Goal: Answer question/provide support

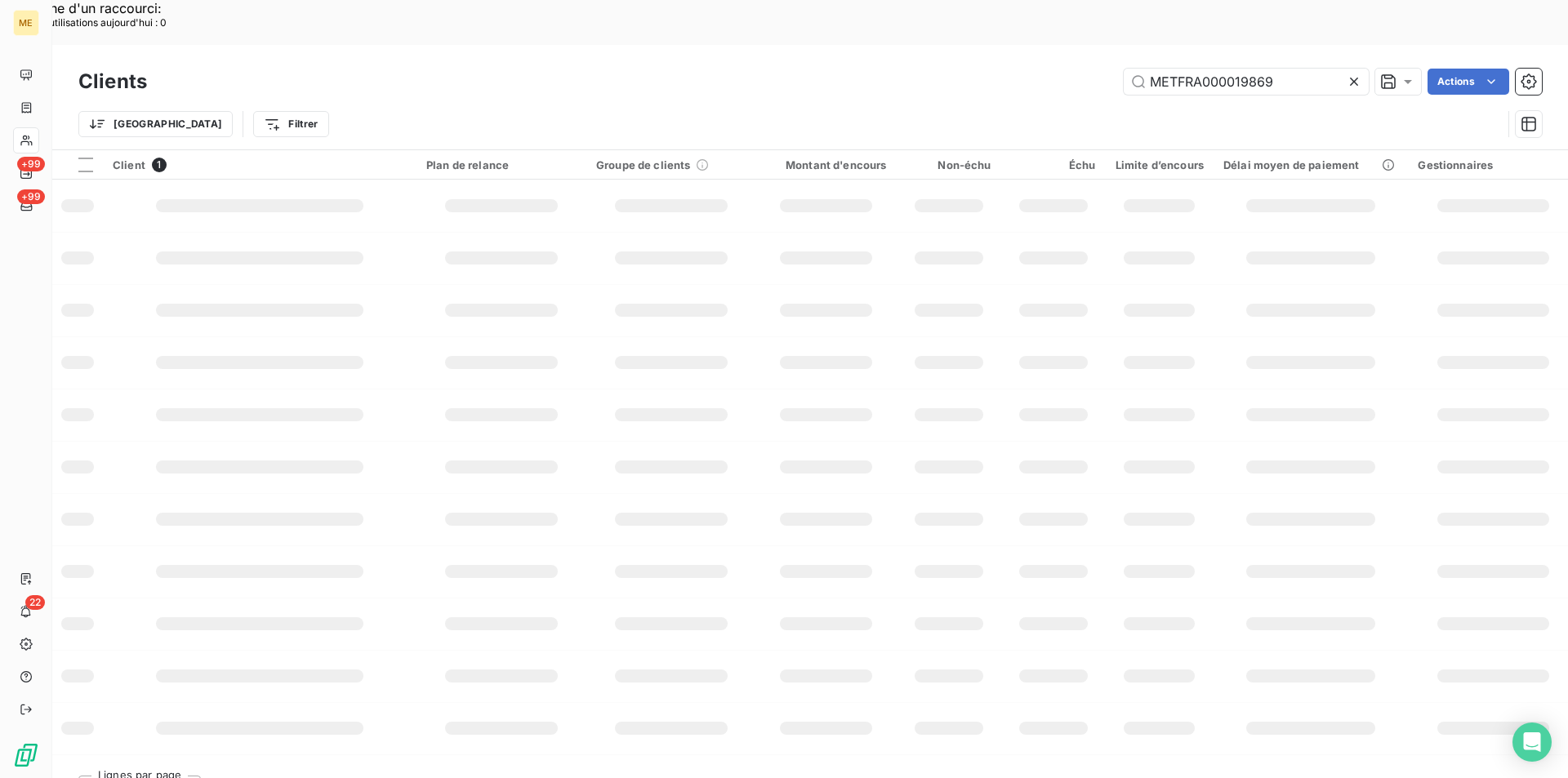
scroll to position [289, 0]
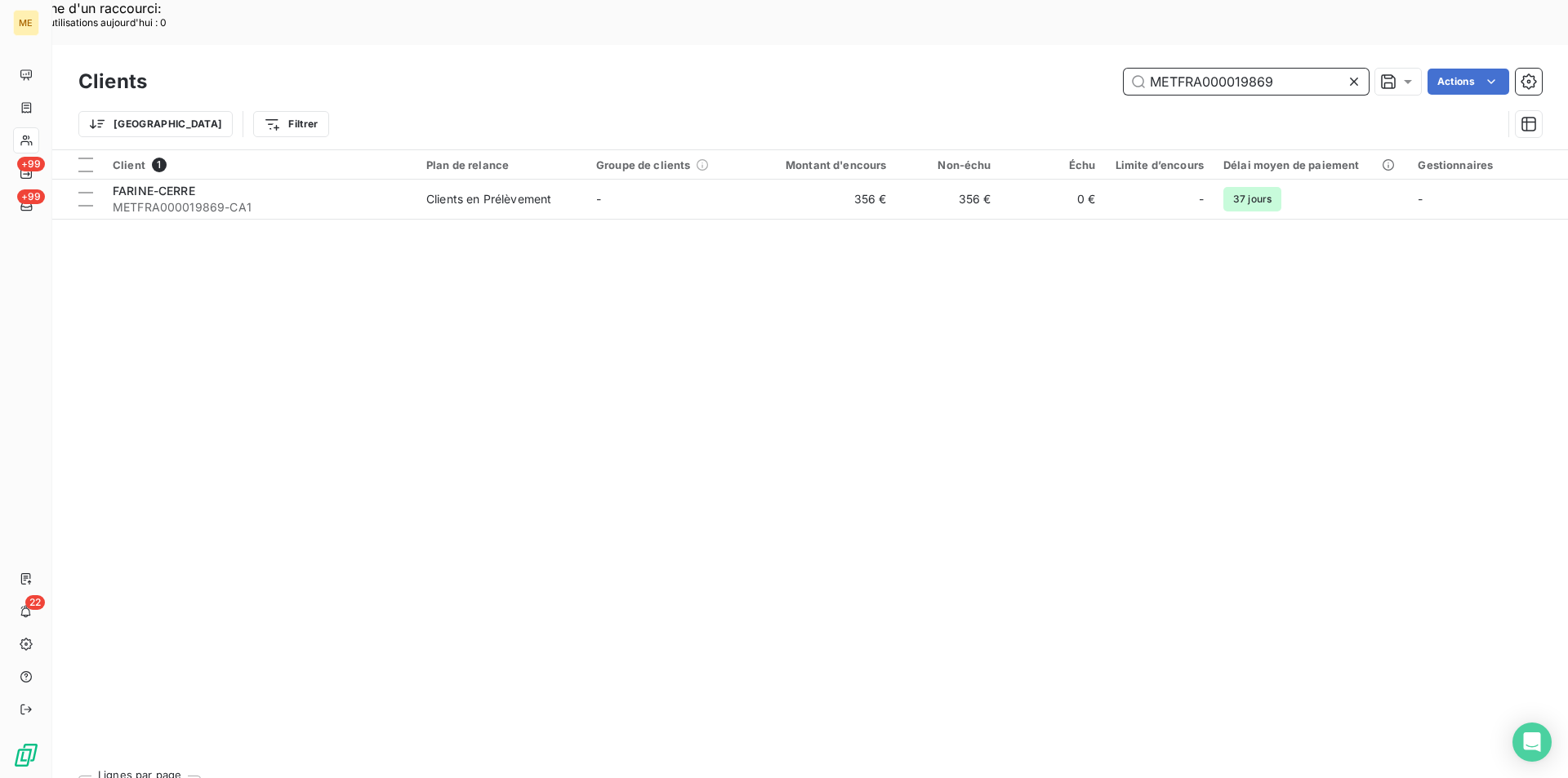
drag, startPoint x: 1287, startPoint y: 27, endPoint x: 1142, endPoint y: 30, distance: 145.0
click at [1142, 68] on input "METFRA000019869" at bounding box center [1246, 81] width 245 height 26
paste input "06788"
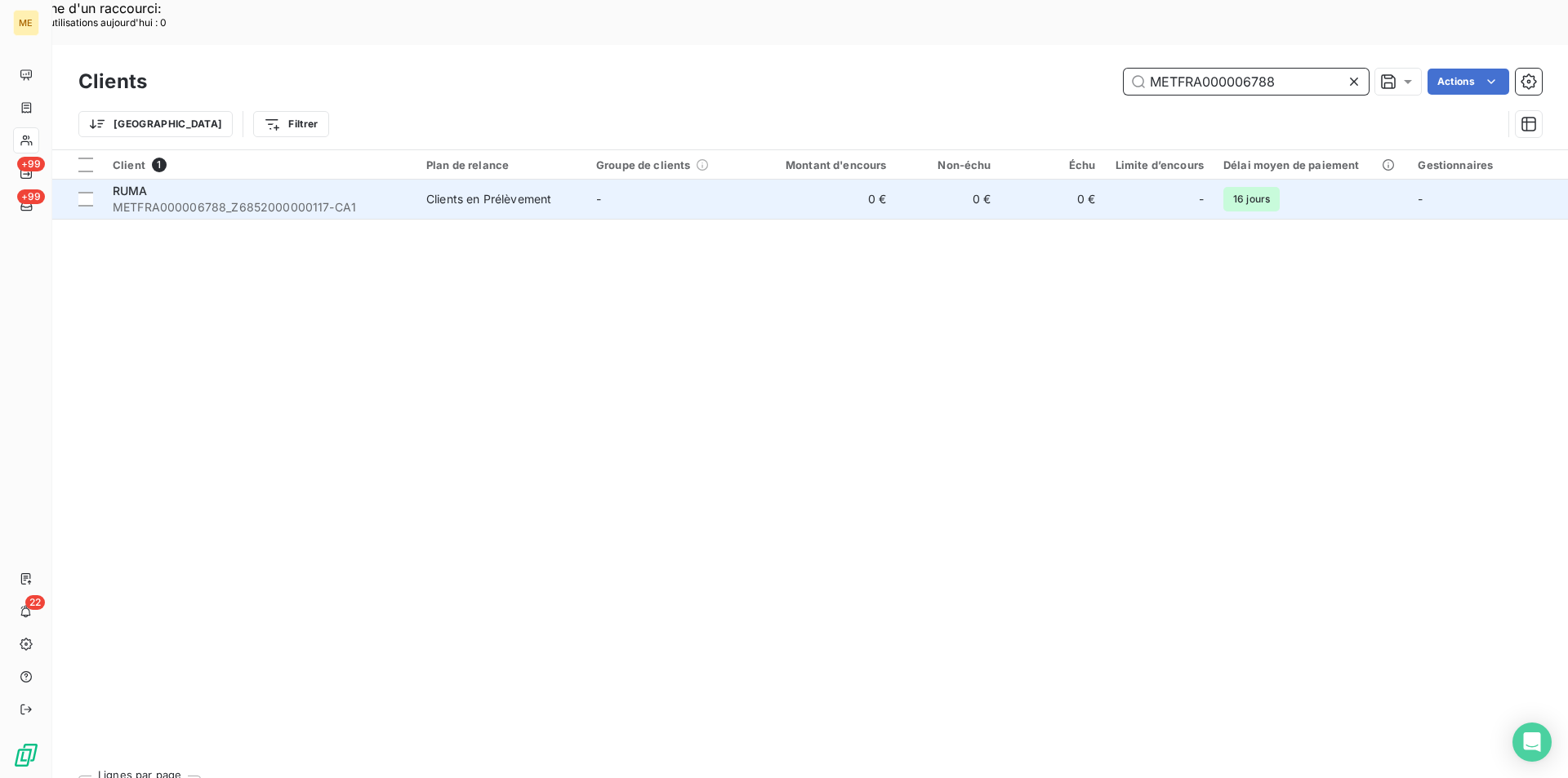
type input "METFRA000006788"
click at [220, 199] on span "METFRA000006788_Z6852000000117-CA1" at bounding box center [259, 207] width 294 height 16
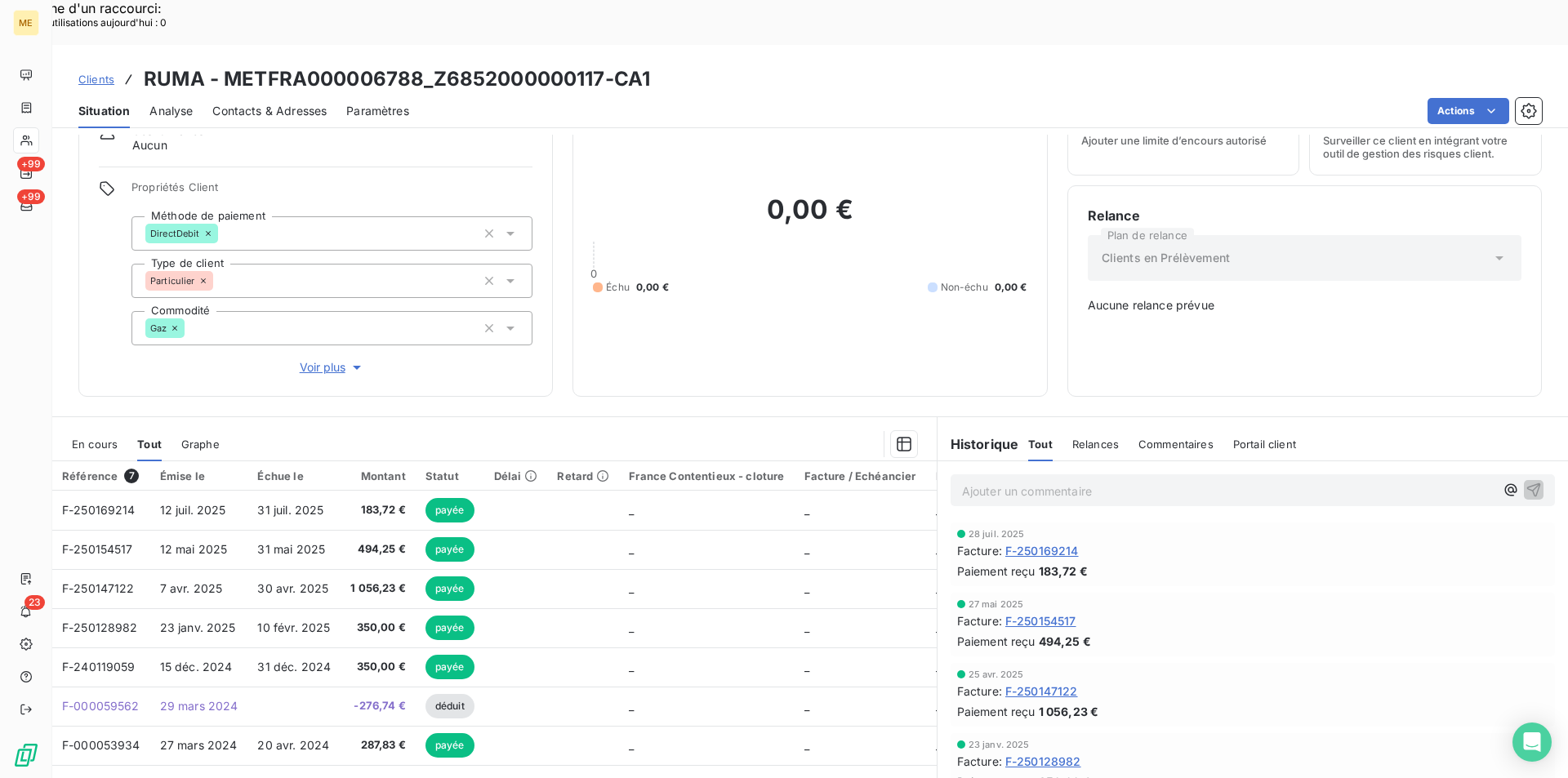
click at [1022, 542] on span "F-250169214" at bounding box center [1041, 550] width 73 height 17
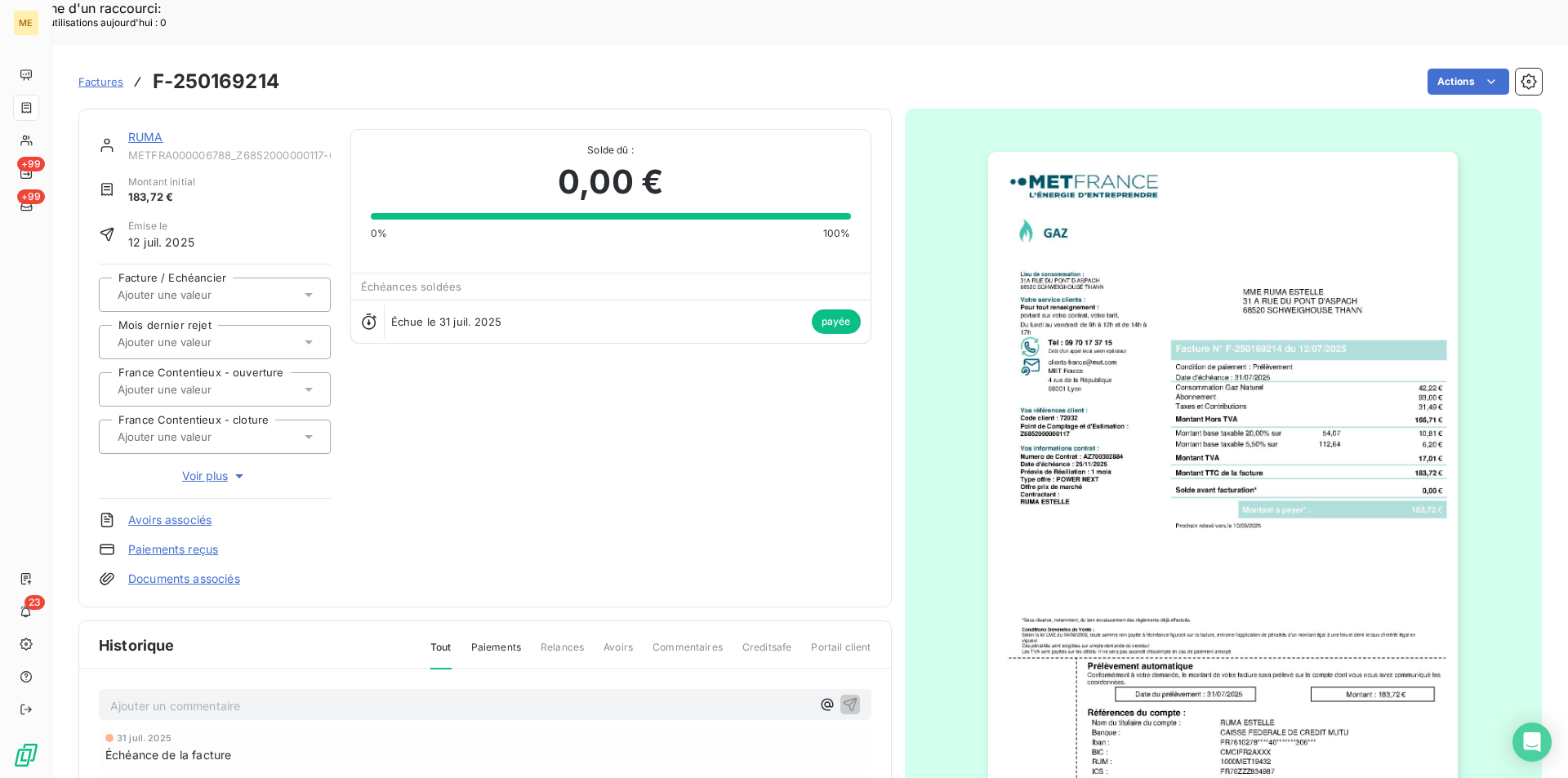
click at [1263, 493] on img "button" at bounding box center [1222, 484] width 470 height 665
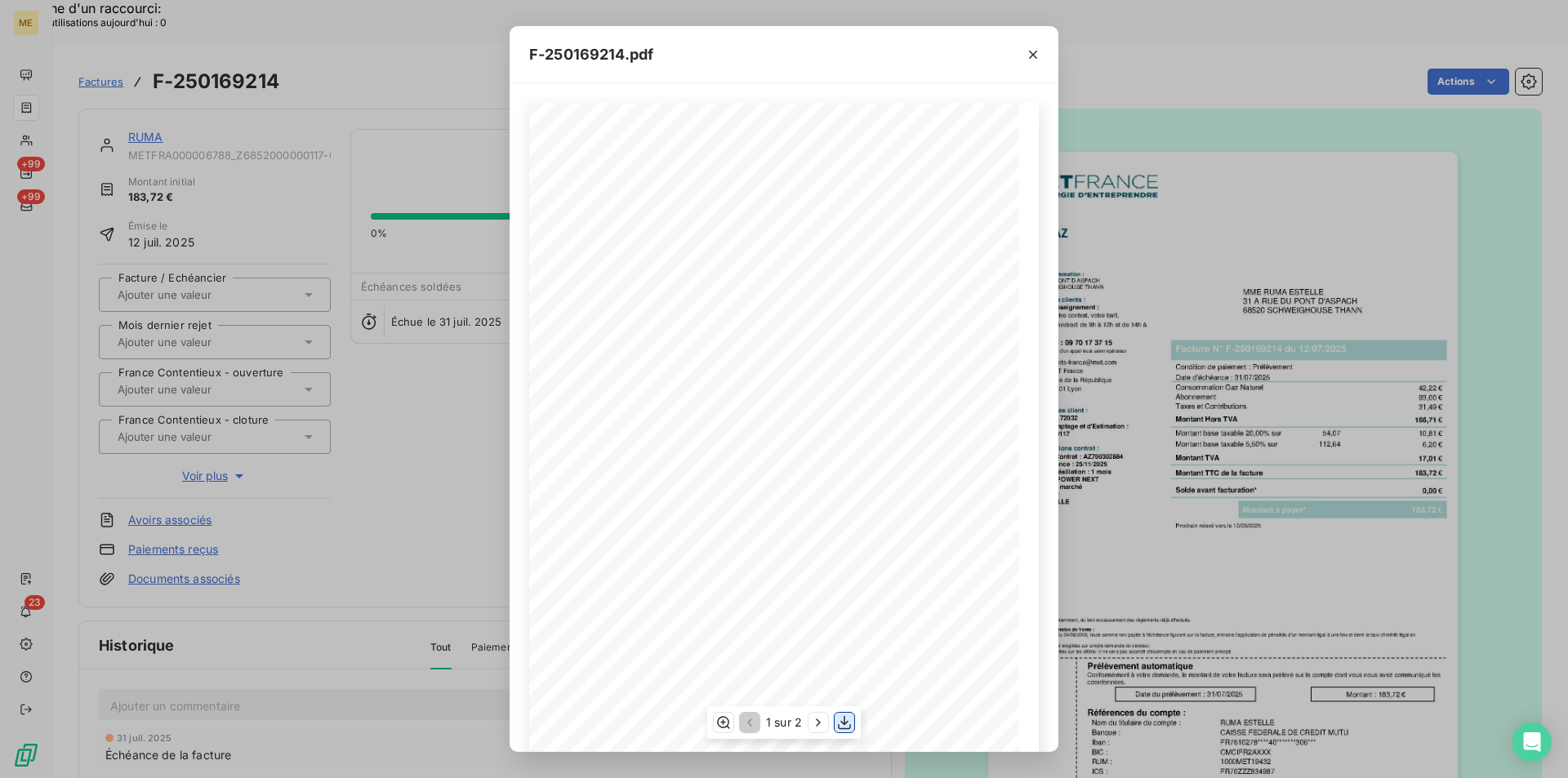
click at [841, 720] on icon "button" at bounding box center [845, 723] width 16 height 16
click at [1037, 63] on button "button" at bounding box center [1033, 55] width 26 height 26
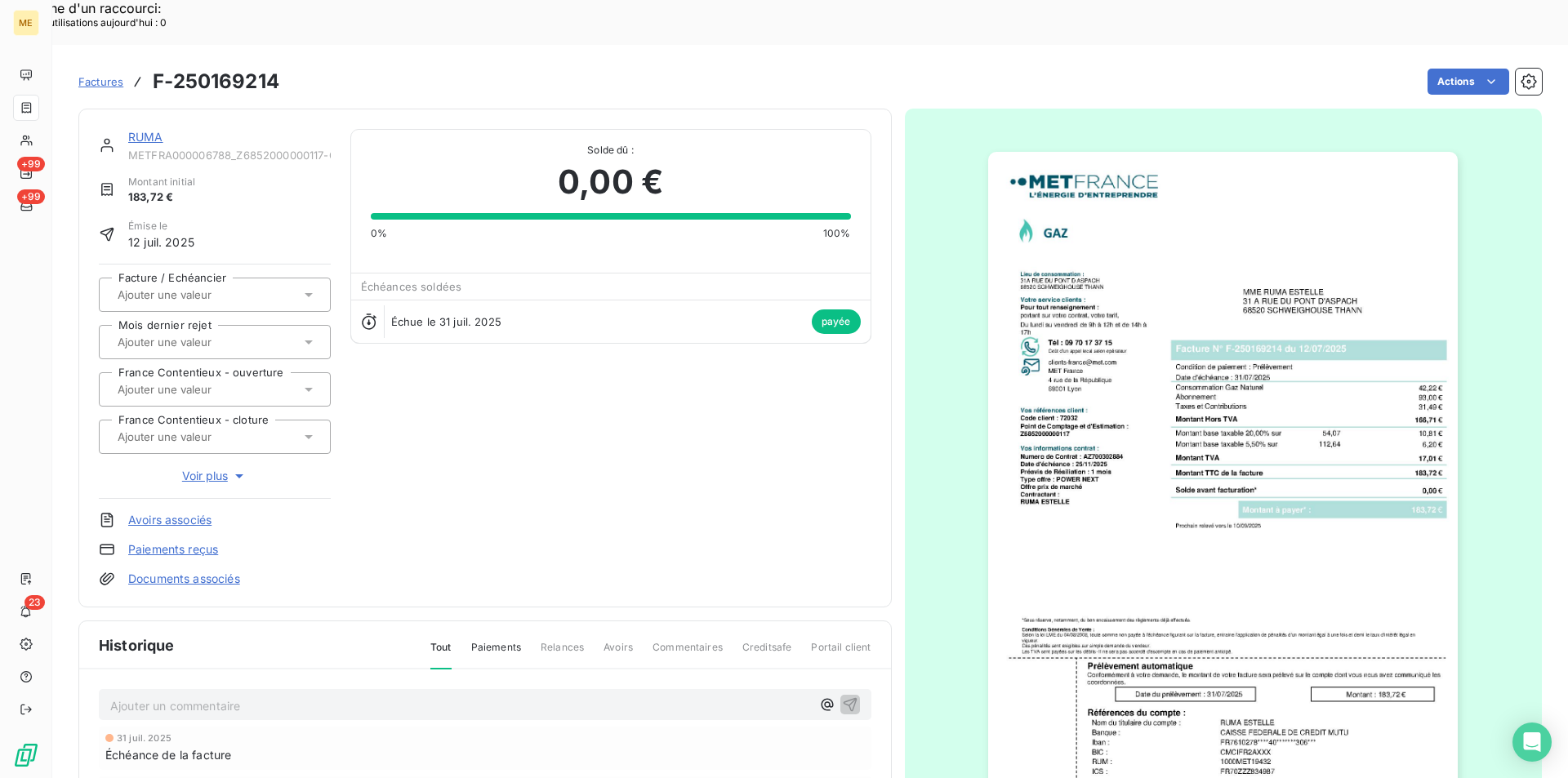
click at [100, 75] on span "Factures" at bounding box center [100, 81] width 45 height 13
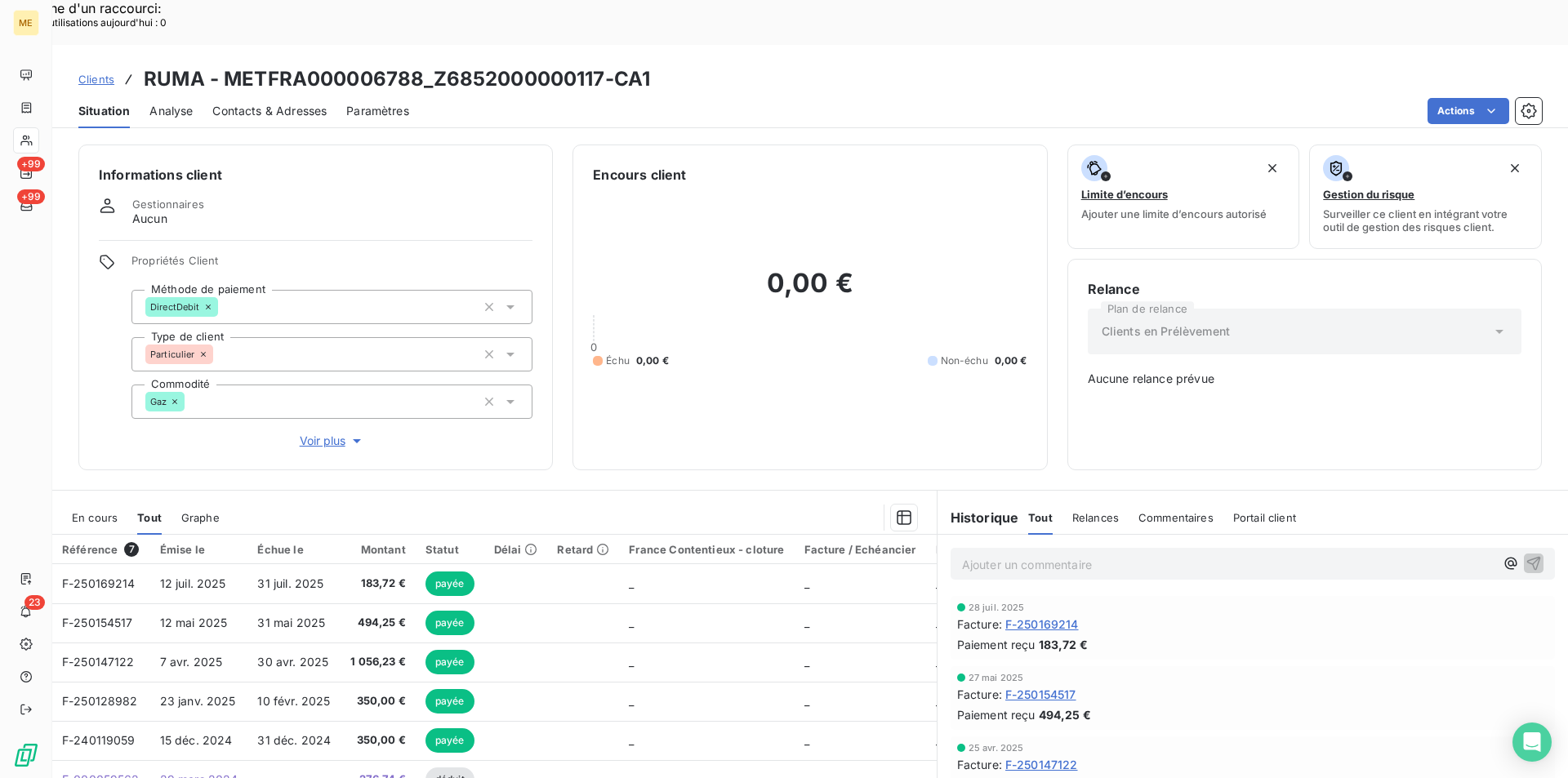
click at [1065, 686] on span "F-250154517" at bounding box center [1041, 694] width 71 height 17
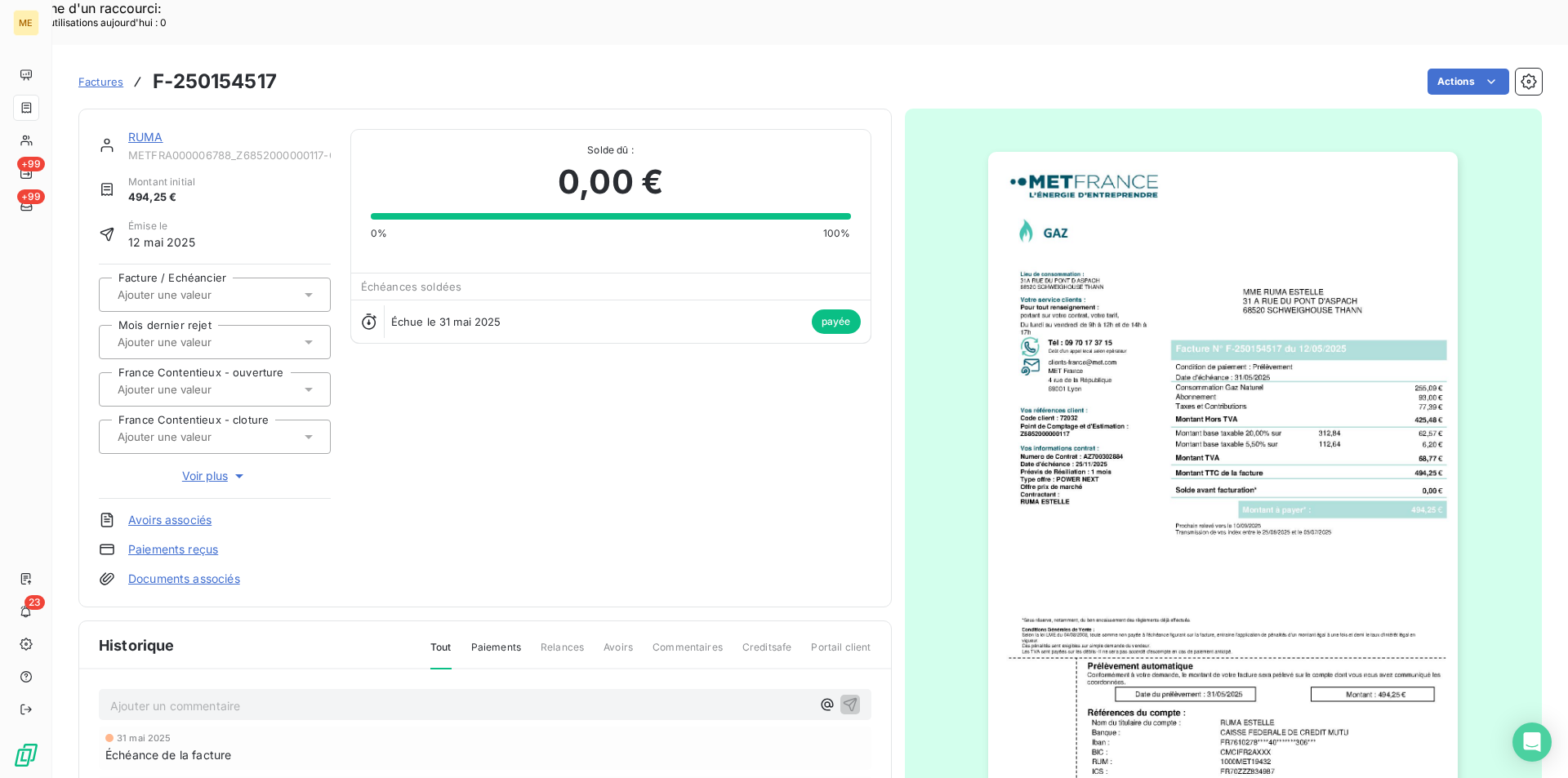
click at [1126, 396] on img "button" at bounding box center [1222, 484] width 470 height 665
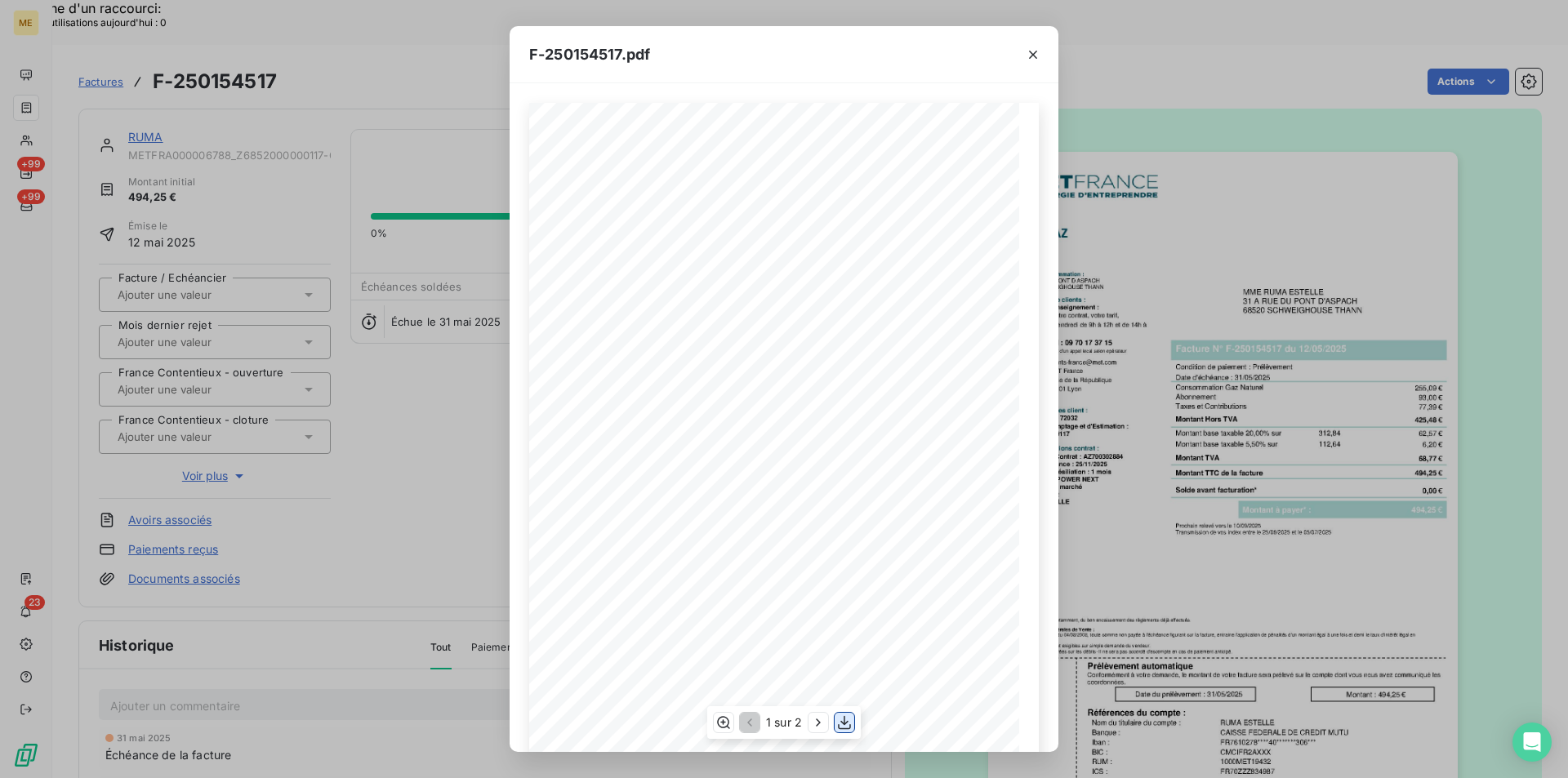
click at [841, 719] on icon "button" at bounding box center [845, 723] width 16 height 16
click at [1037, 50] on icon "button" at bounding box center [1033, 55] width 16 height 16
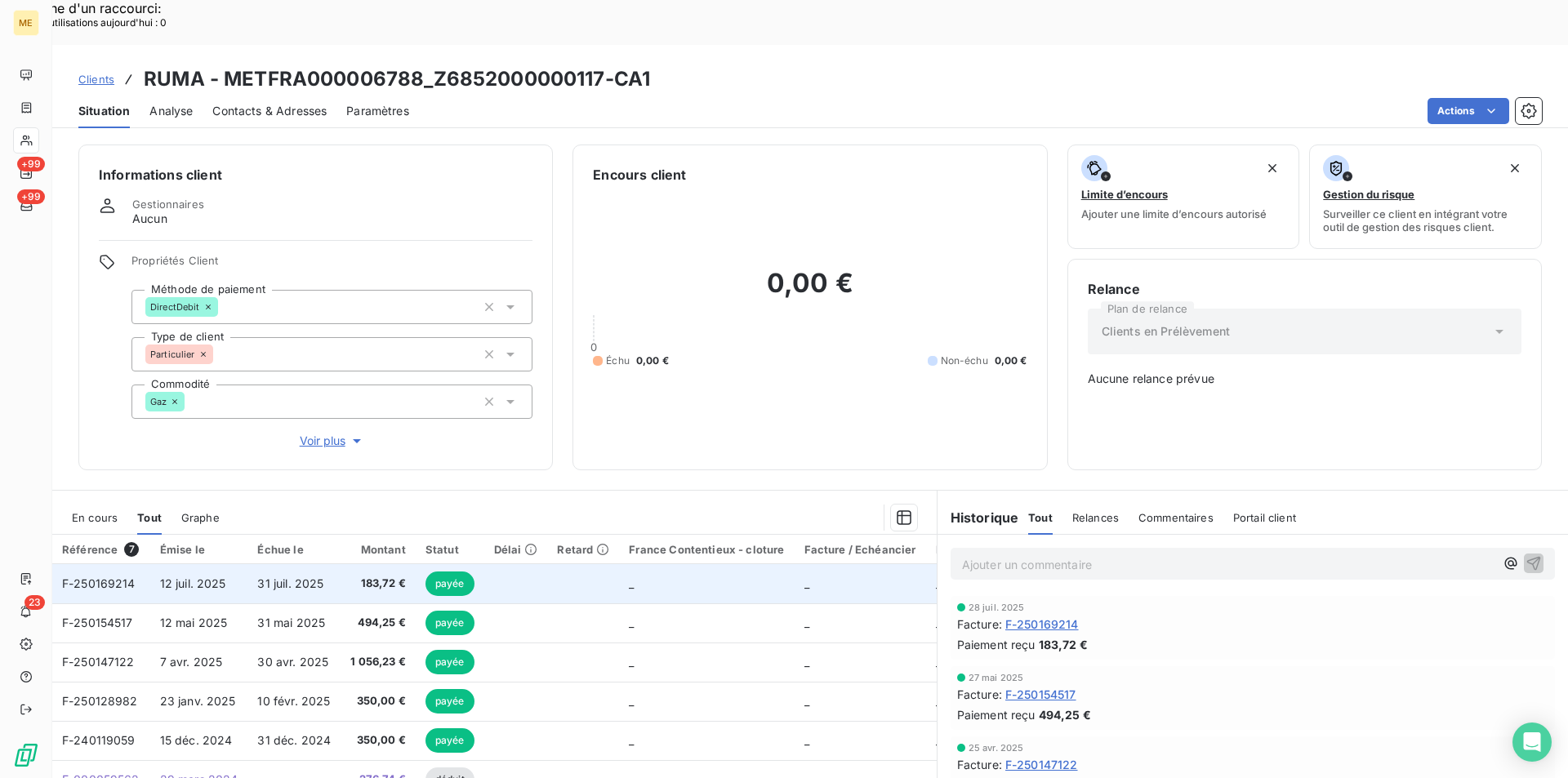
scroll to position [73, 0]
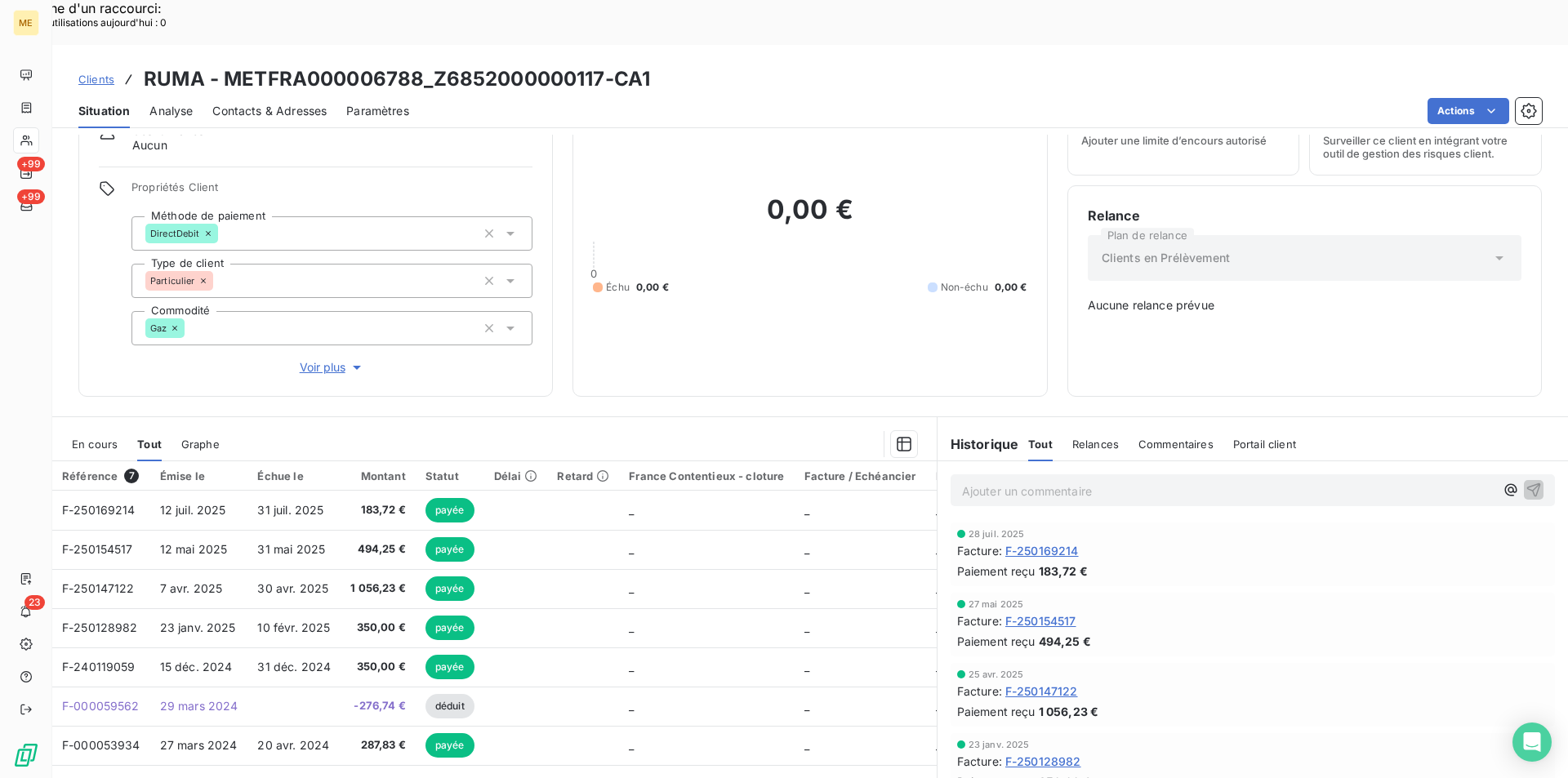
click at [1041, 683] on span "F-250147122" at bounding box center [1041, 691] width 72 height 17
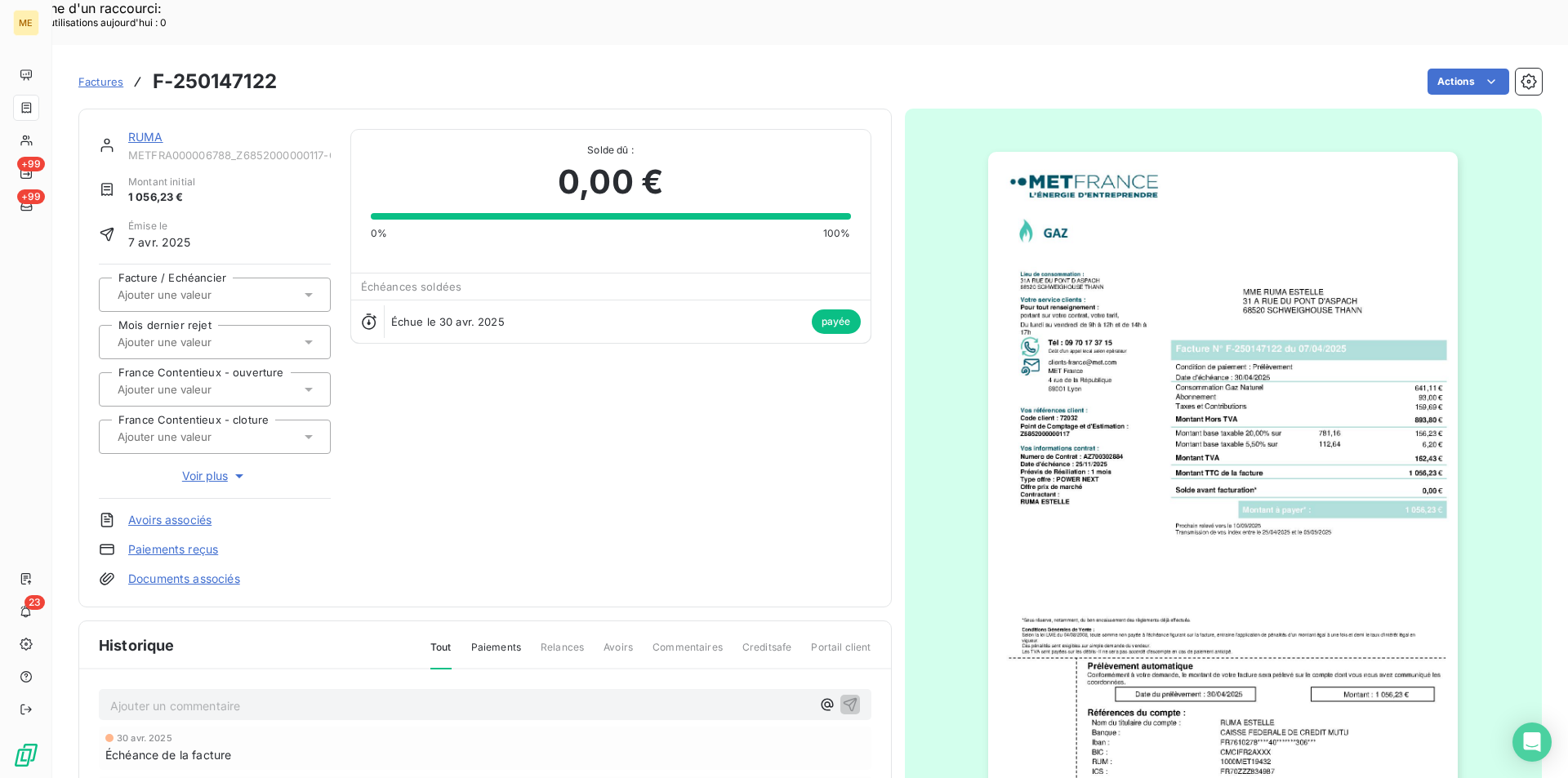
click at [1061, 396] on img "button" at bounding box center [1222, 484] width 470 height 665
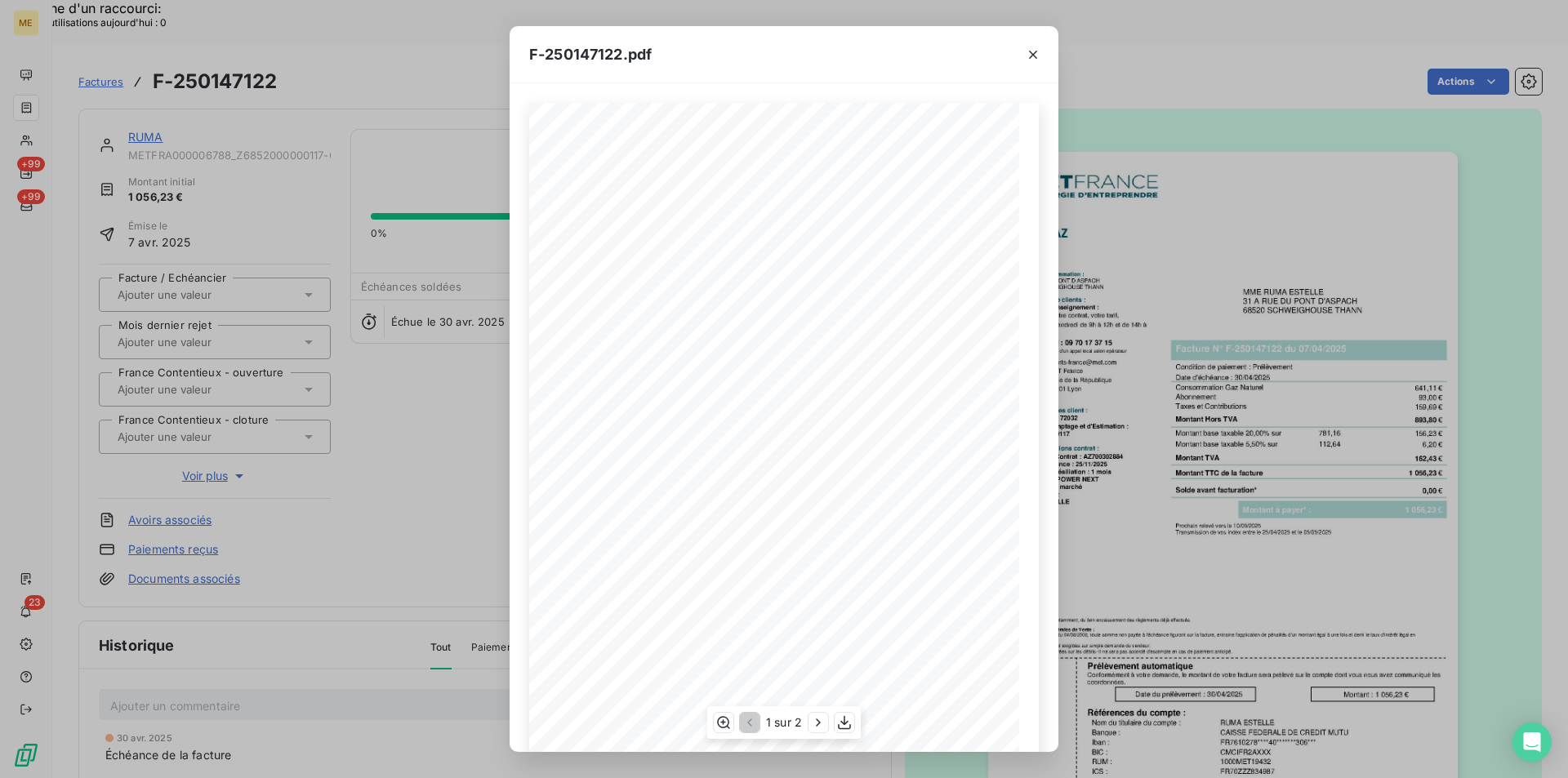
click at [855, 720] on div "1 sur 2" at bounding box center [784, 723] width 154 height 33
click at [851, 725] on icon "button" at bounding box center [845, 723] width 16 height 16
click at [1028, 56] on icon "button" at bounding box center [1033, 55] width 16 height 16
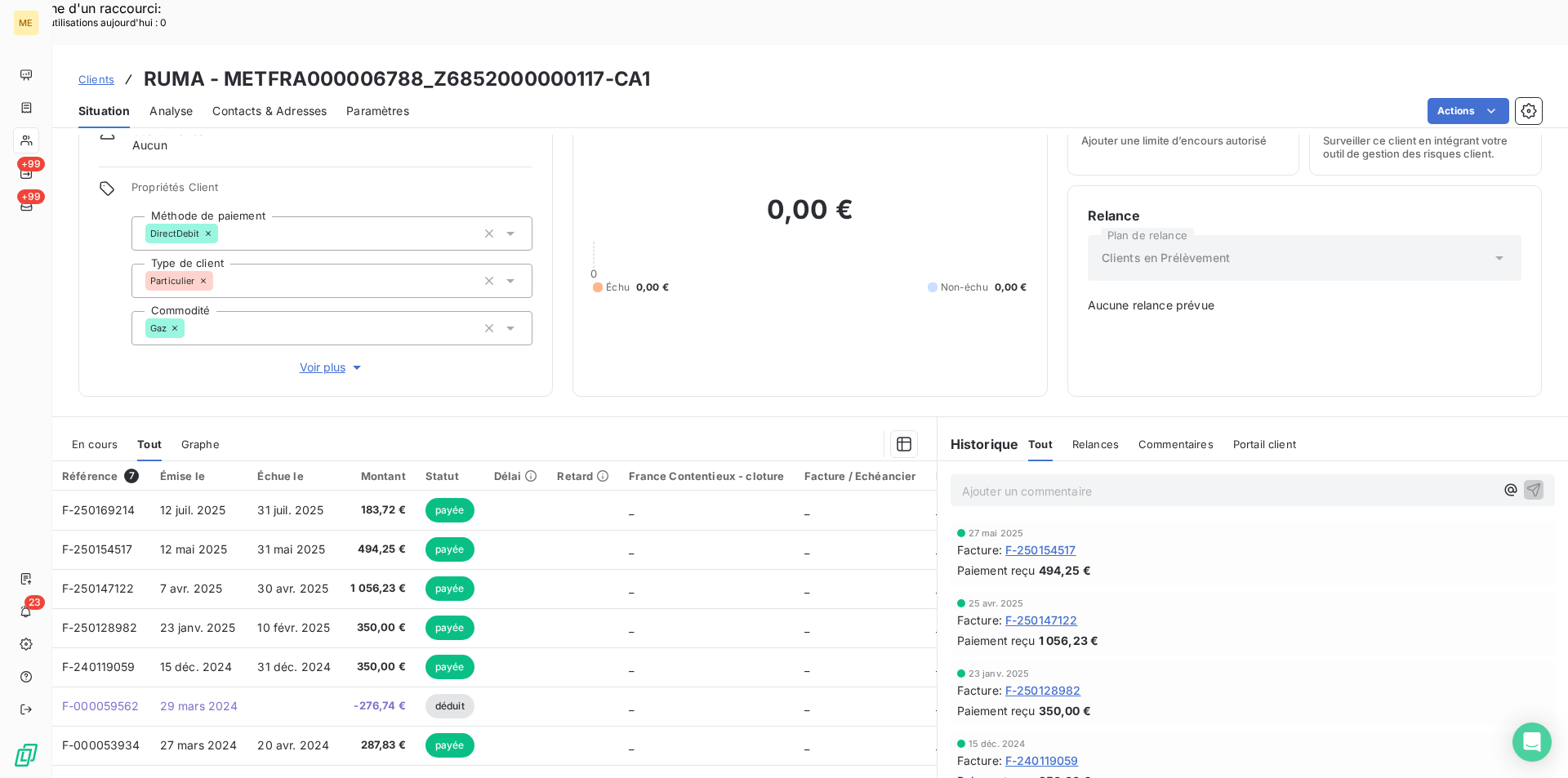
scroll to position [116, 0]
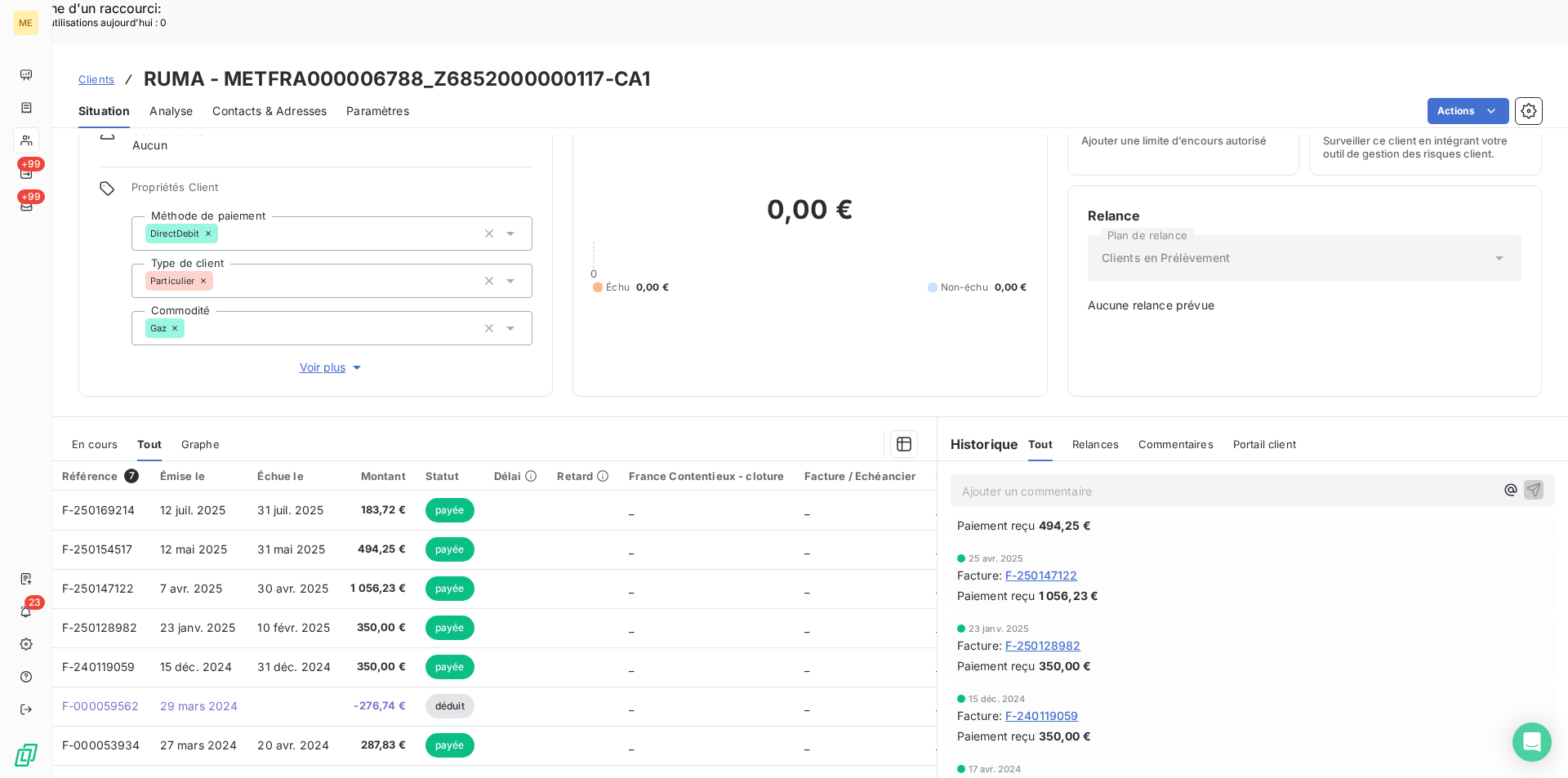
click at [1066, 637] on span "F-250128982" at bounding box center [1043, 645] width 76 height 17
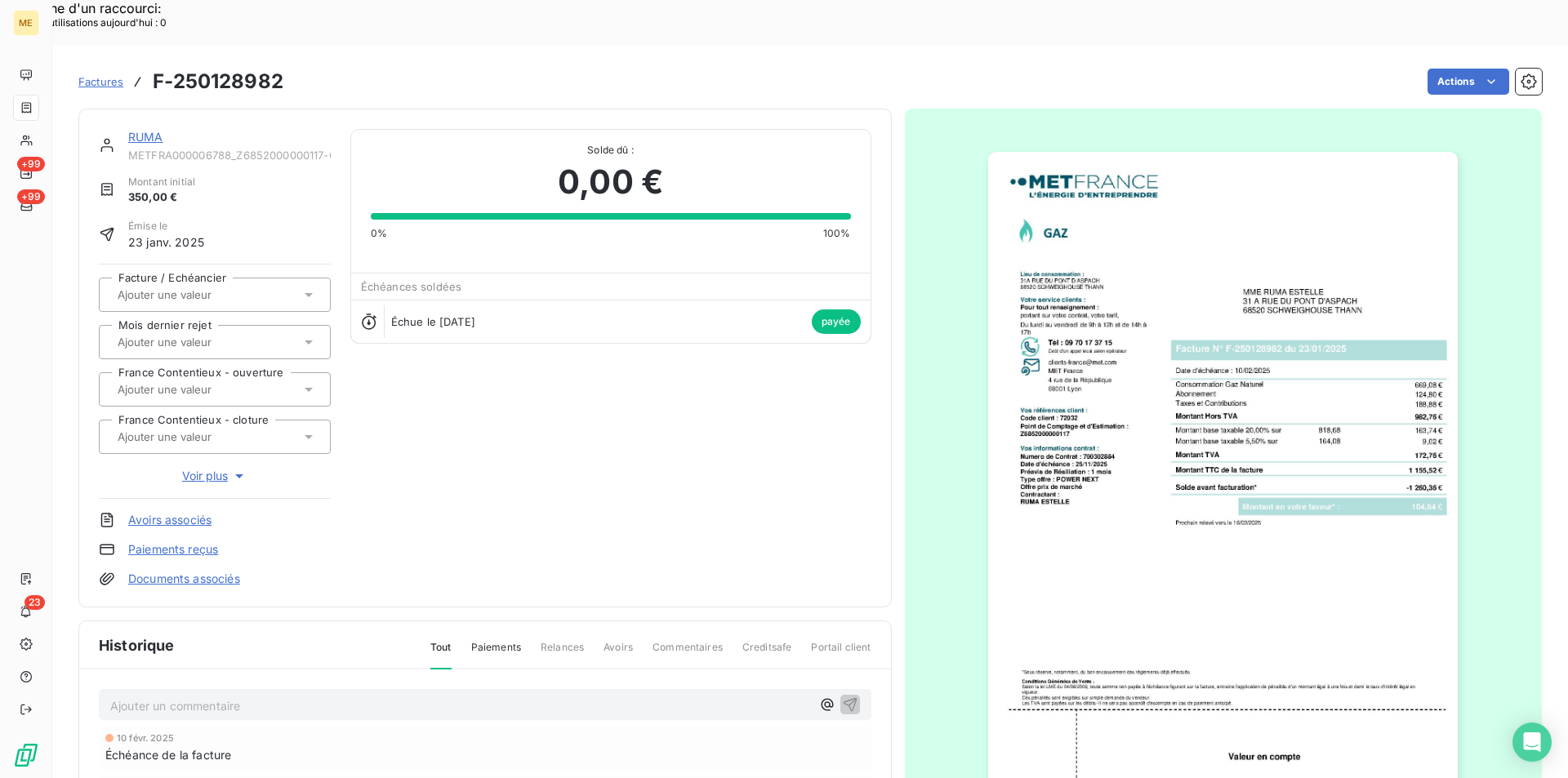
click at [1103, 348] on img "button" at bounding box center [1222, 484] width 470 height 665
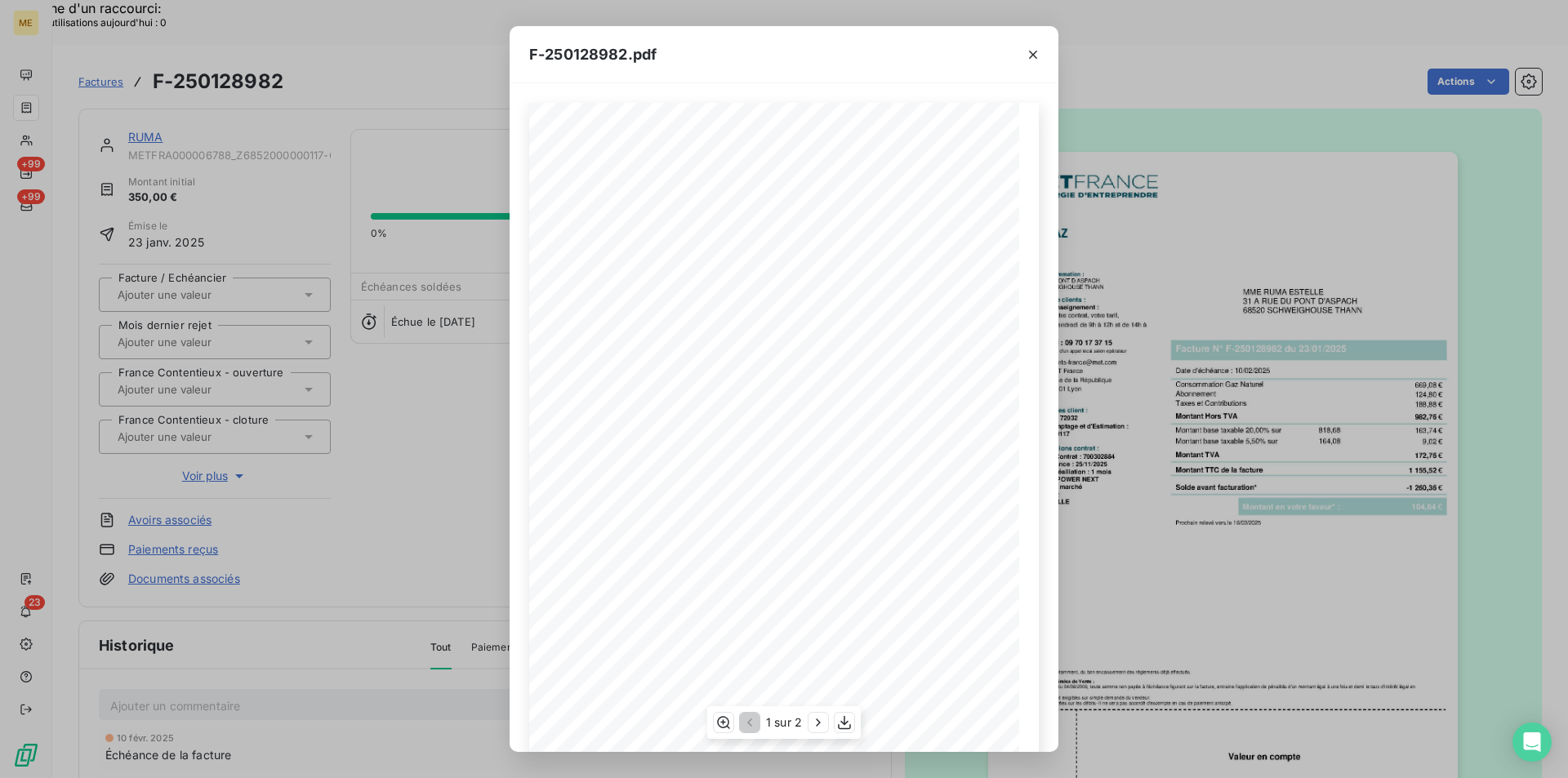
click at [855, 724] on div "1 sur 2" at bounding box center [784, 723] width 154 height 33
click at [847, 729] on icon "button" at bounding box center [845, 723] width 16 height 16
drag, startPoint x: 1034, startPoint y: 55, endPoint x: 1006, endPoint y: 67, distance: 30.5
click at [1033, 55] on icon "button" at bounding box center [1033, 55] width 8 height 8
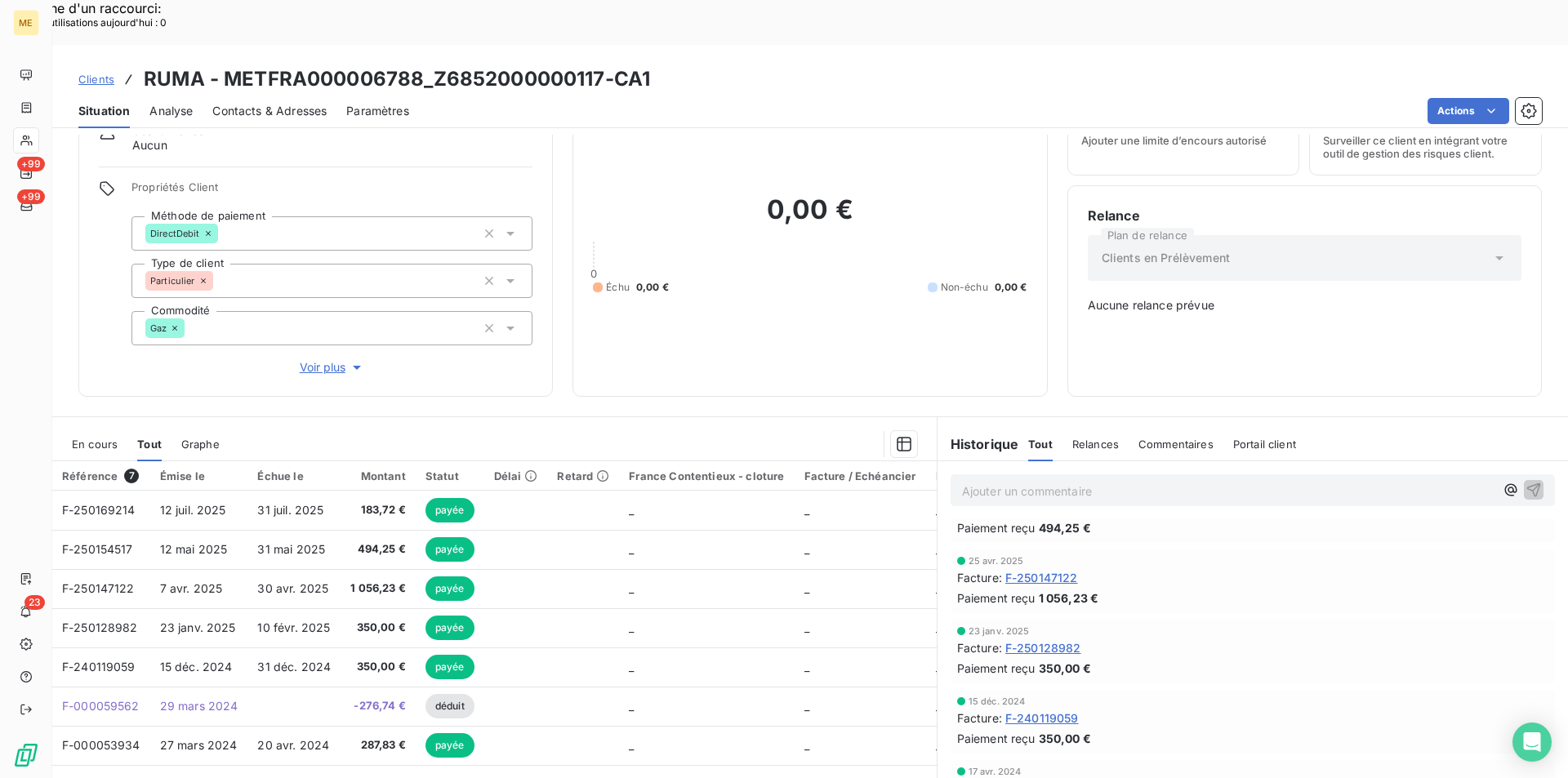
scroll to position [116, 0]
click at [1068, 707] on span "F-240119059" at bounding box center [1041, 715] width 73 height 17
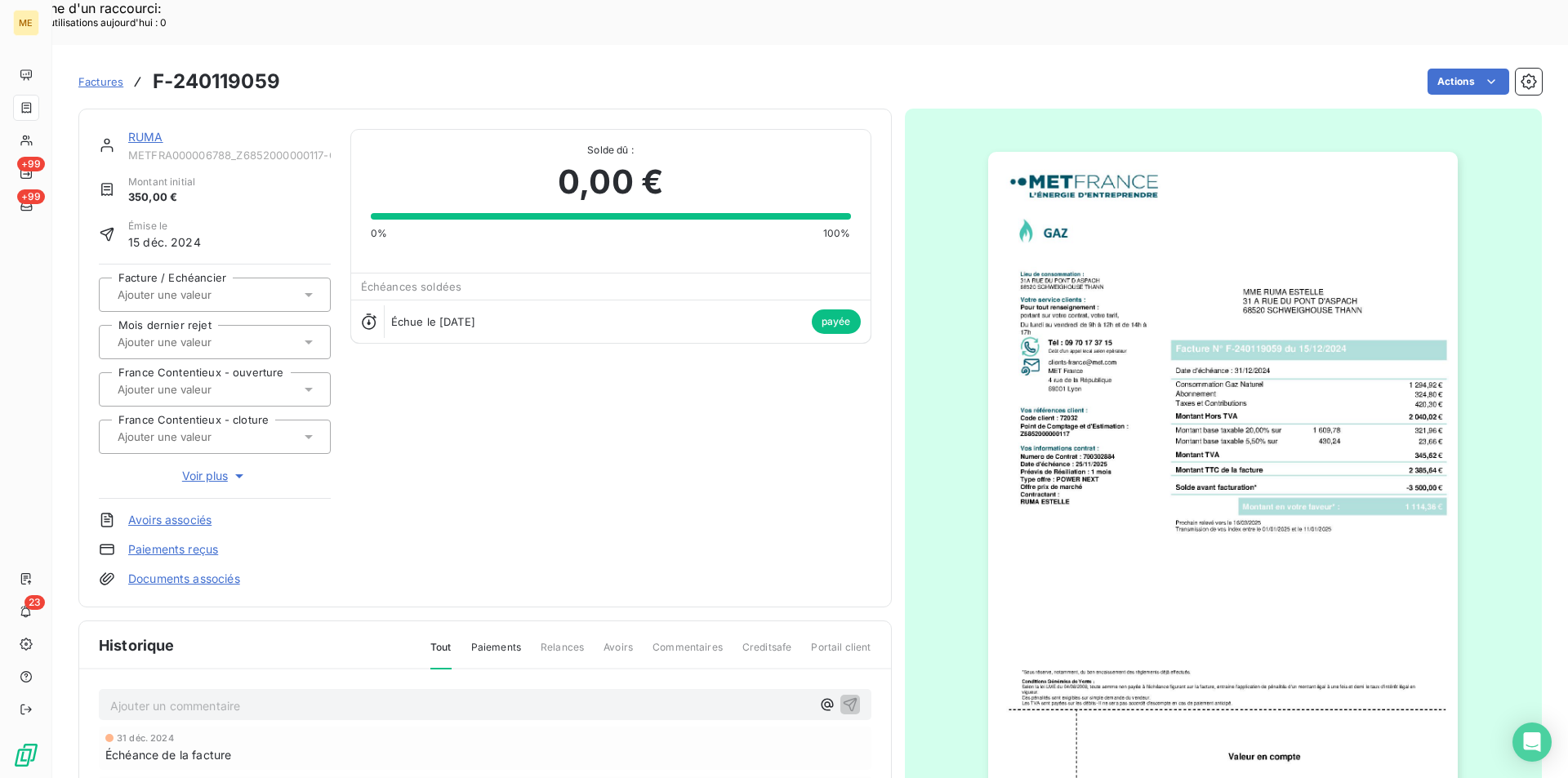
click at [1129, 448] on img "button" at bounding box center [1222, 484] width 470 height 665
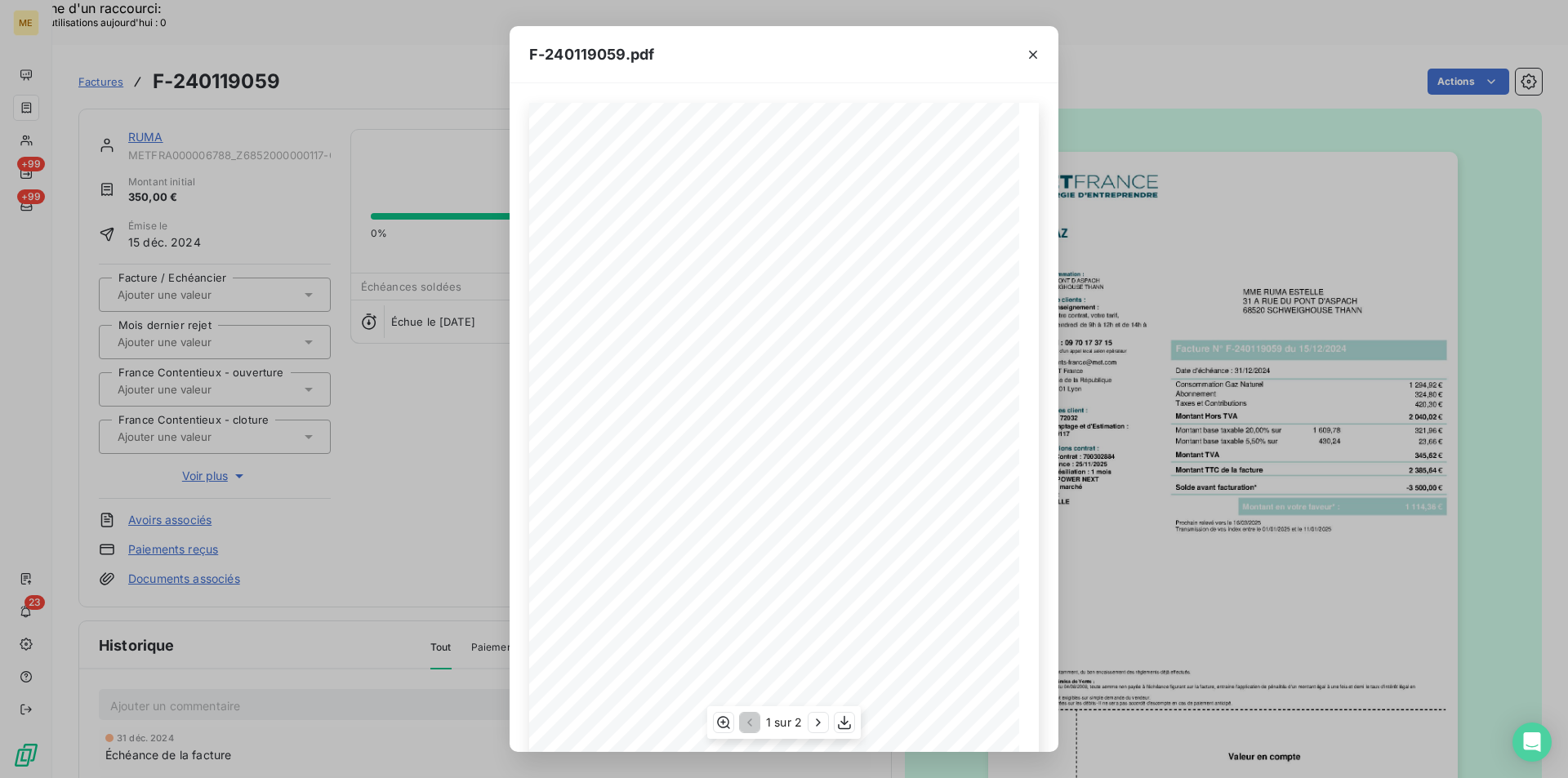
click at [847, 708] on div "1 sur 2" at bounding box center [784, 723] width 154 height 33
click at [847, 714] on button "button" at bounding box center [845, 723] width 20 height 20
click at [1025, 58] on icon "button" at bounding box center [1033, 55] width 16 height 16
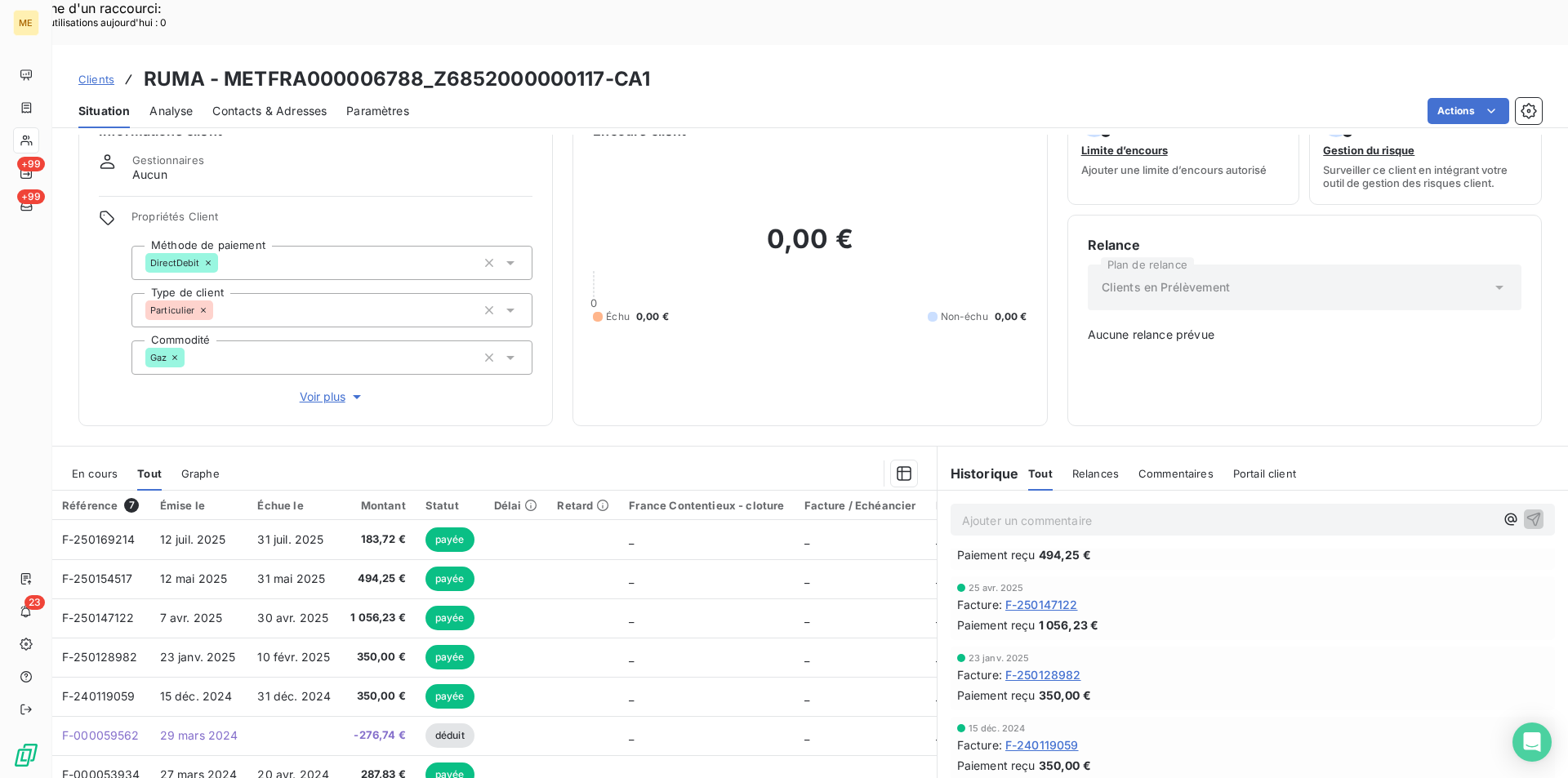
scroll to position [73, 0]
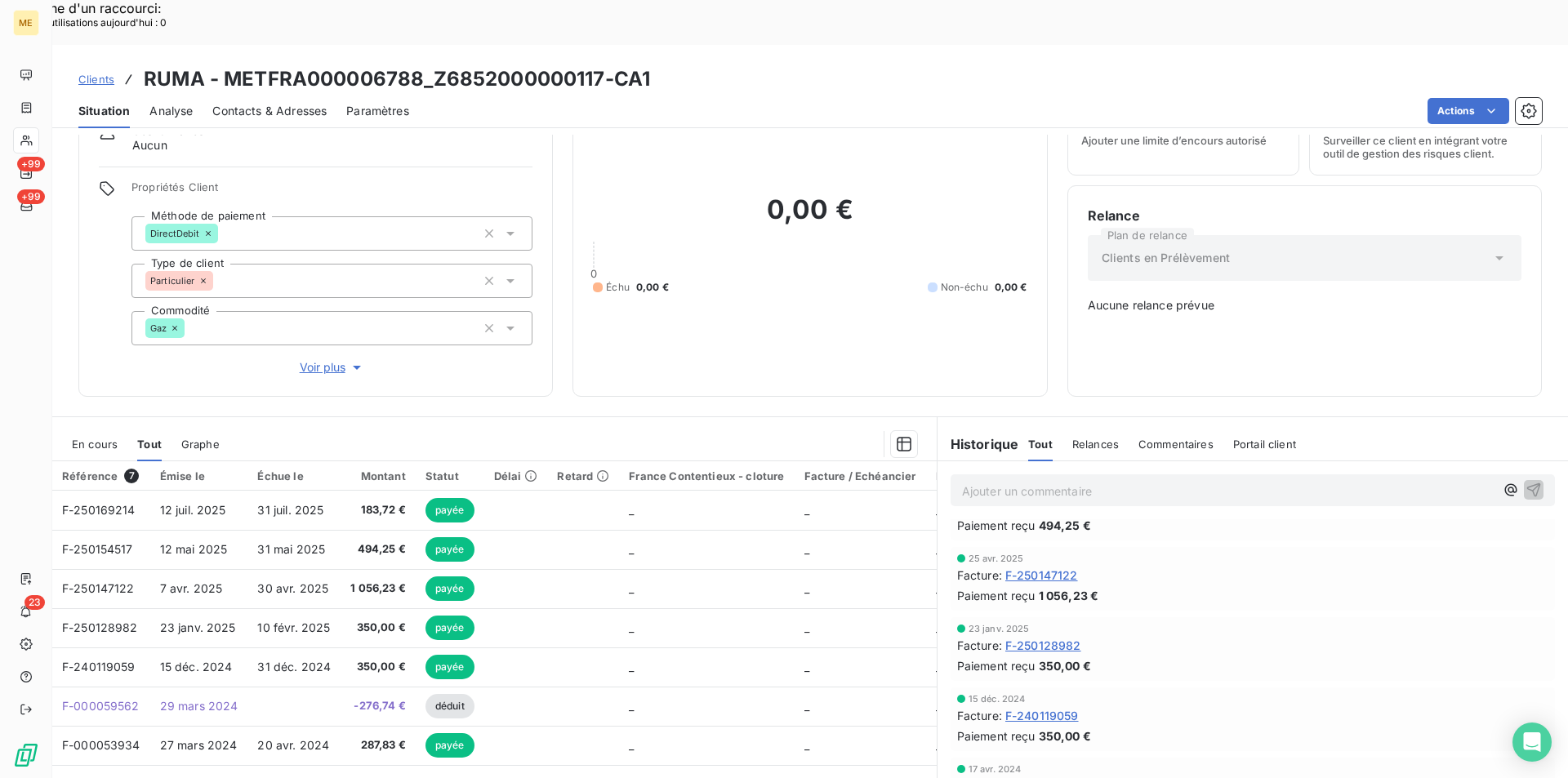
click at [1074, 777] on span "F-000053934" at bounding box center [1044, 785] width 78 height 17
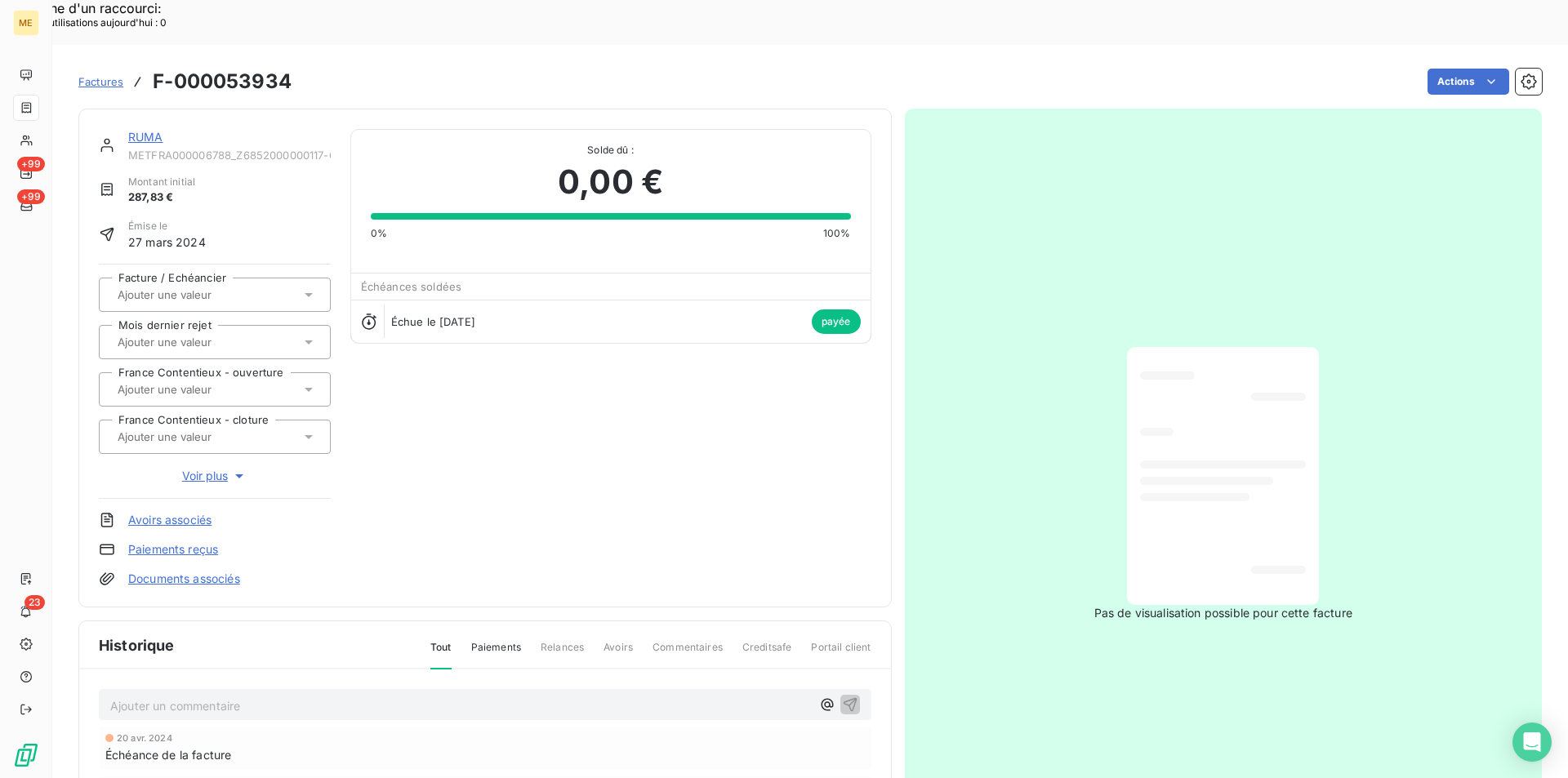
click at [1160, 373] on div at bounding box center [1223, 476] width 166 height 232
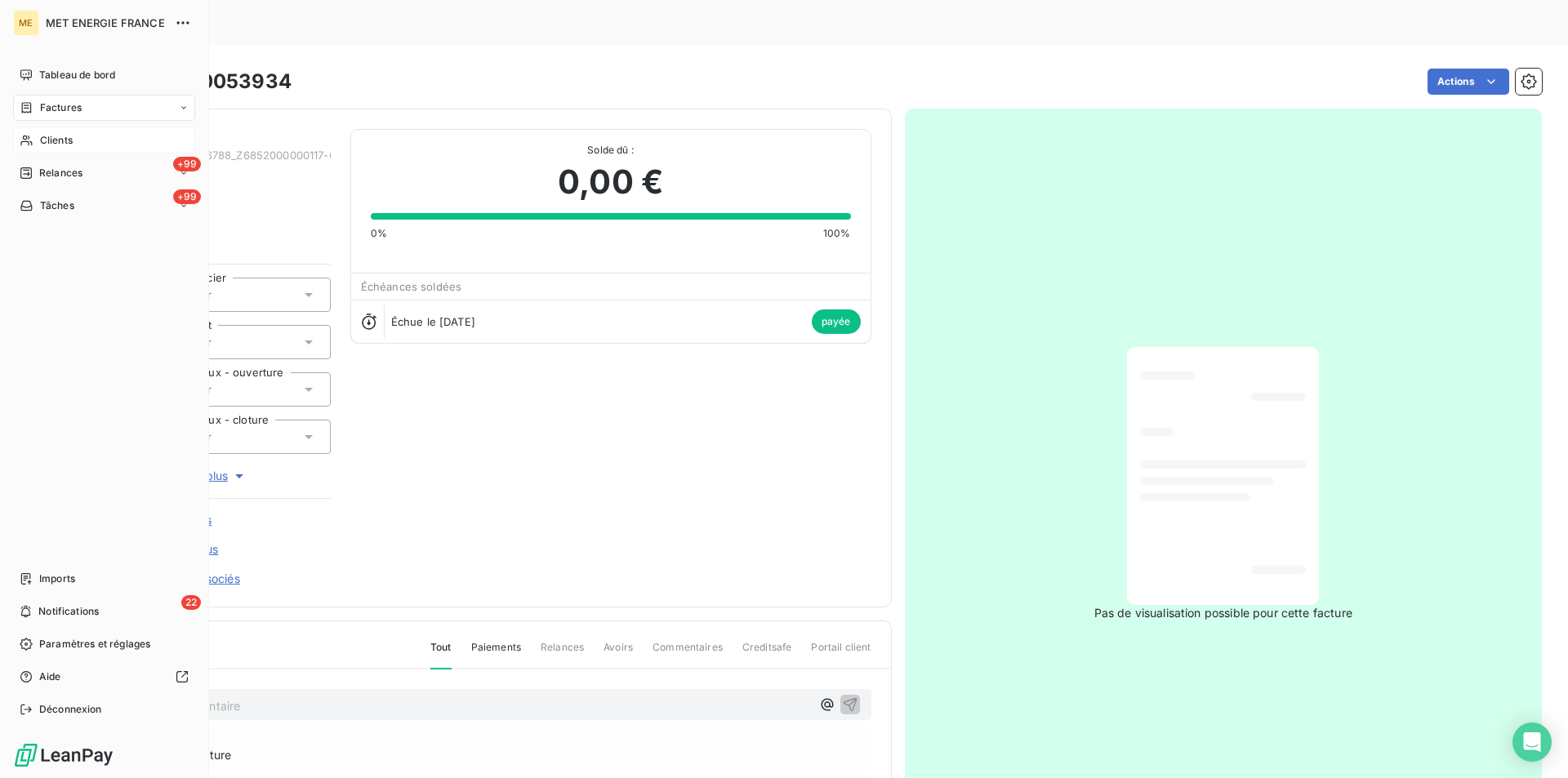
click at [49, 130] on div "Clients" at bounding box center [104, 141] width 182 height 26
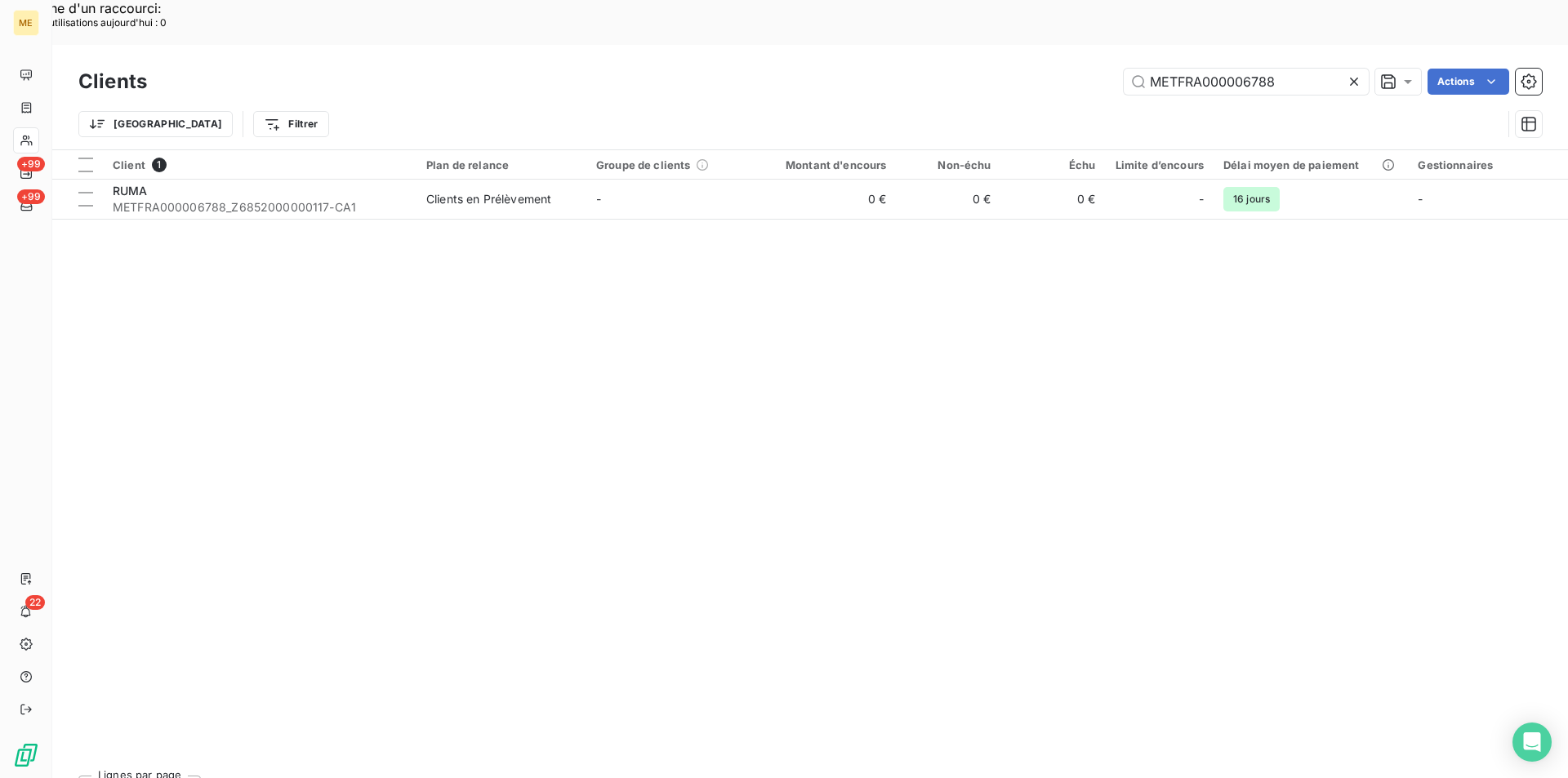
drag, startPoint x: 1290, startPoint y: 38, endPoint x: 1103, endPoint y: 39, distance: 187.0
click at [1103, 68] on div "METFRA000006788 Actions" at bounding box center [855, 81] width 1375 height 26
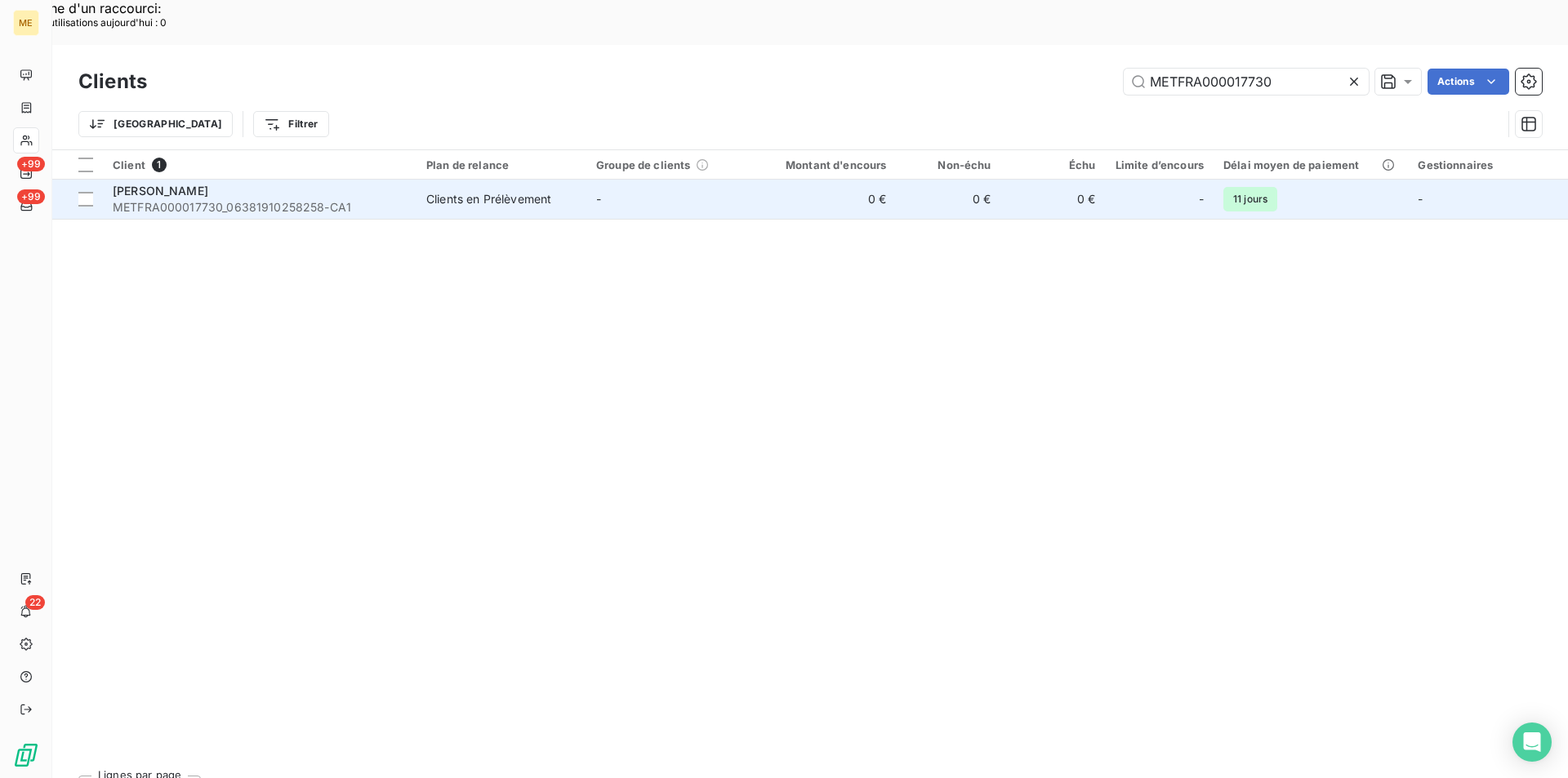
type input "METFRA000017730"
click at [216, 199] on span "METFRA000017730_06381910258258-CA1" at bounding box center [259, 207] width 294 height 16
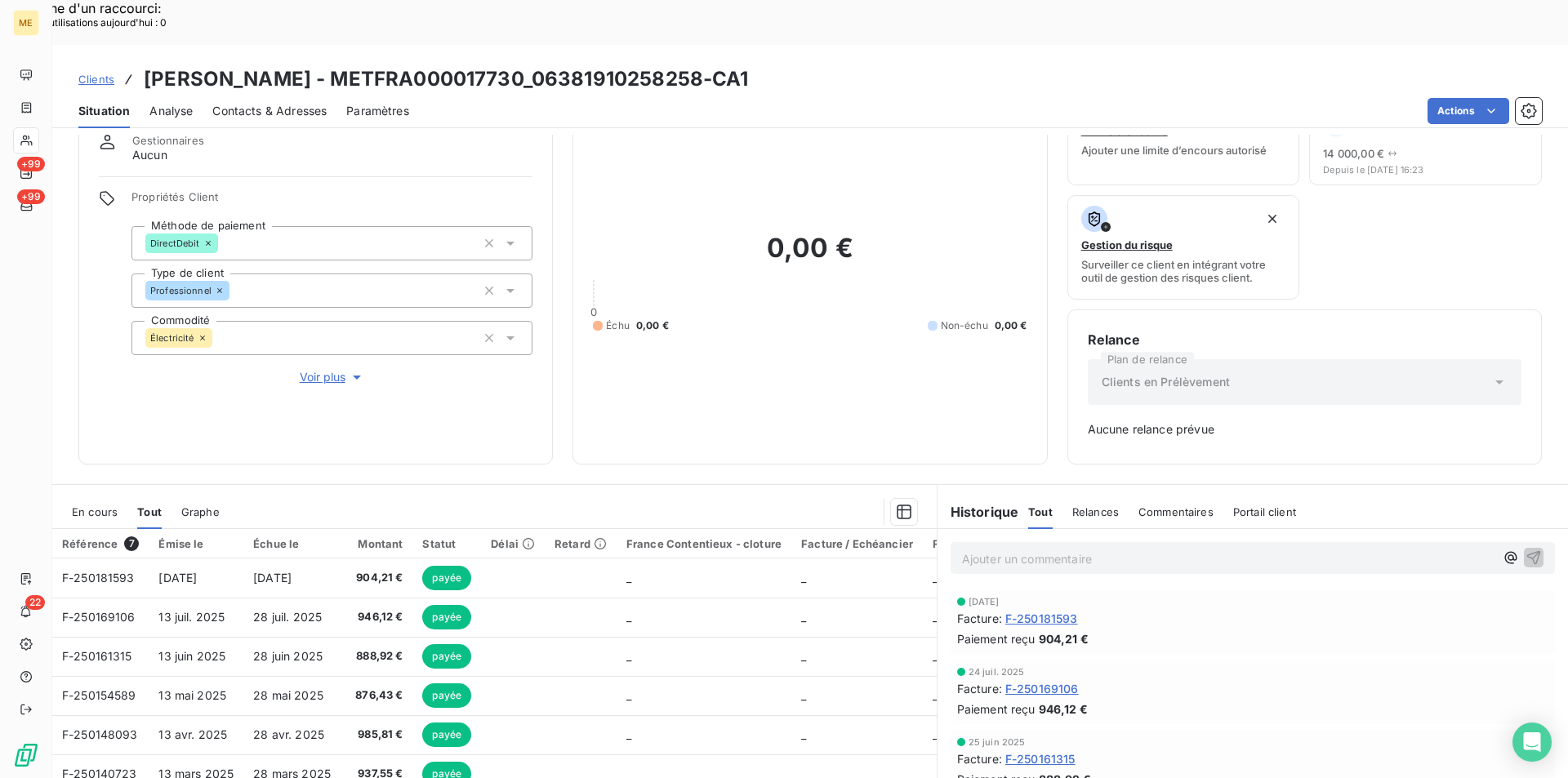
scroll to position [133, 0]
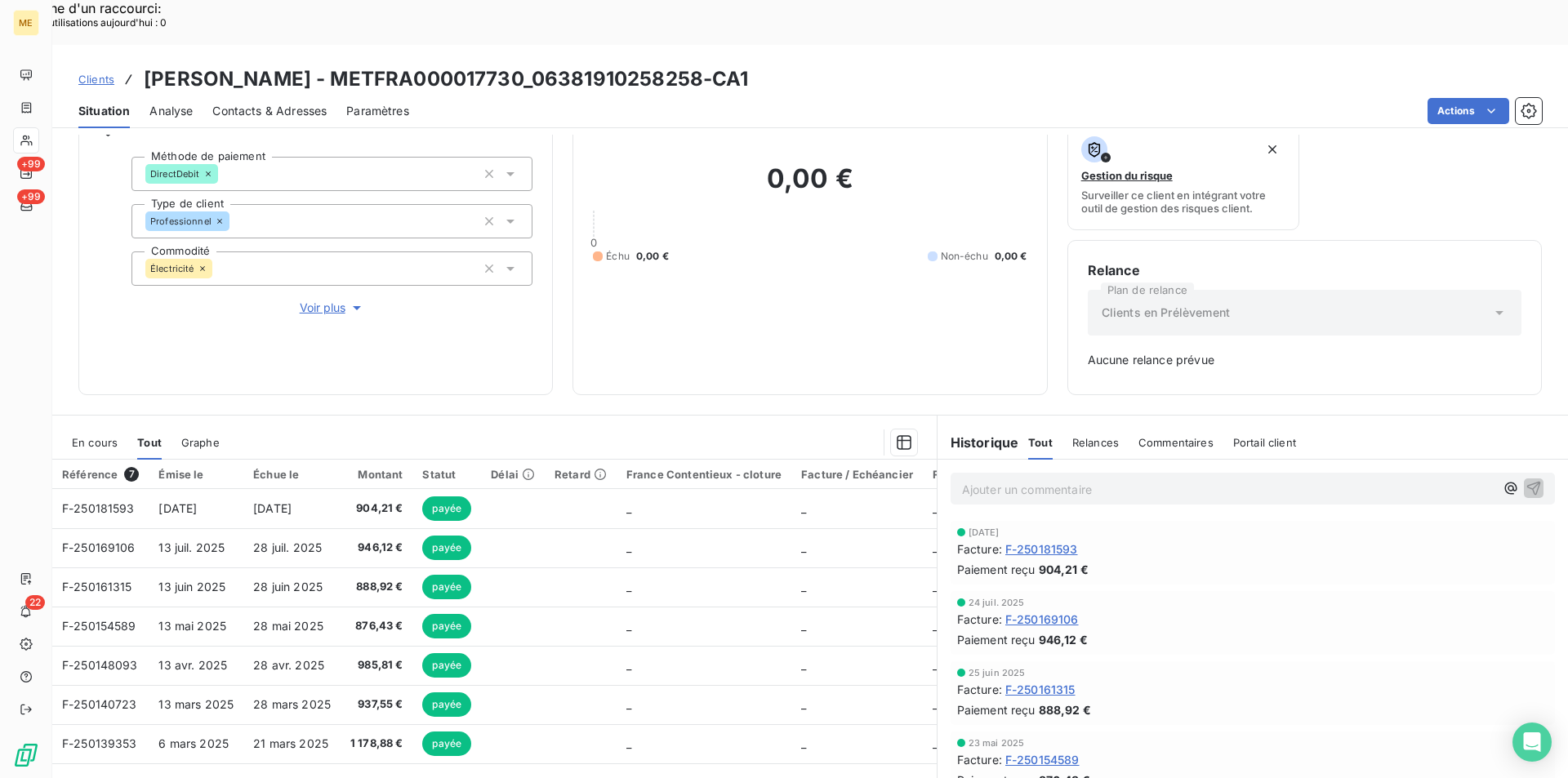
click at [1055, 540] on span "F-250181593" at bounding box center [1041, 549] width 72 height 17
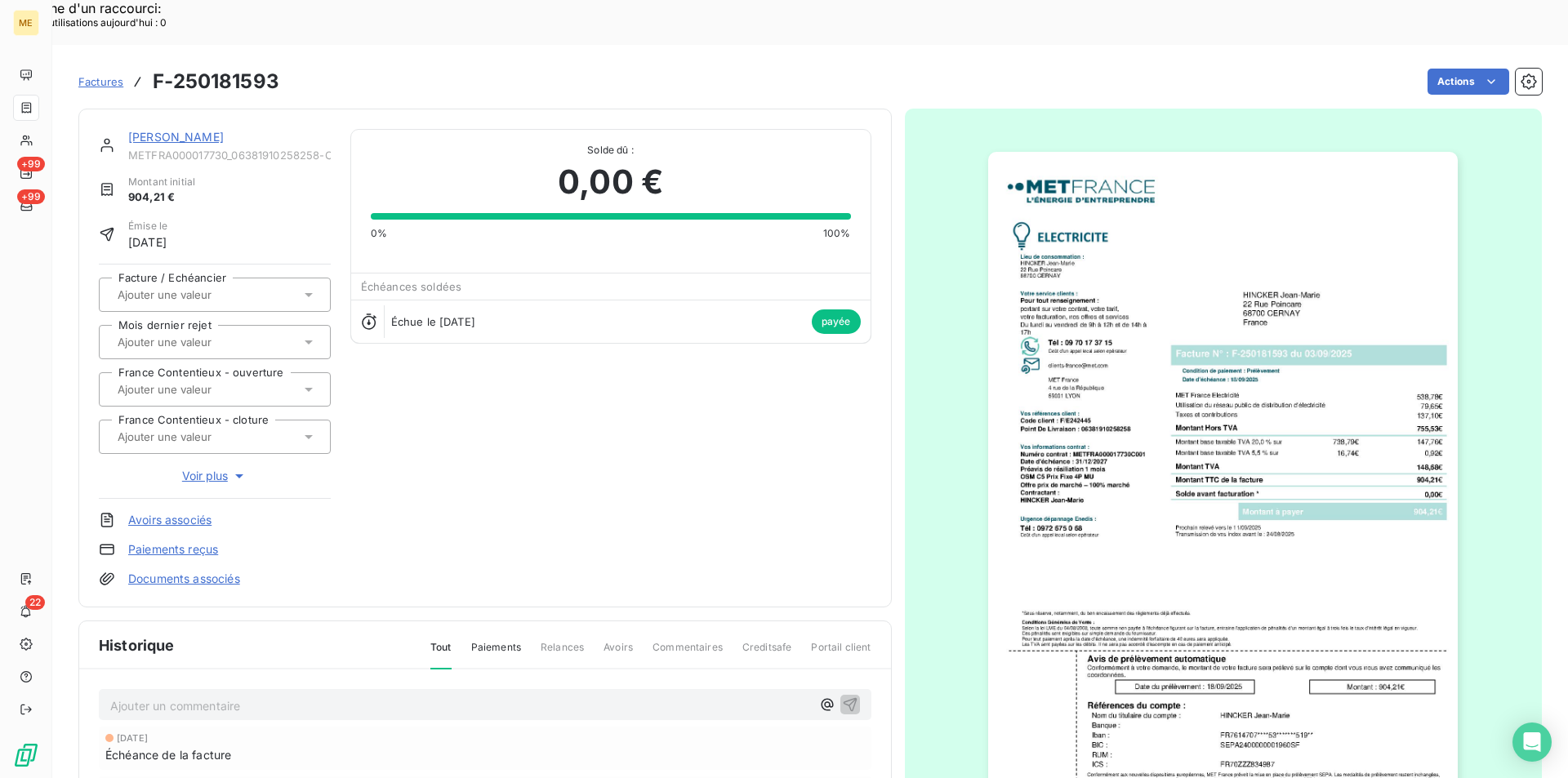
click at [1100, 339] on img "button" at bounding box center [1222, 484] width 470 height 665
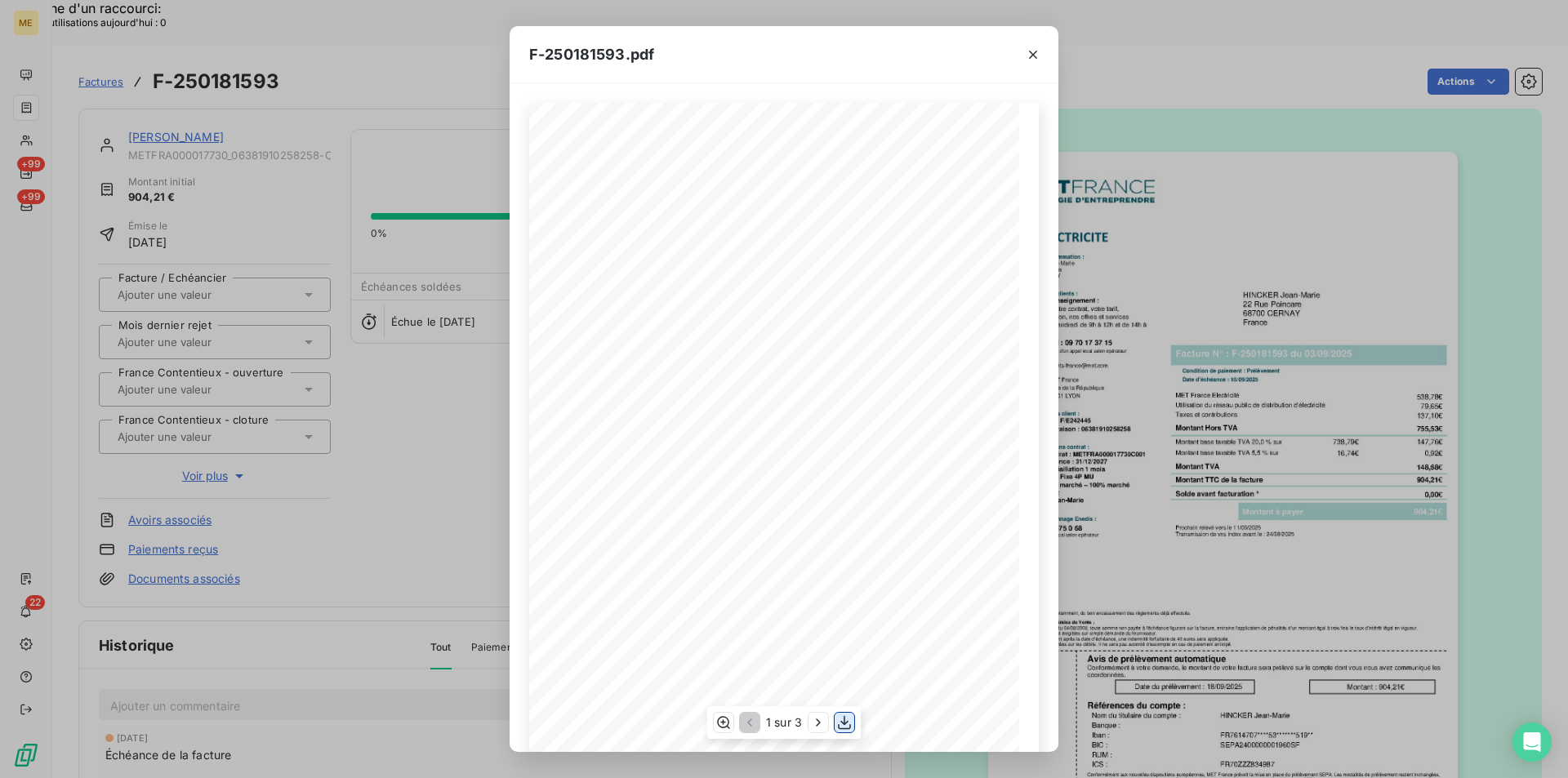
click at [851, 725] on icon "button" at bounding box center [845, 723] width 16 height 16
click at [1031, 60] on icon "button" at bounding box center [1033, 55] width 16 height 16
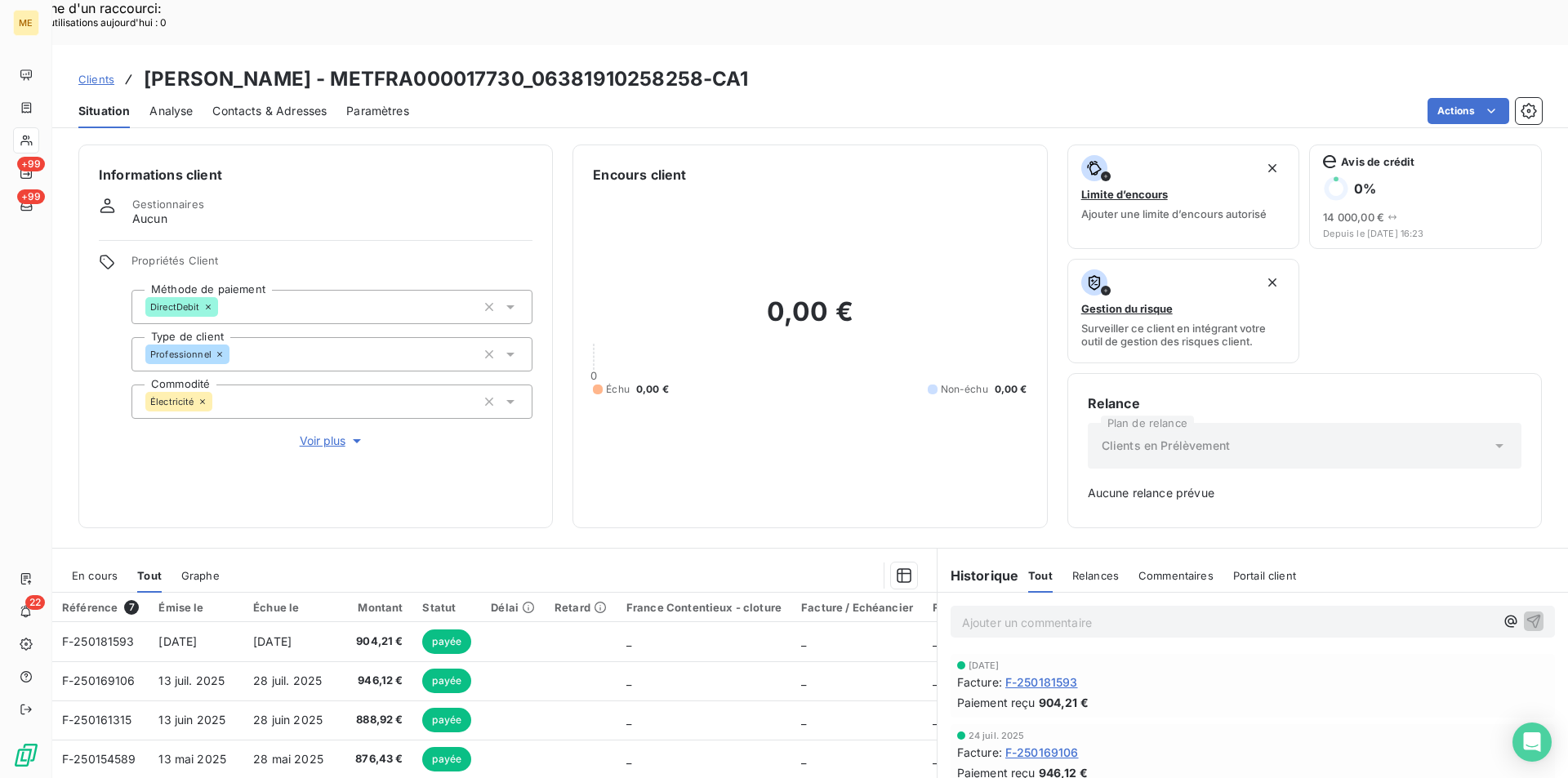
click at [1014, 744] on span "F-250169106" at bounding box center [1041, 753] width 73 height 17
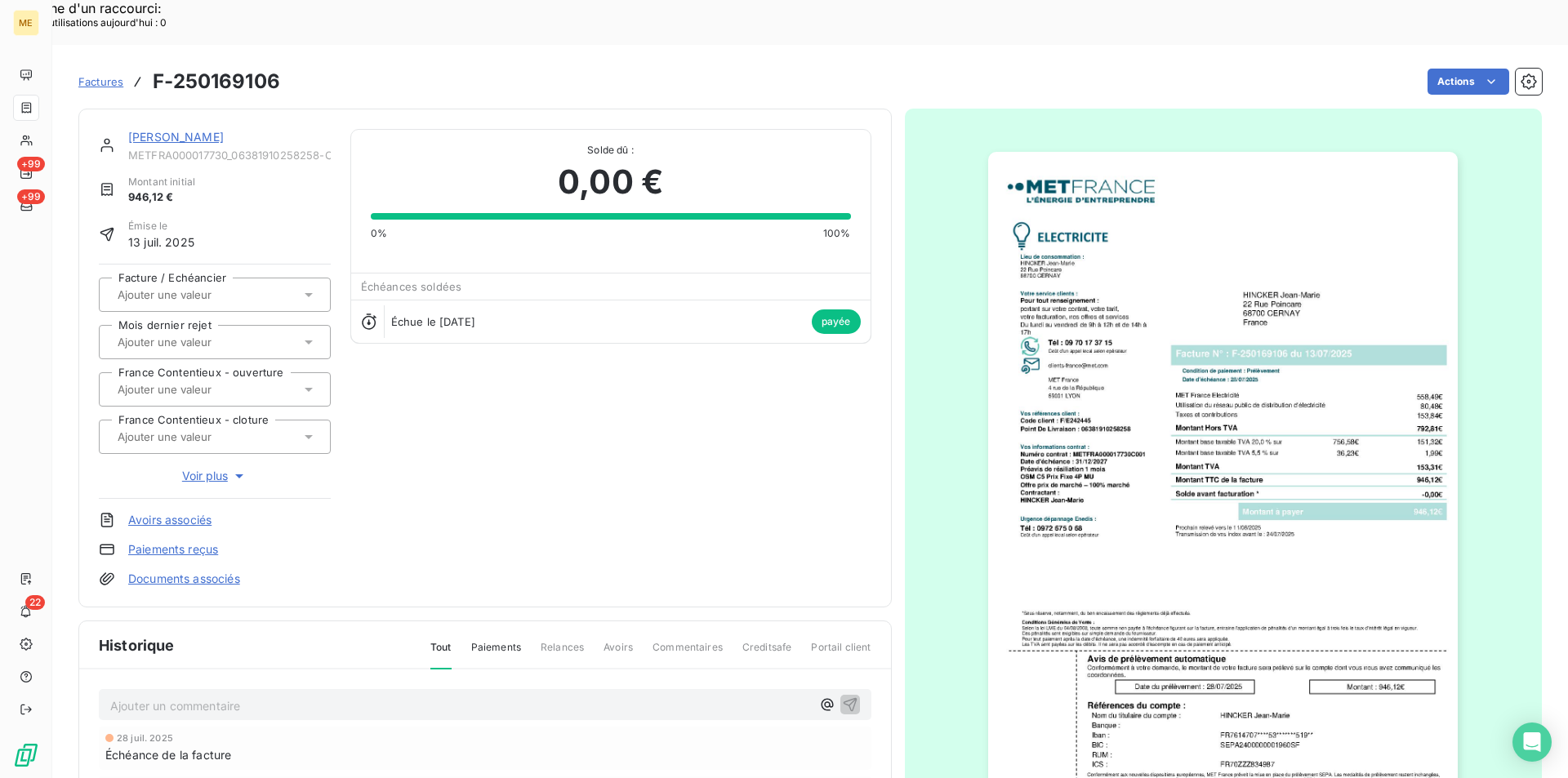
click at [1055, 359] on img "button" at bounding box center [1222, 484] width 470 height 665
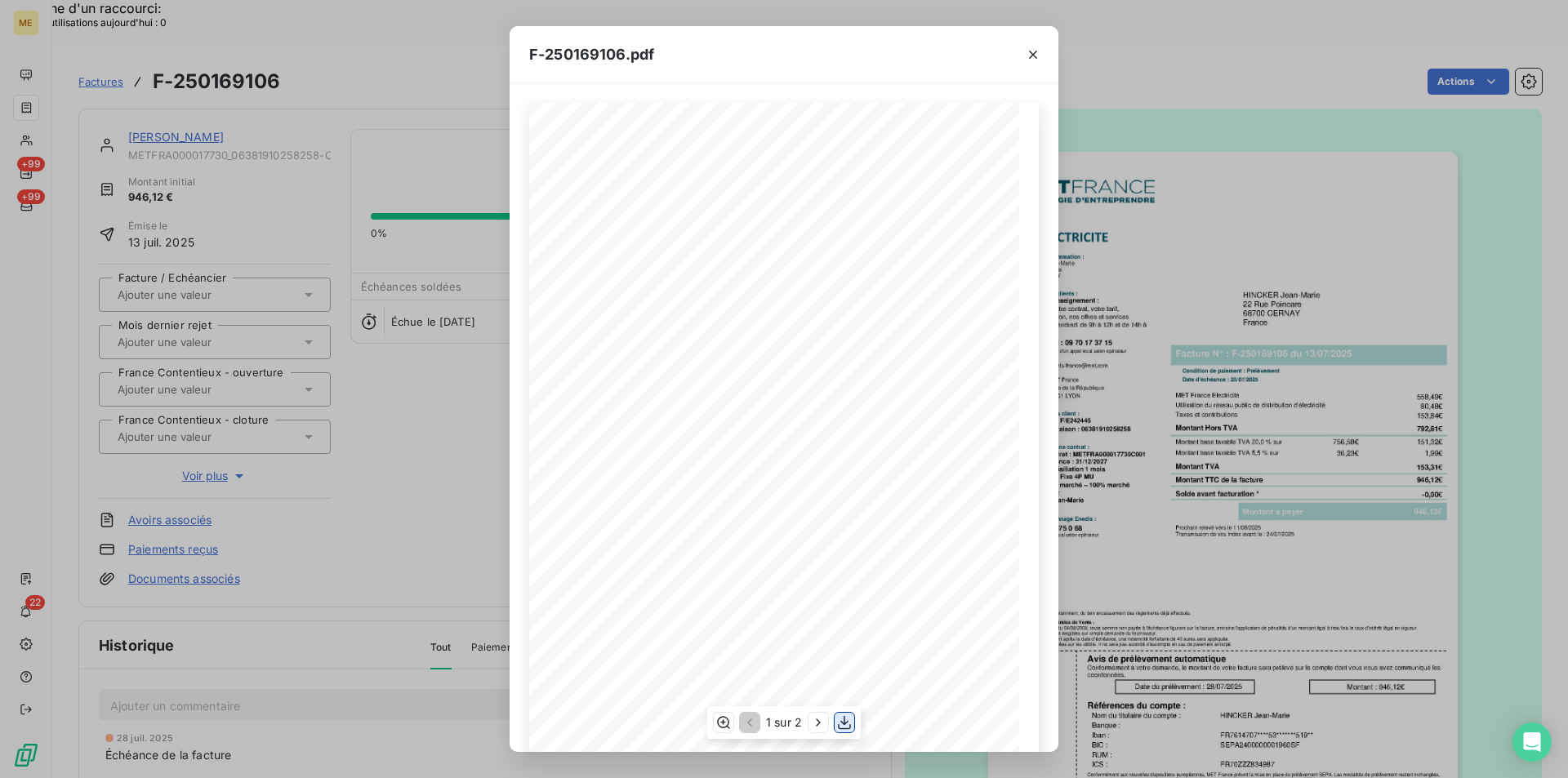
click at [852, 723] on icon "button" at bounding box center [845, 723] width 16 height 16
click at [1032, 49] on icon "button" at bounding box center [1033, 55] width 16 height 16
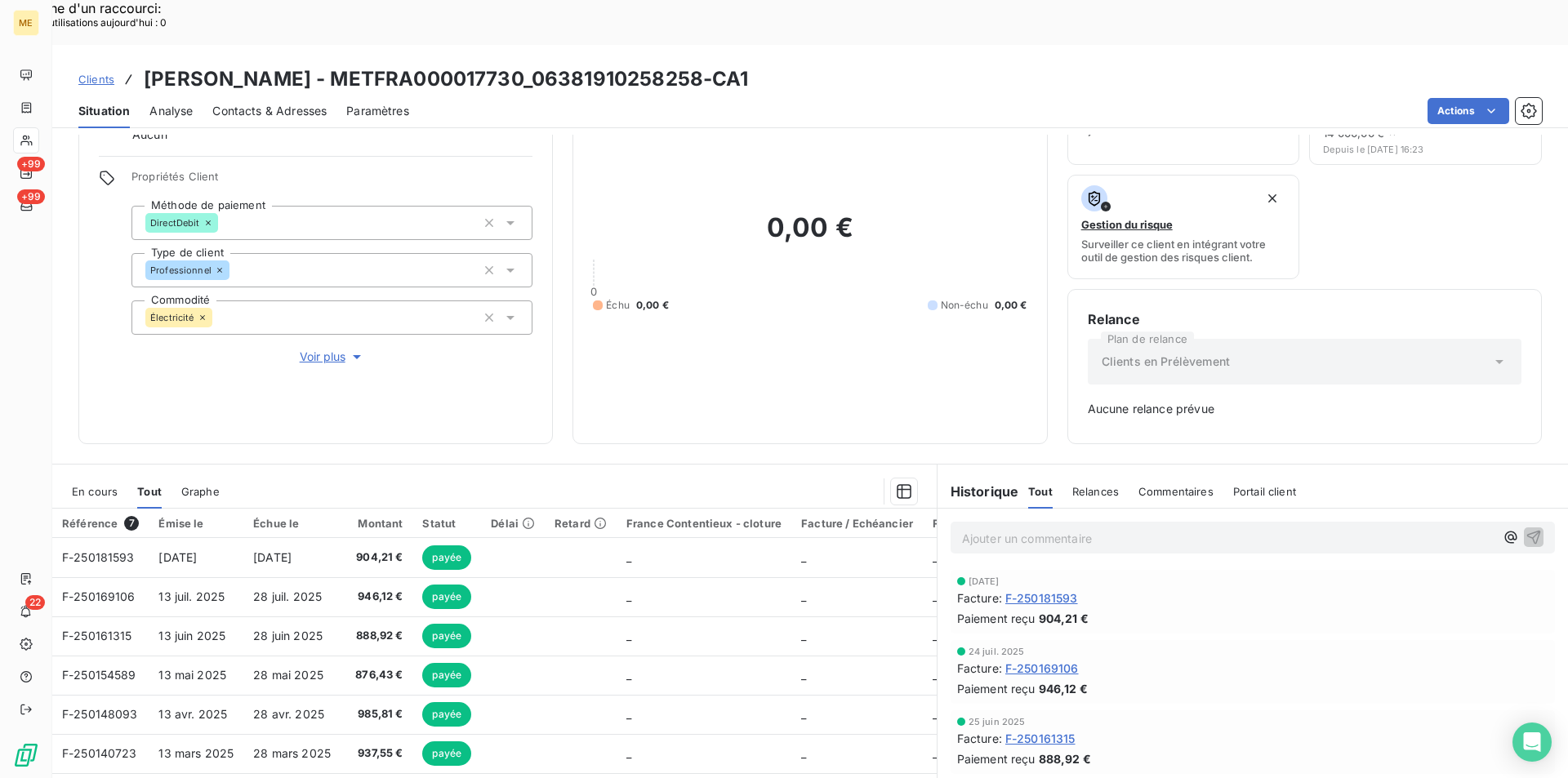
scroll to position [133, 0]
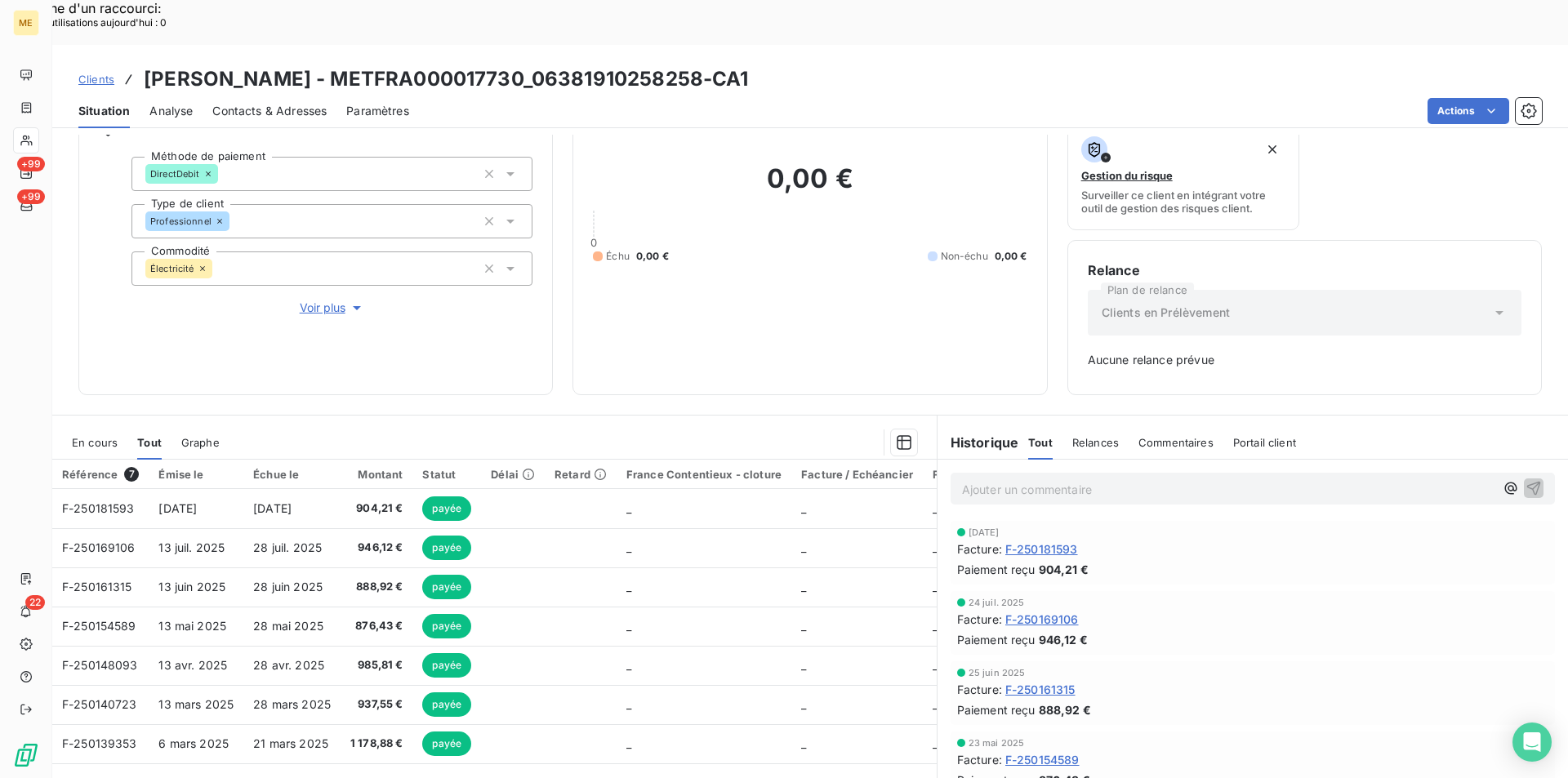
click at [1055, 681] on span "F-250161315" at bounding box center [1040, 689] width 70 height 17
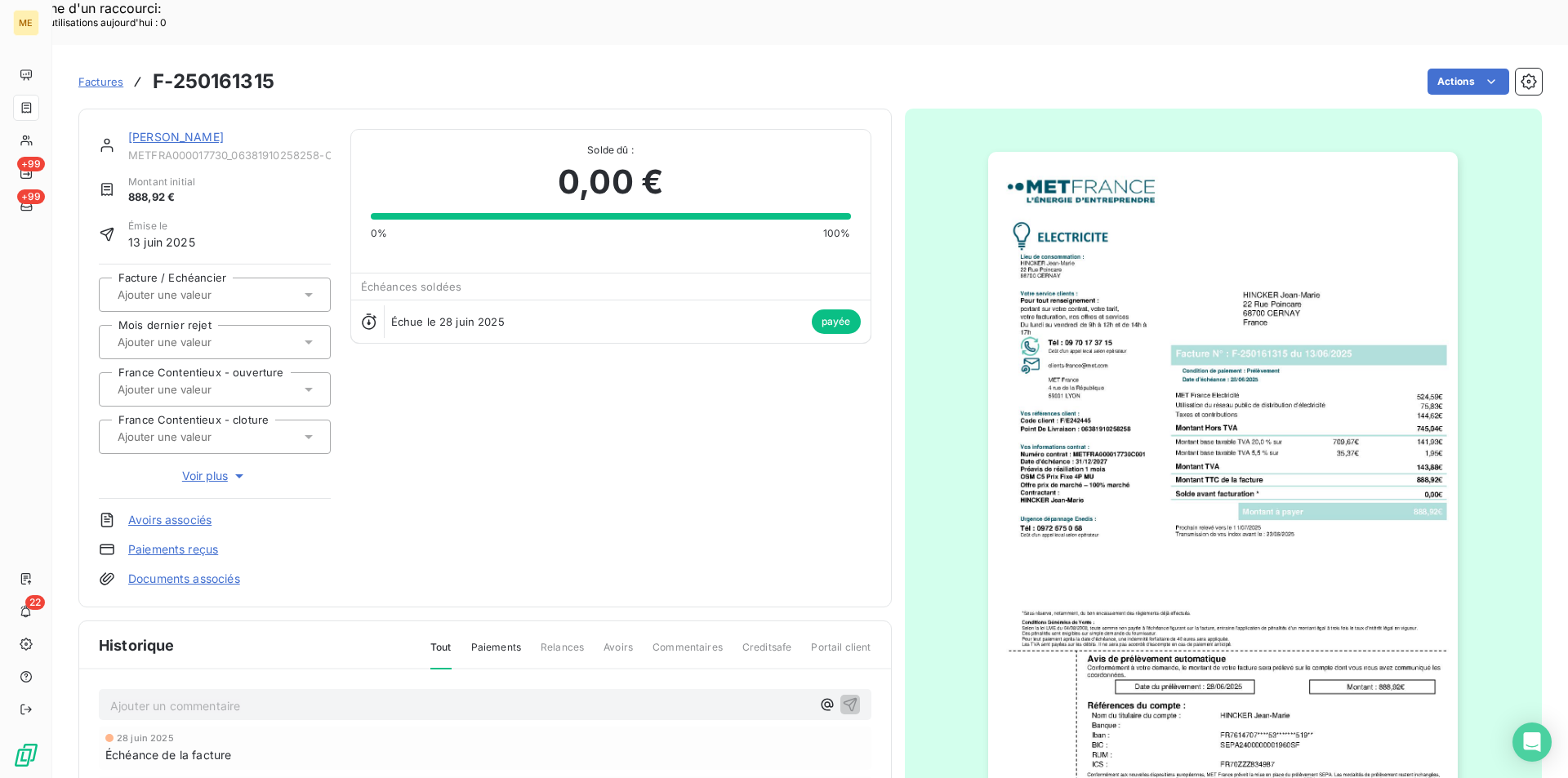
click at [1137, 389] on img "button" at bounding box center [1222, 484] width 470 height 665
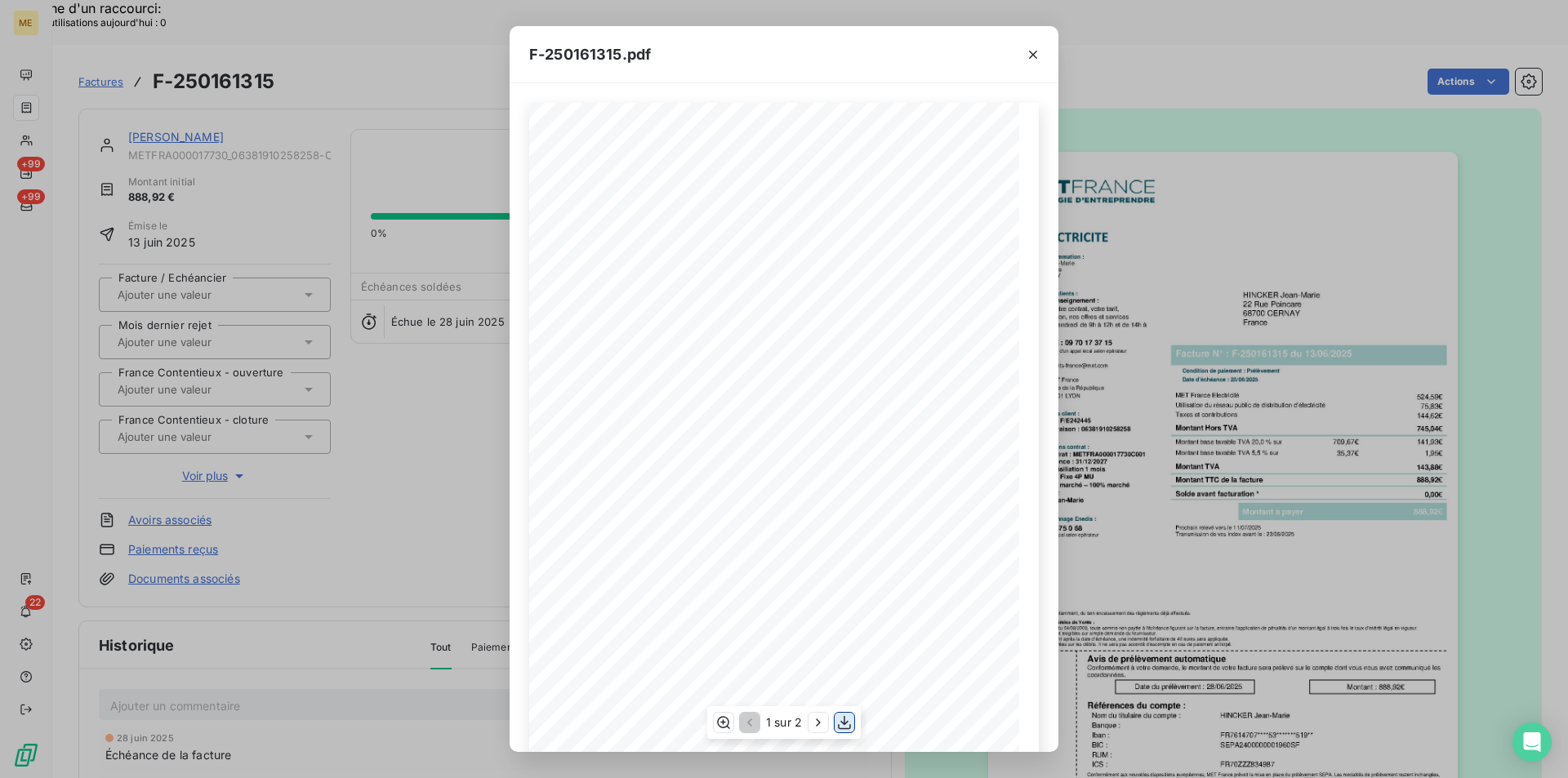
click at [839, 727] on icon "button" at bounding box center [845, 723] width 13 height 14
click at [1037, 53] on icon "button" at bounding box center [1033, 55] width 16 height 16
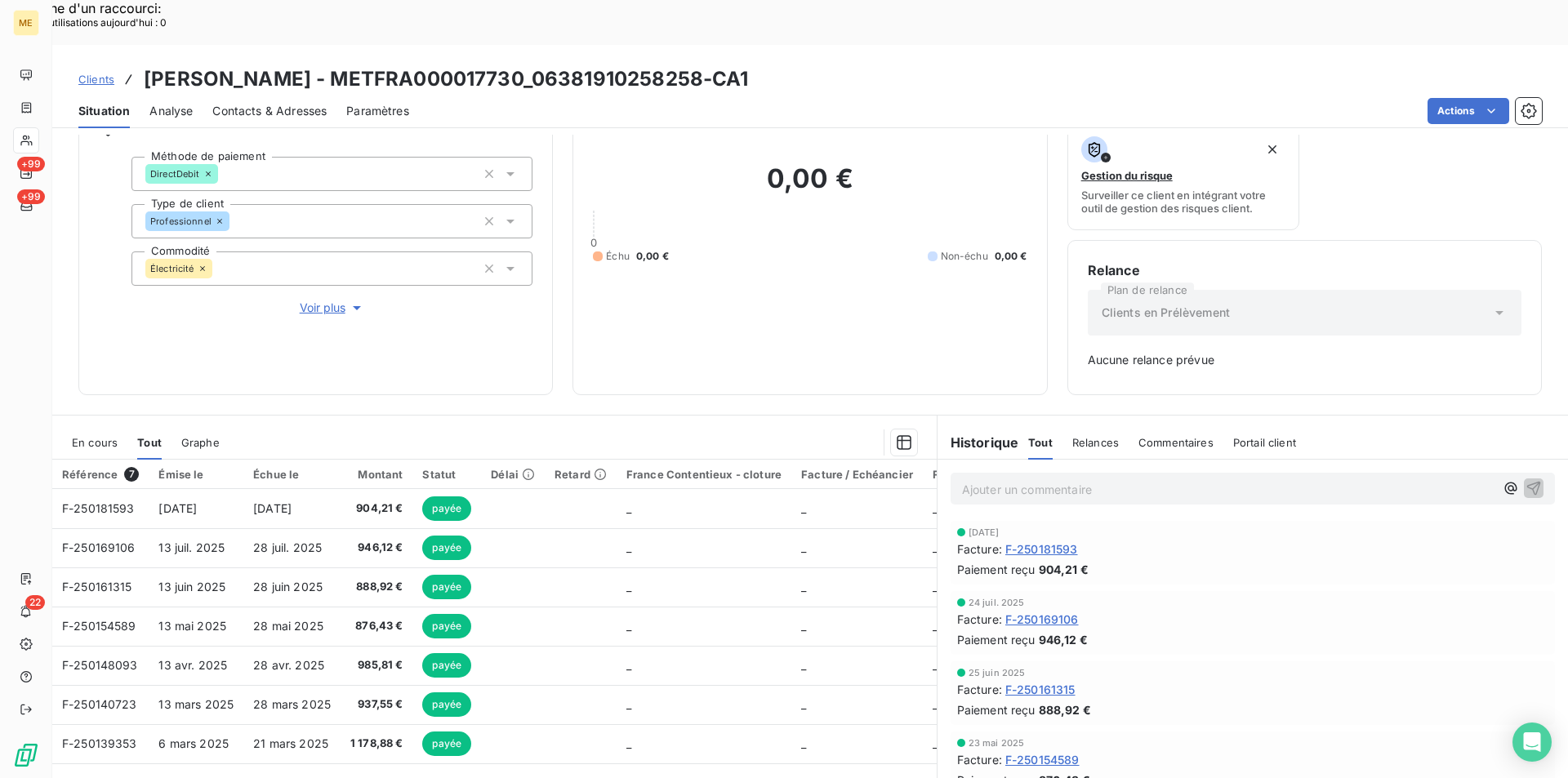
scroll to position [81, 0]
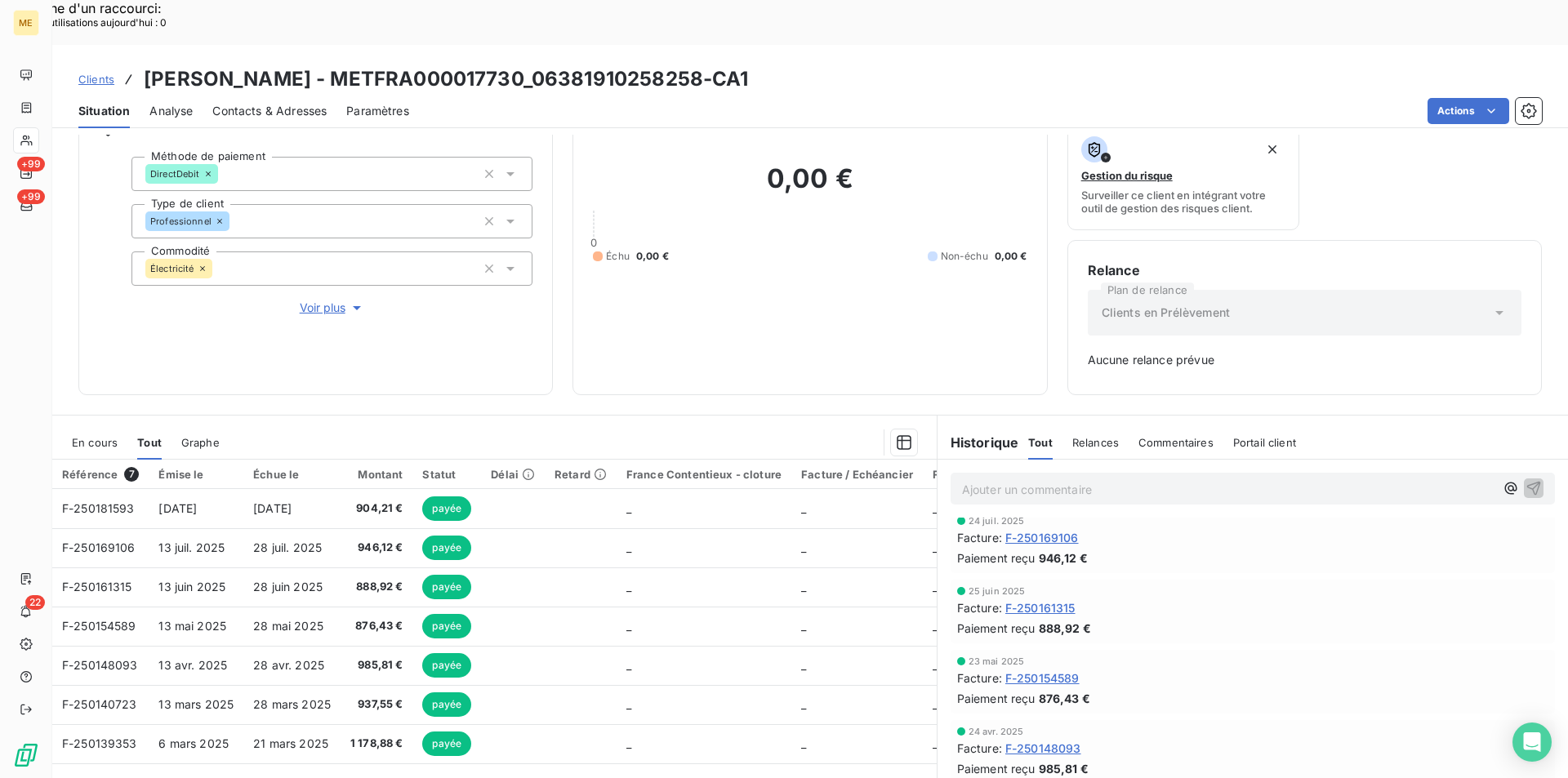
click at [1037, 669] on span "F-250154589" at bounding box center [1042, 678] width 74 height 17
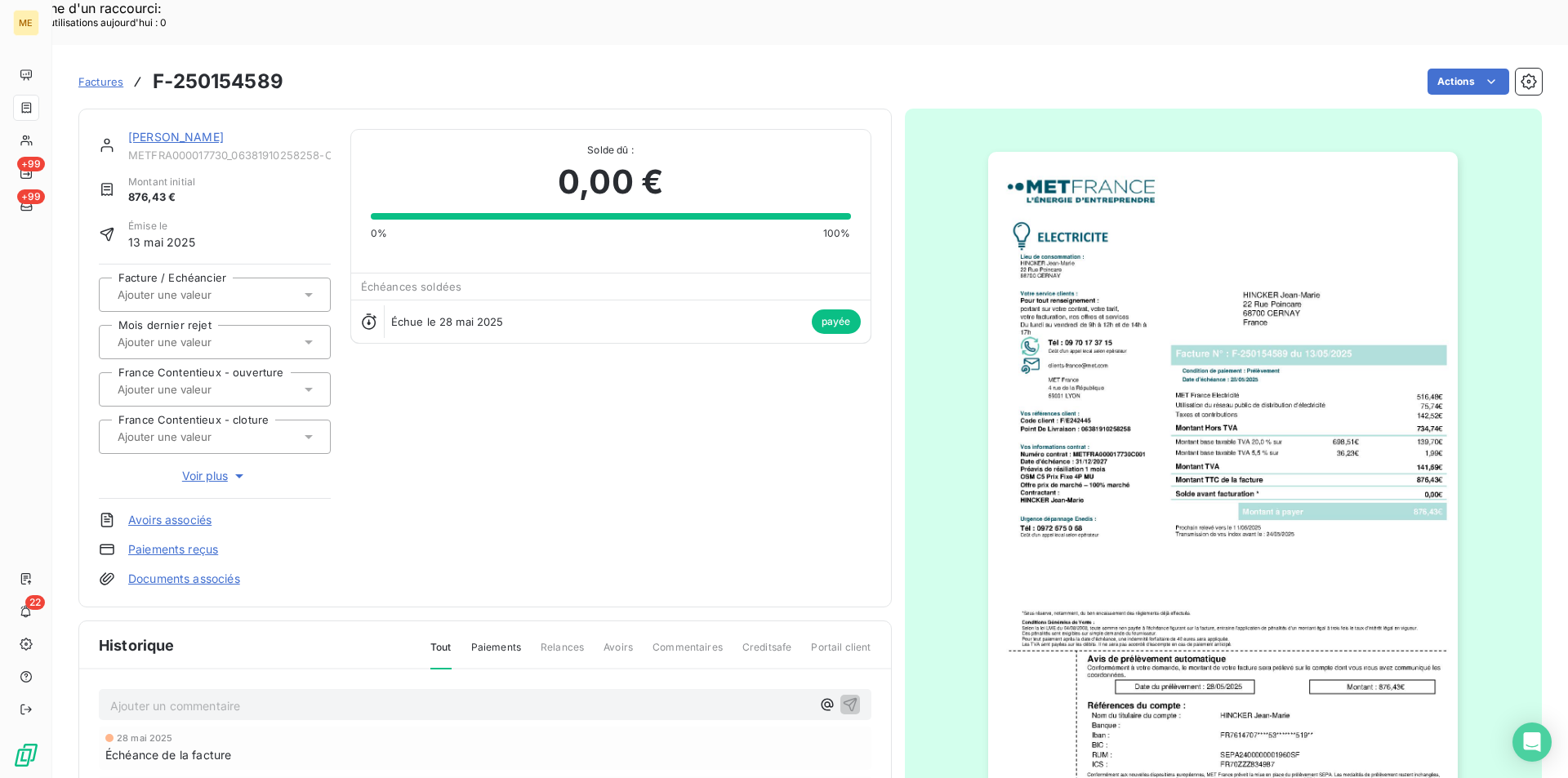
click at [1110, 354] on img "button" at bounding box center [1222, 484] width 470 height 665
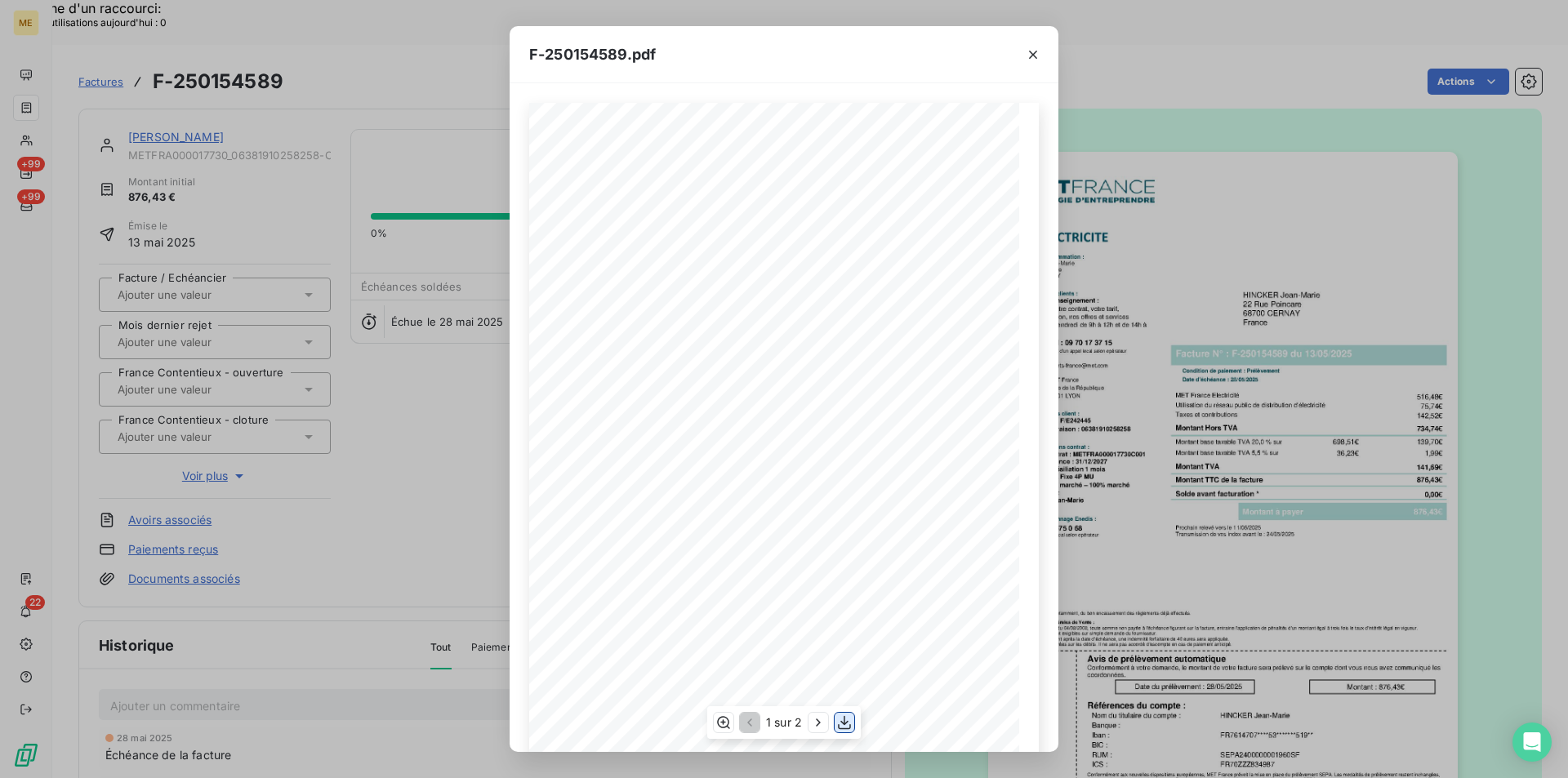
click at [847, 722] on icon "button" at bounding box center [845, 723] width 13 height 14
click at [1036, 50] on icon "button" at bounding box center [1033, 55] width 16 height 16
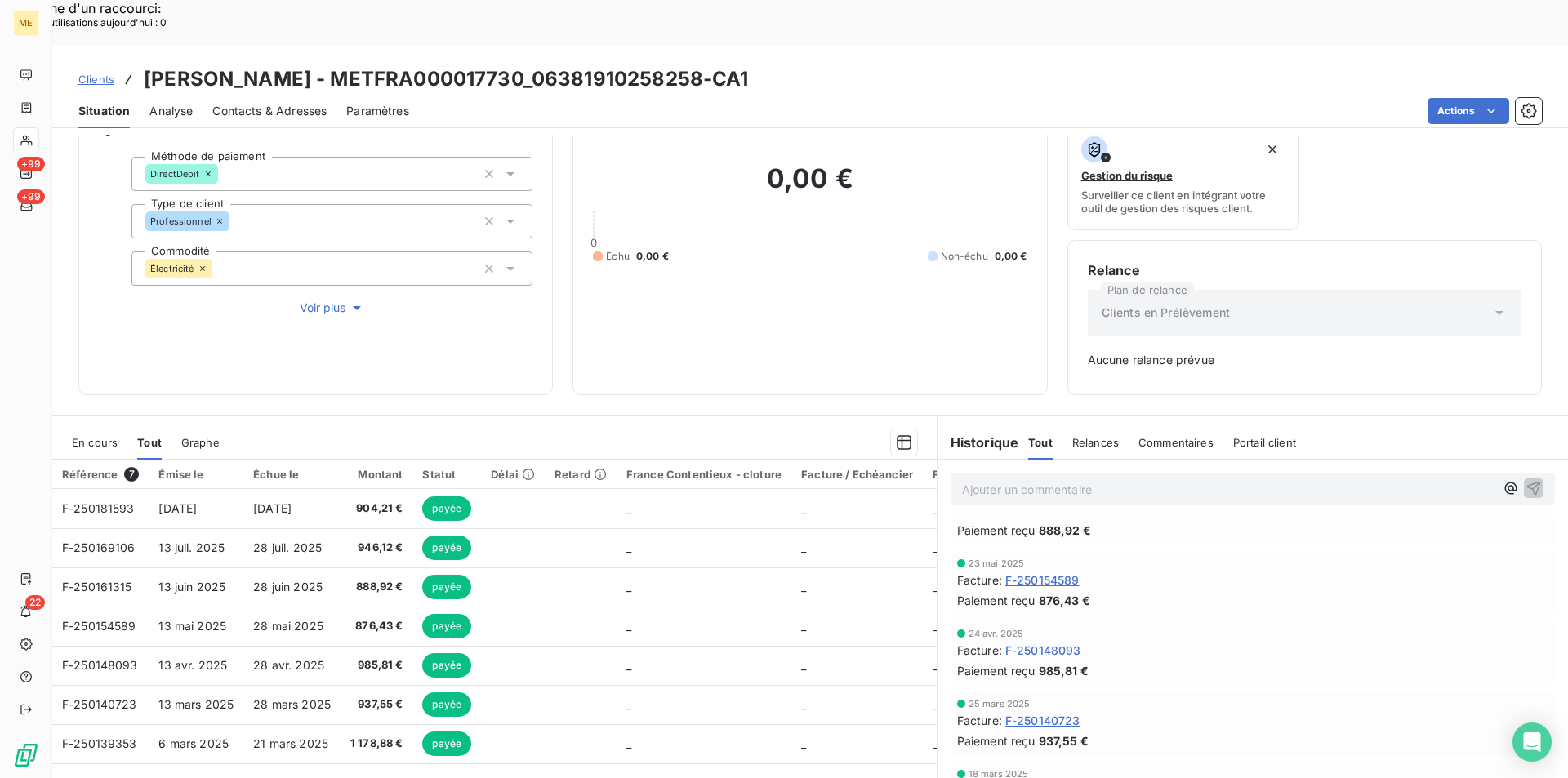
scroll to position [186, 0]
click at [1067, 635] on span "F-250148093" at bounding box center [1043, 643] width 76 height 17
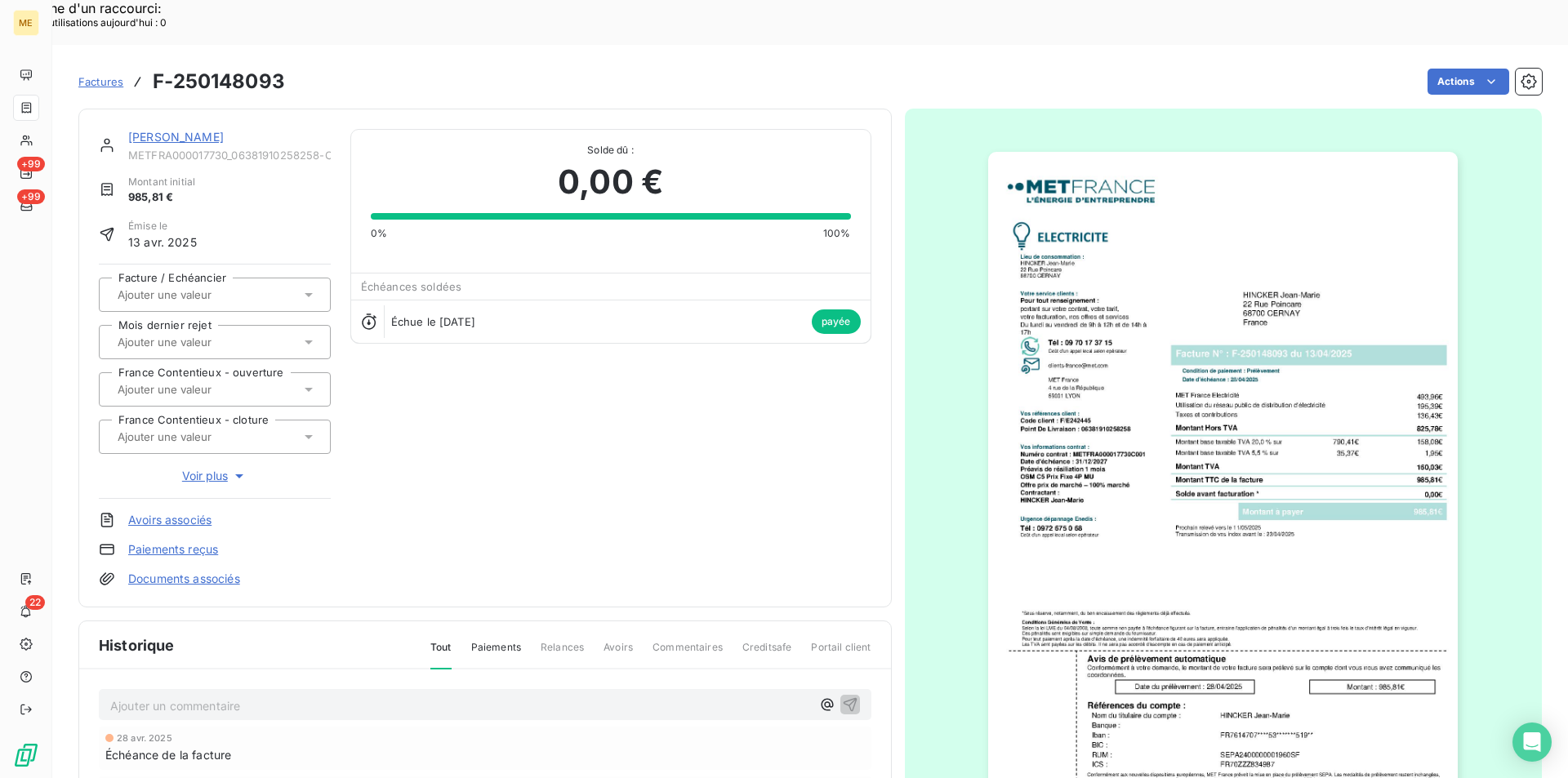
click at [1128, 410] on img "button" at bounding box center [1222, 484] width 470 height 665
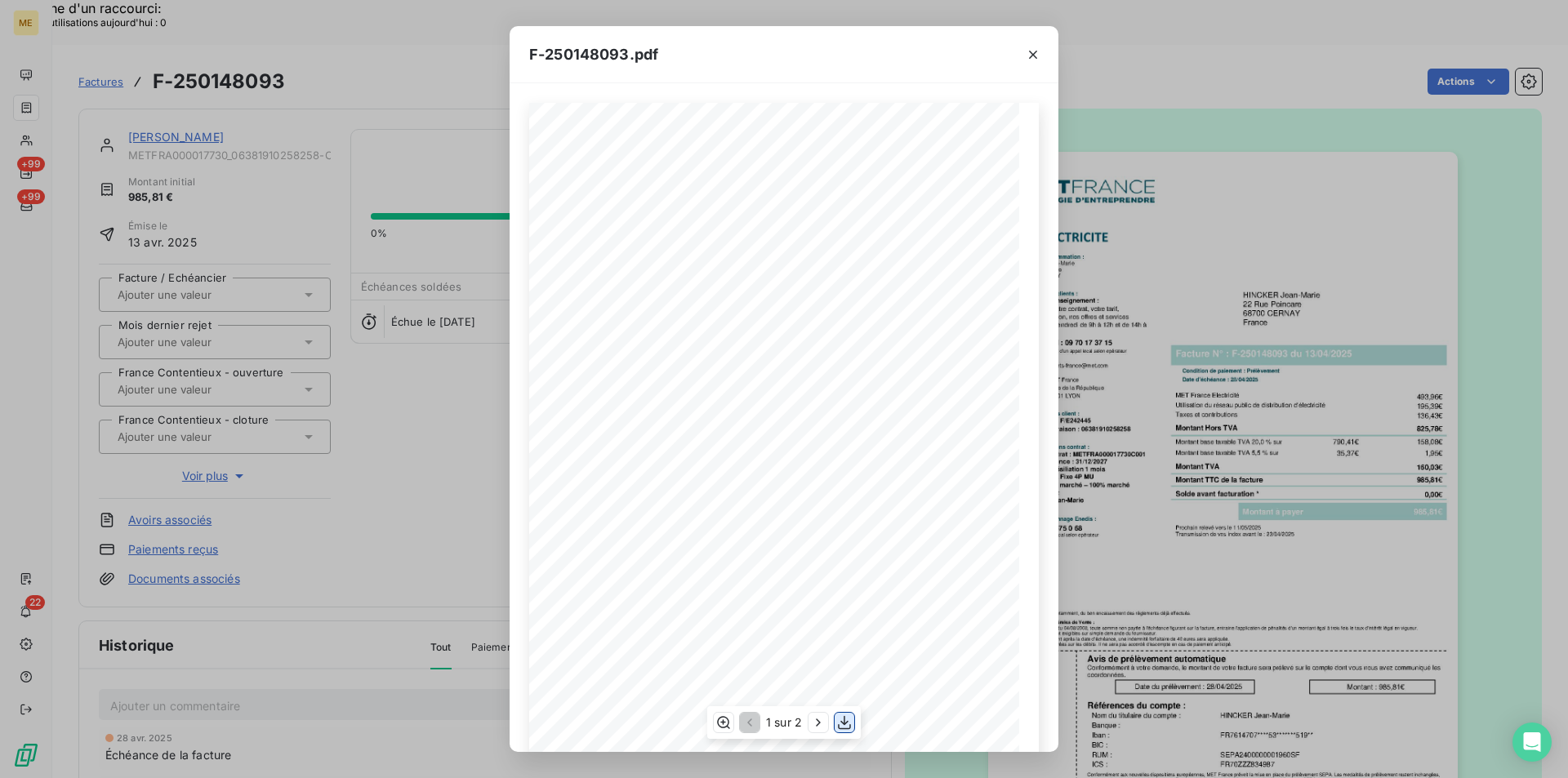
click at [847, 725] on icon "button" at bounding box center [845, 723] width 16 height 16
click at [1038, 60] on icon "button" at bounding box center [1033, 55] width 16 height 16
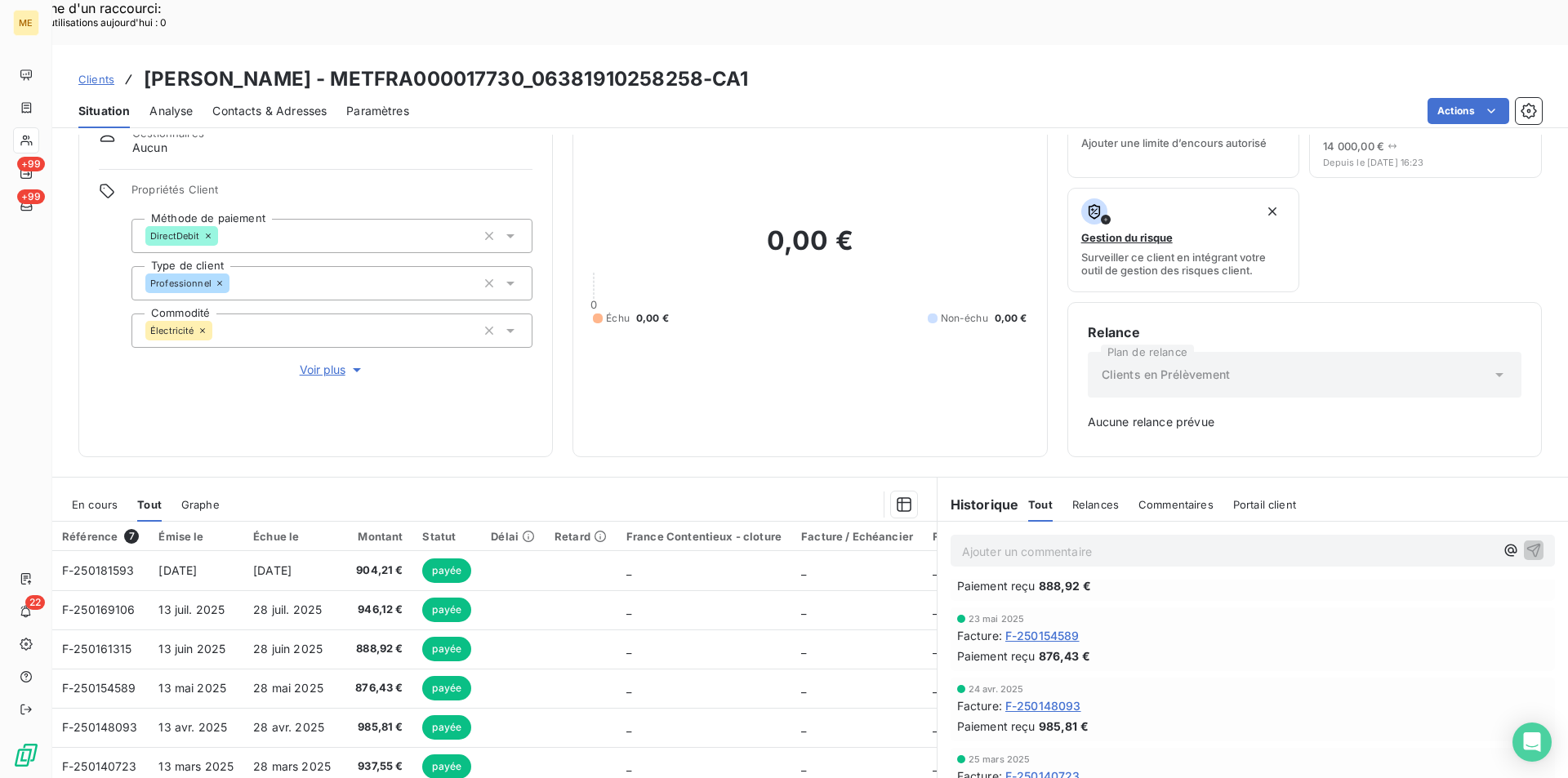
scroll to position [133, 0]
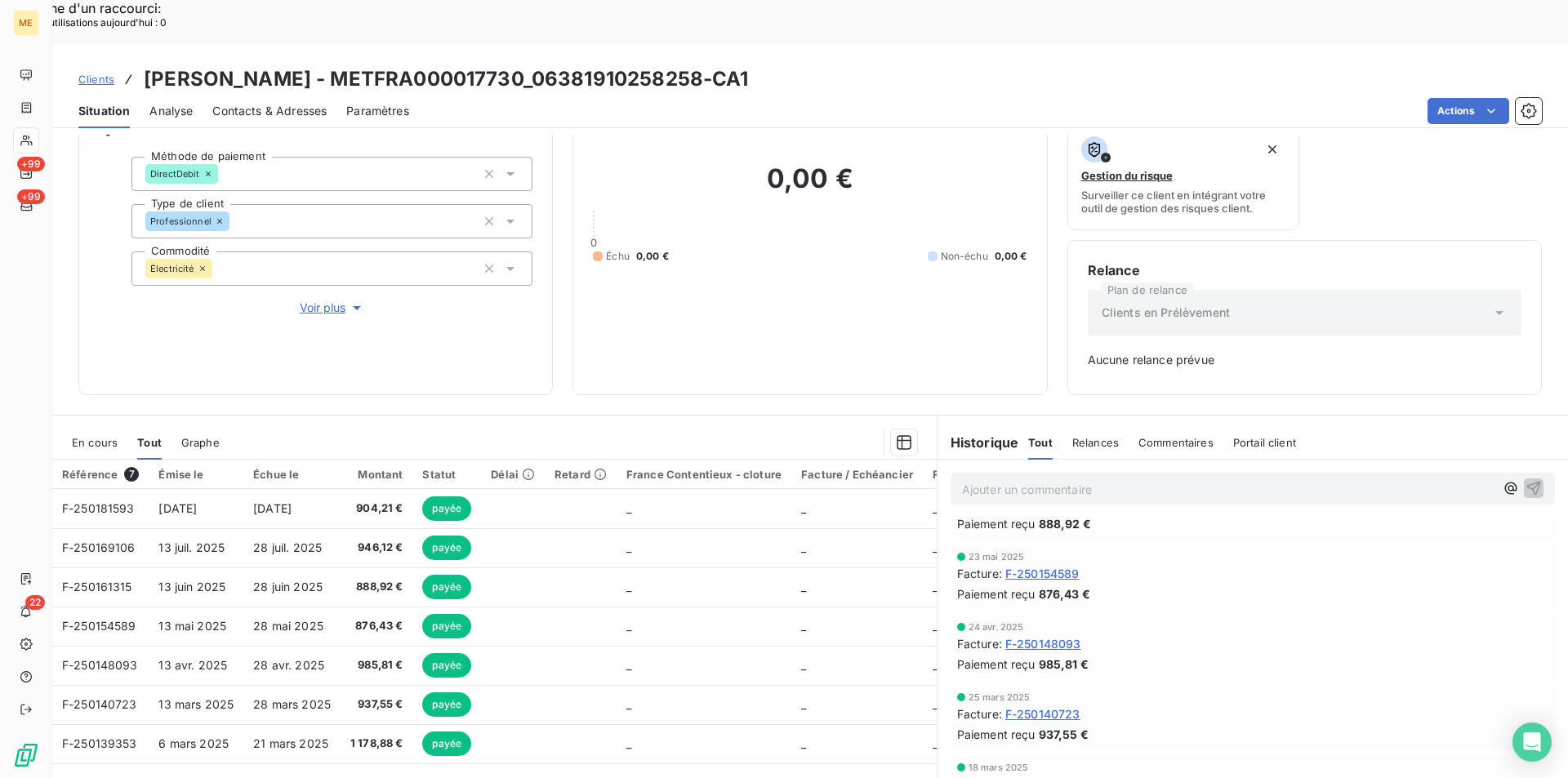
click at [1068, 706] on span "F-250140723" at bounding box center [1042, 714] width 75 height 17
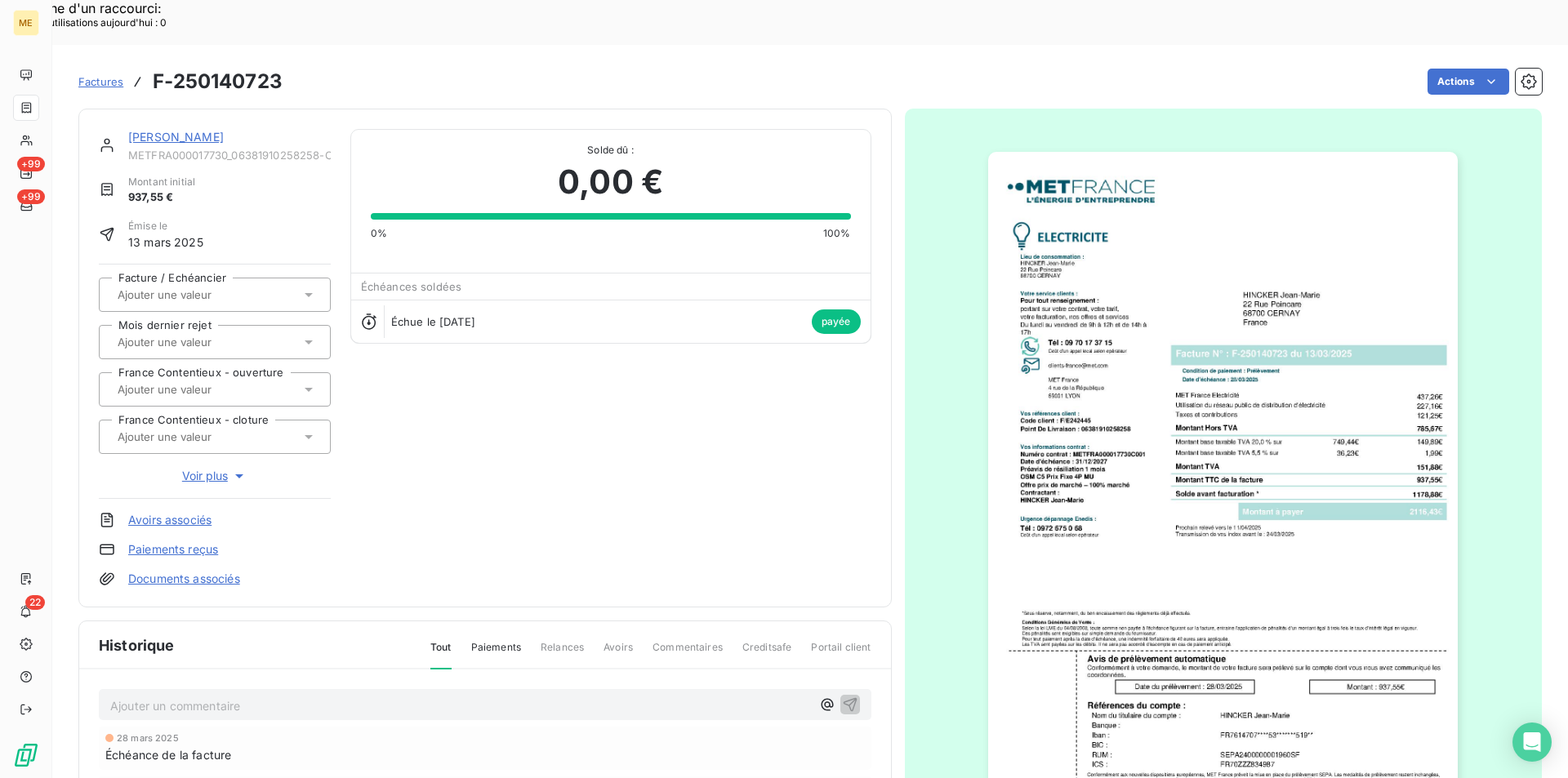
click at [1171, 375] on img "button" at bounding box center [1222, 484] width 470 height 665
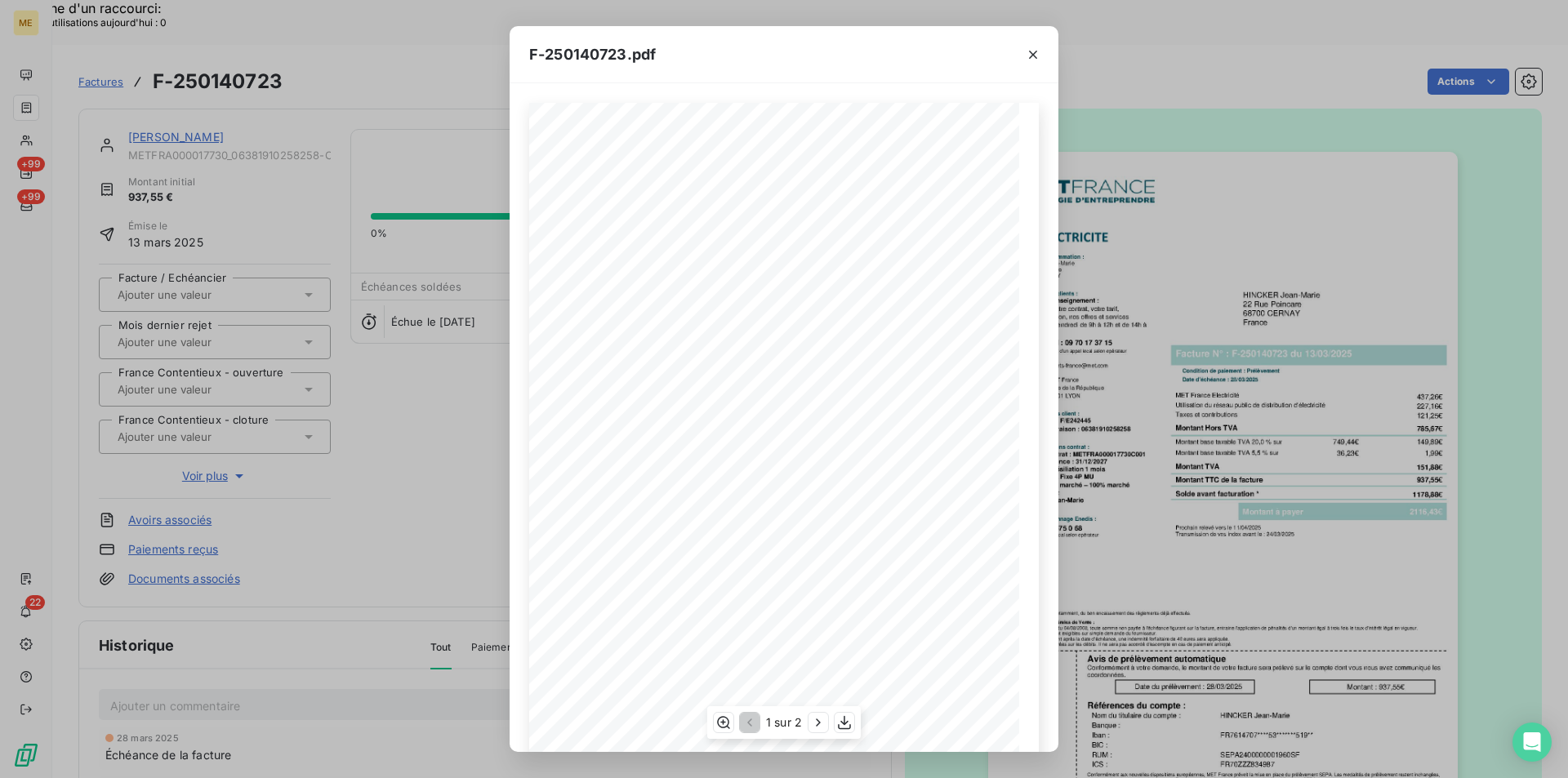
click at [965, 464] on span at bounding box center [916, 460] width 188 height 7
click at [840, 722] on icon "button" at bounding box center [845, 723] width 16 height 16
click at [1028, 55] on icon "button" at bounding box center [1033, 55] width 16 height 16
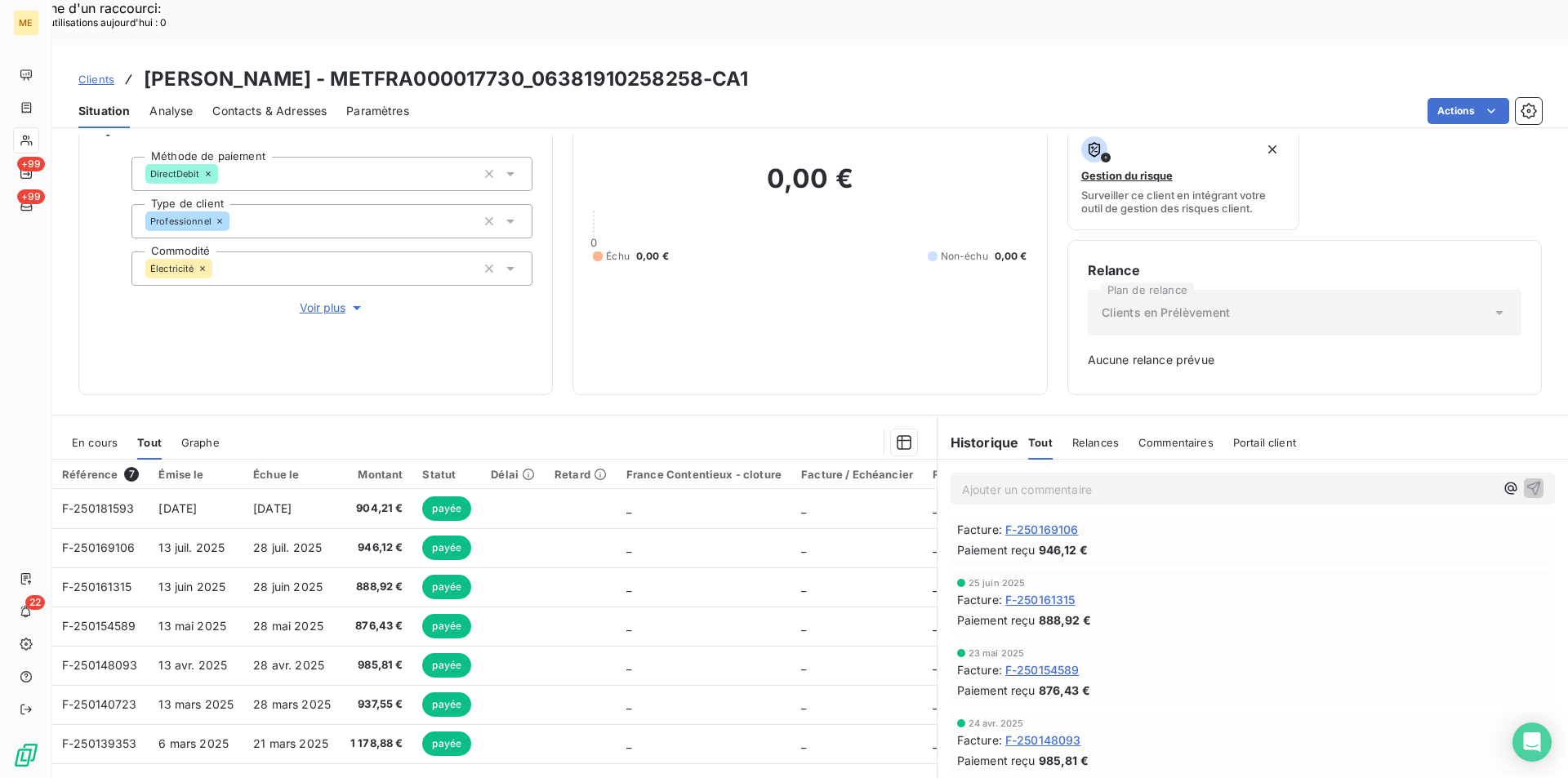
scroll to position [186, 0]
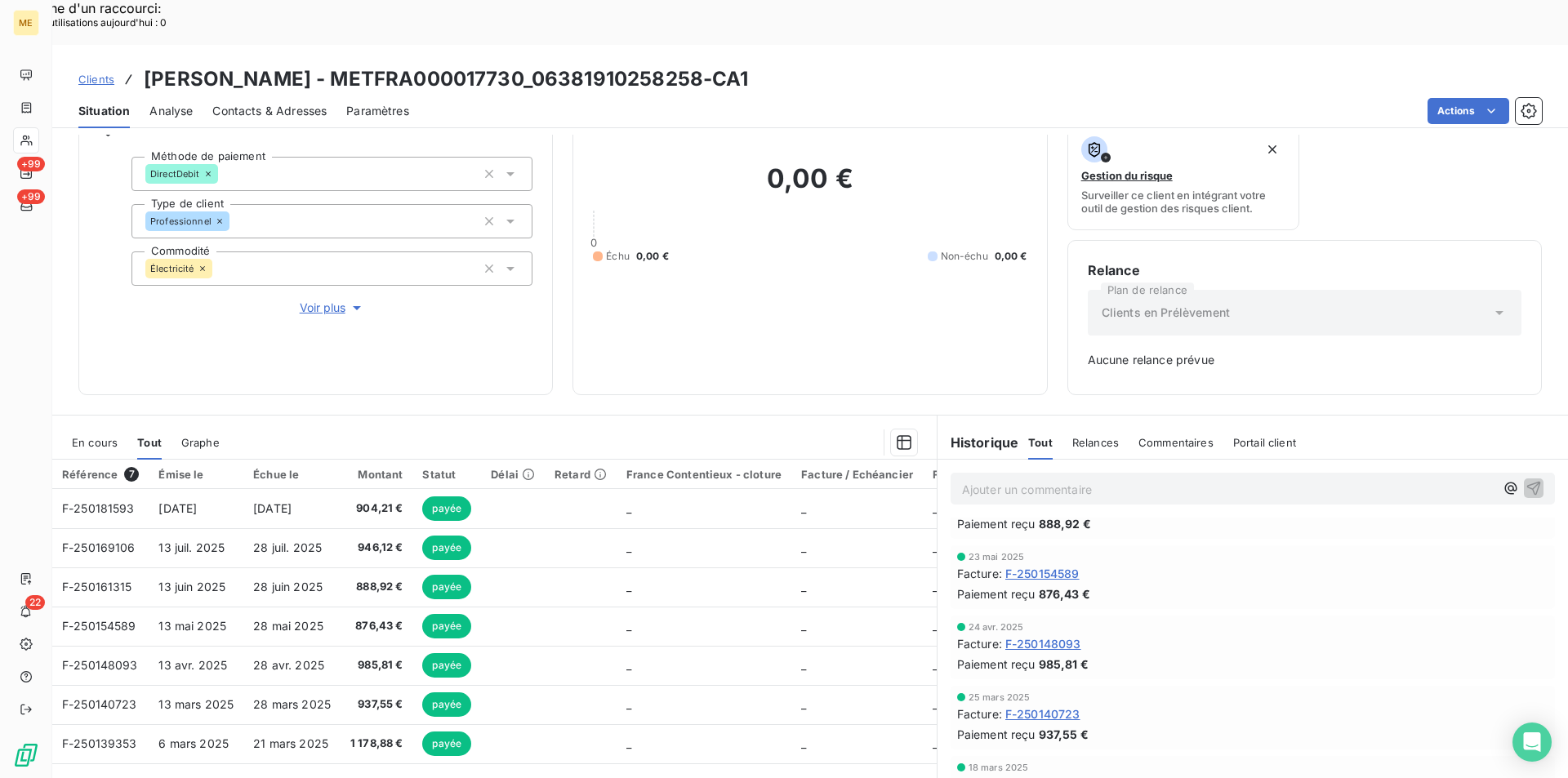
click at [1052, 776] on span "F-250139353" at bounding box center [1042, 784] width 75 height 17
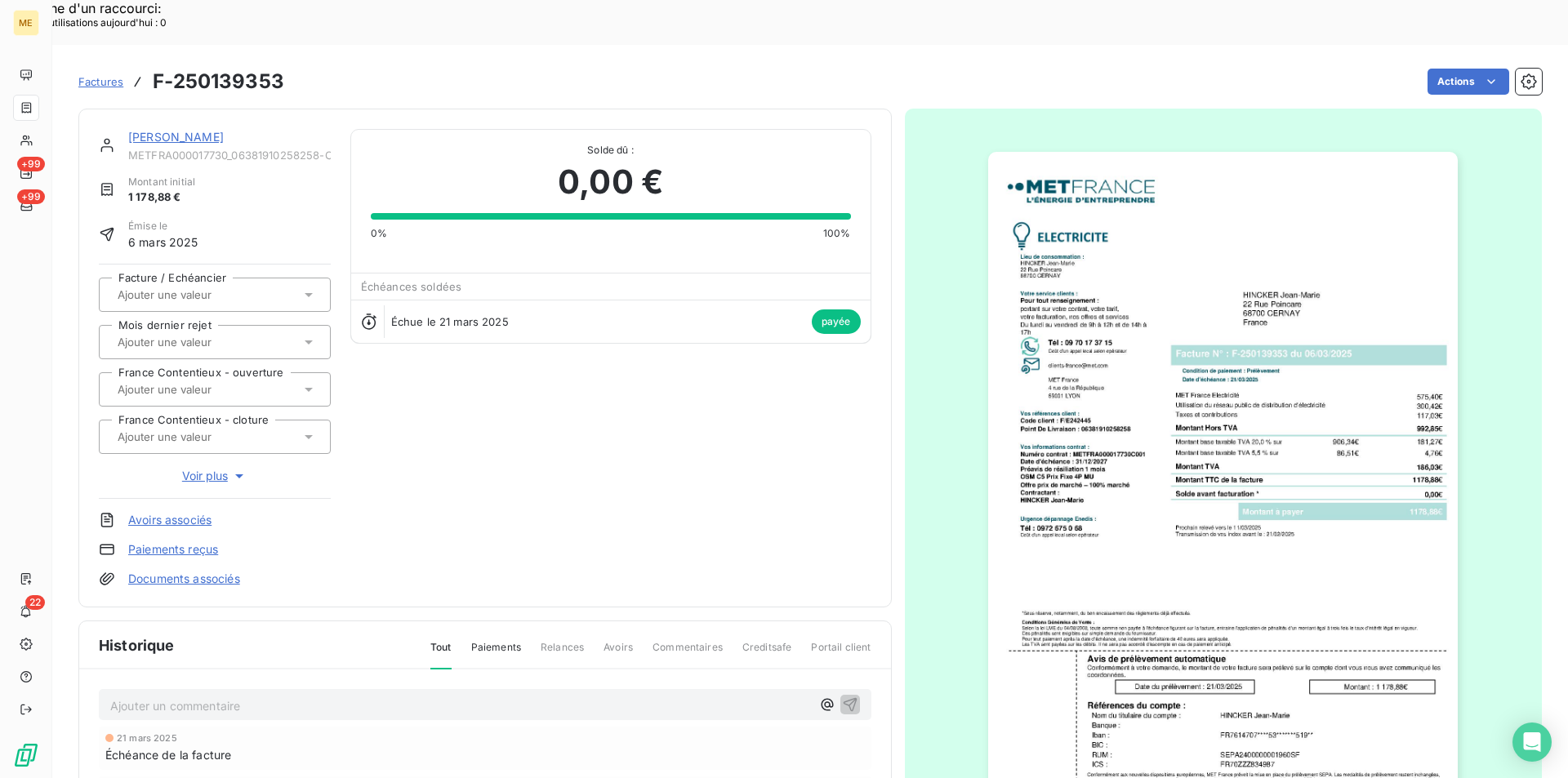
click at [1159, 498] on img "button" at bounding box center [1222, 484] width 470 height 665
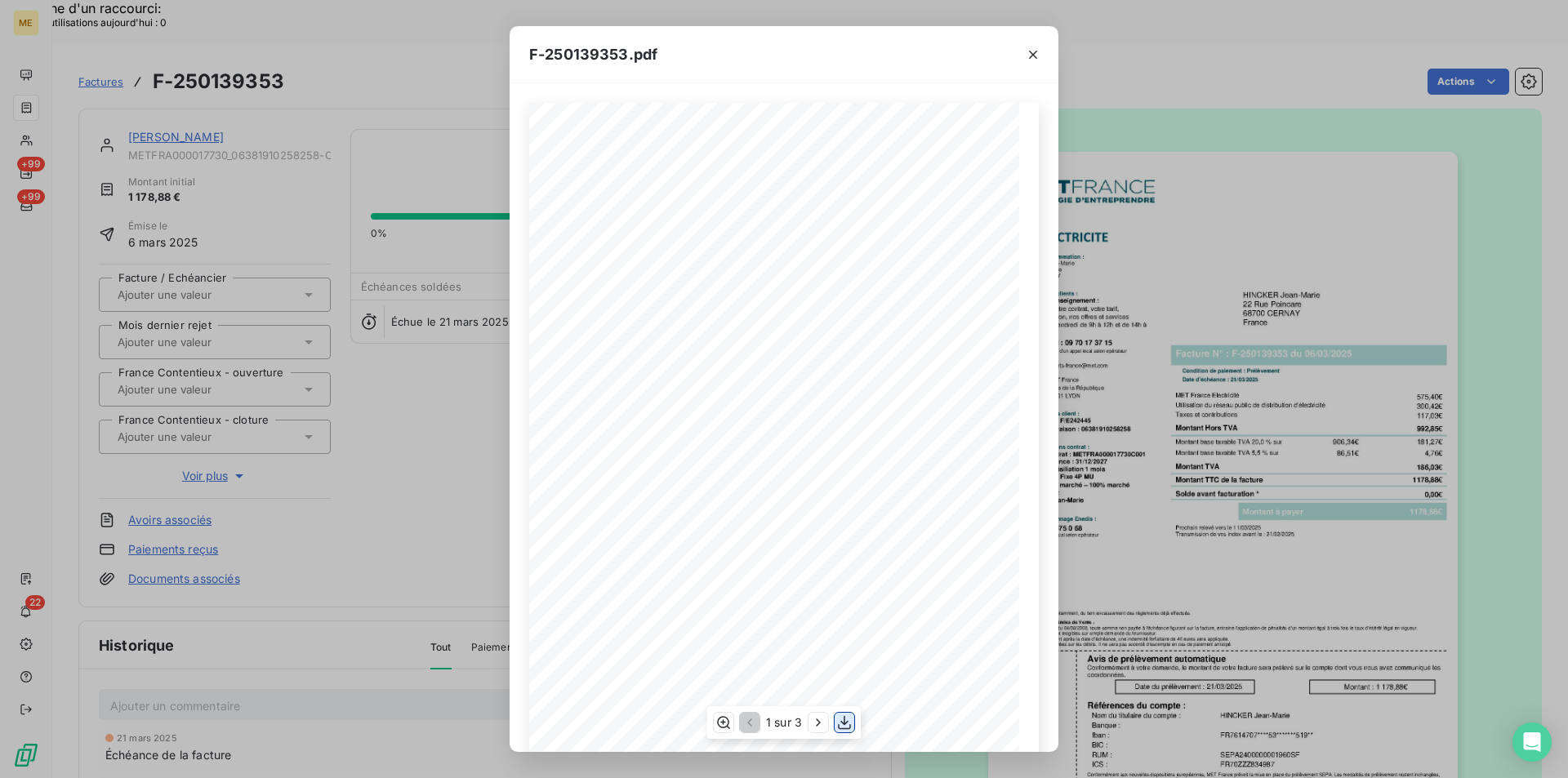
click at [845, 716] on icon "button" at bounding box center [845, 723] width 16 height 16
click at [1035, 56] on icon "button" at bounding box center [1033, 55] width 8 height 8
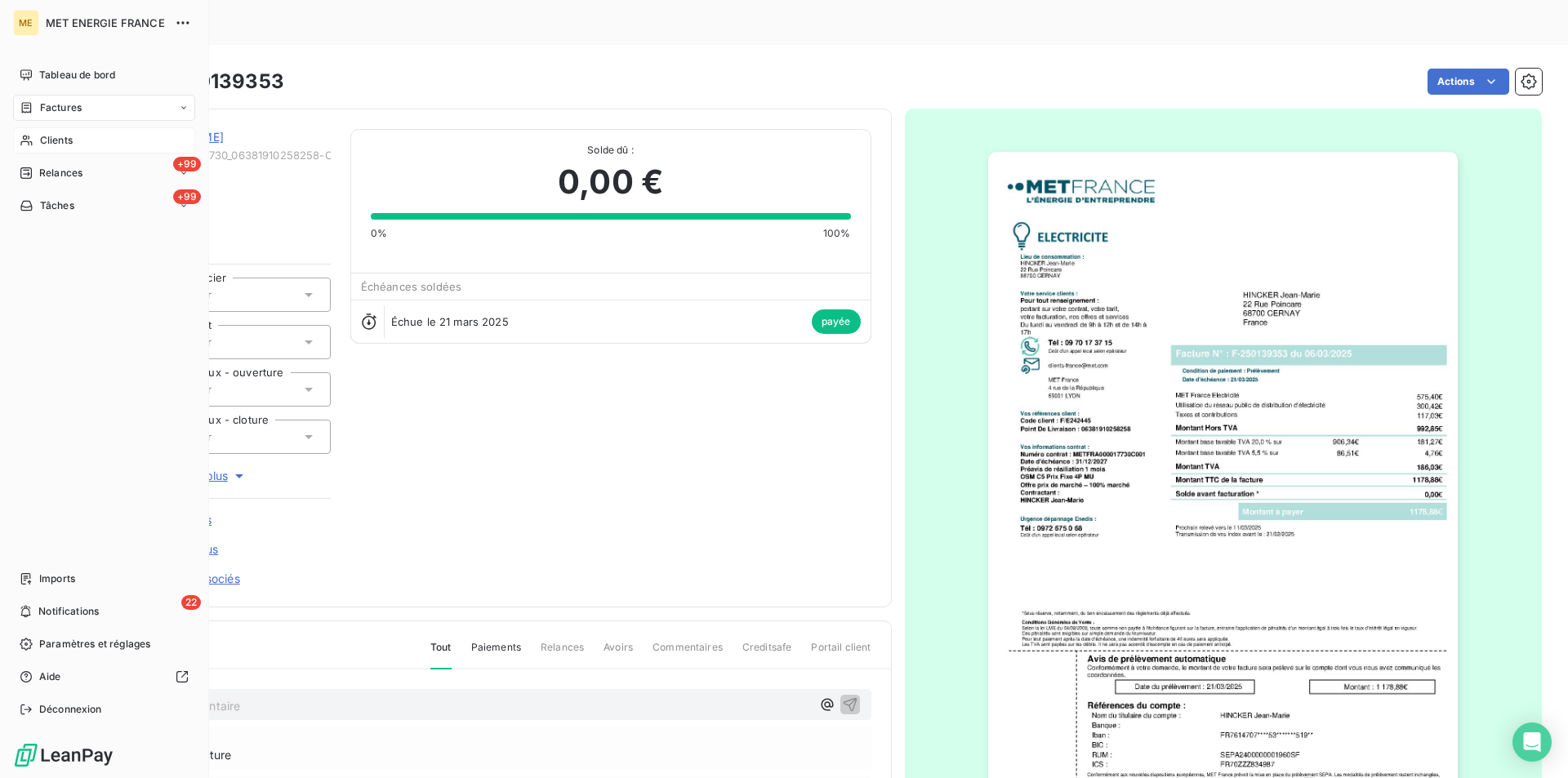
click at [44, 142] on span "Clients" at bounding box center [57, 141] width 33 height 15
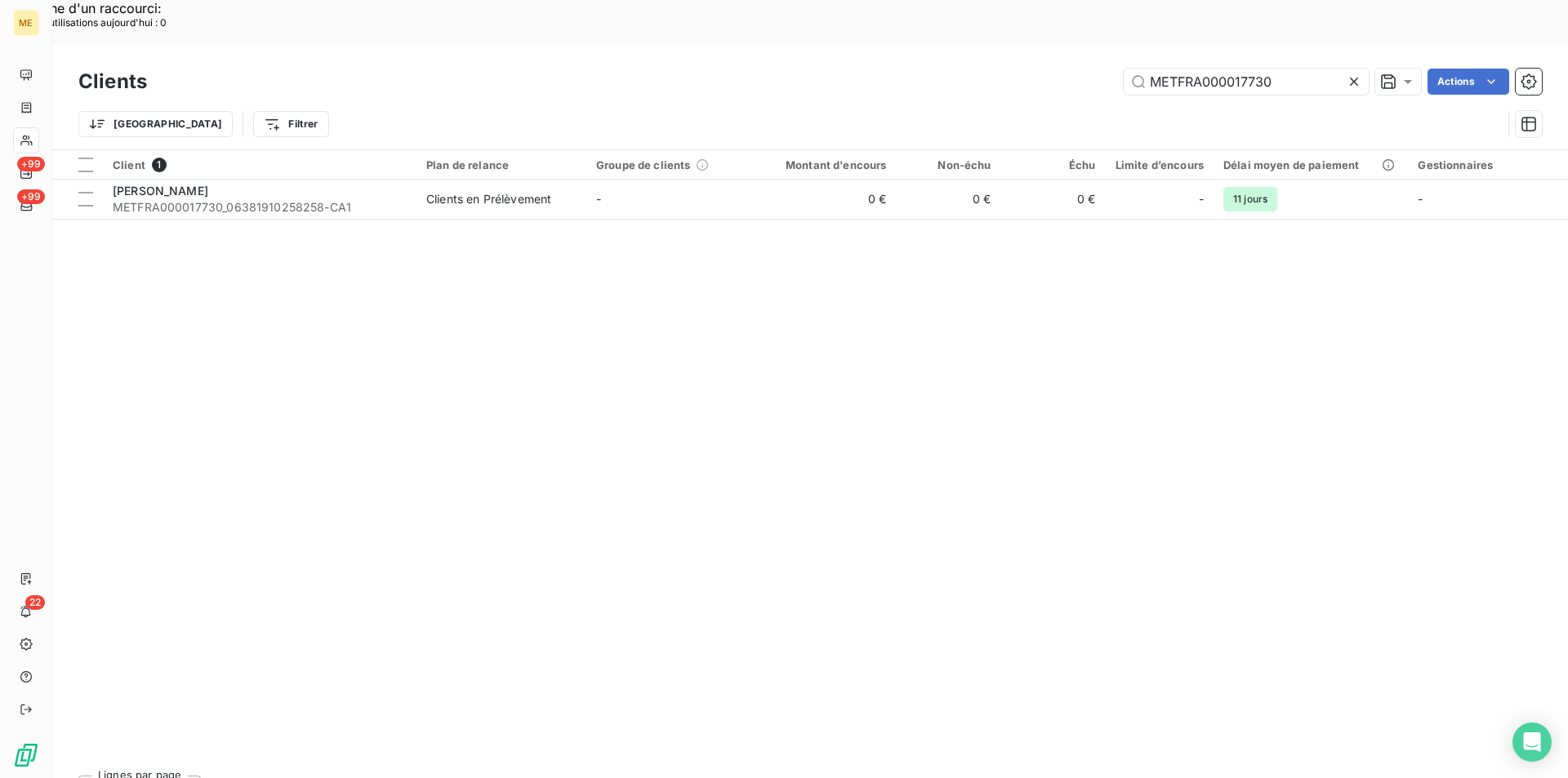
drag, startPoint x: 1291, startPoint y: 43, endPoint x: 1112, endPoint y: 45, distance: 179.0
click at [1112, 68] on div "METFRA000017730 Actions" at bounding box center [855, 81] width 1375 height 26
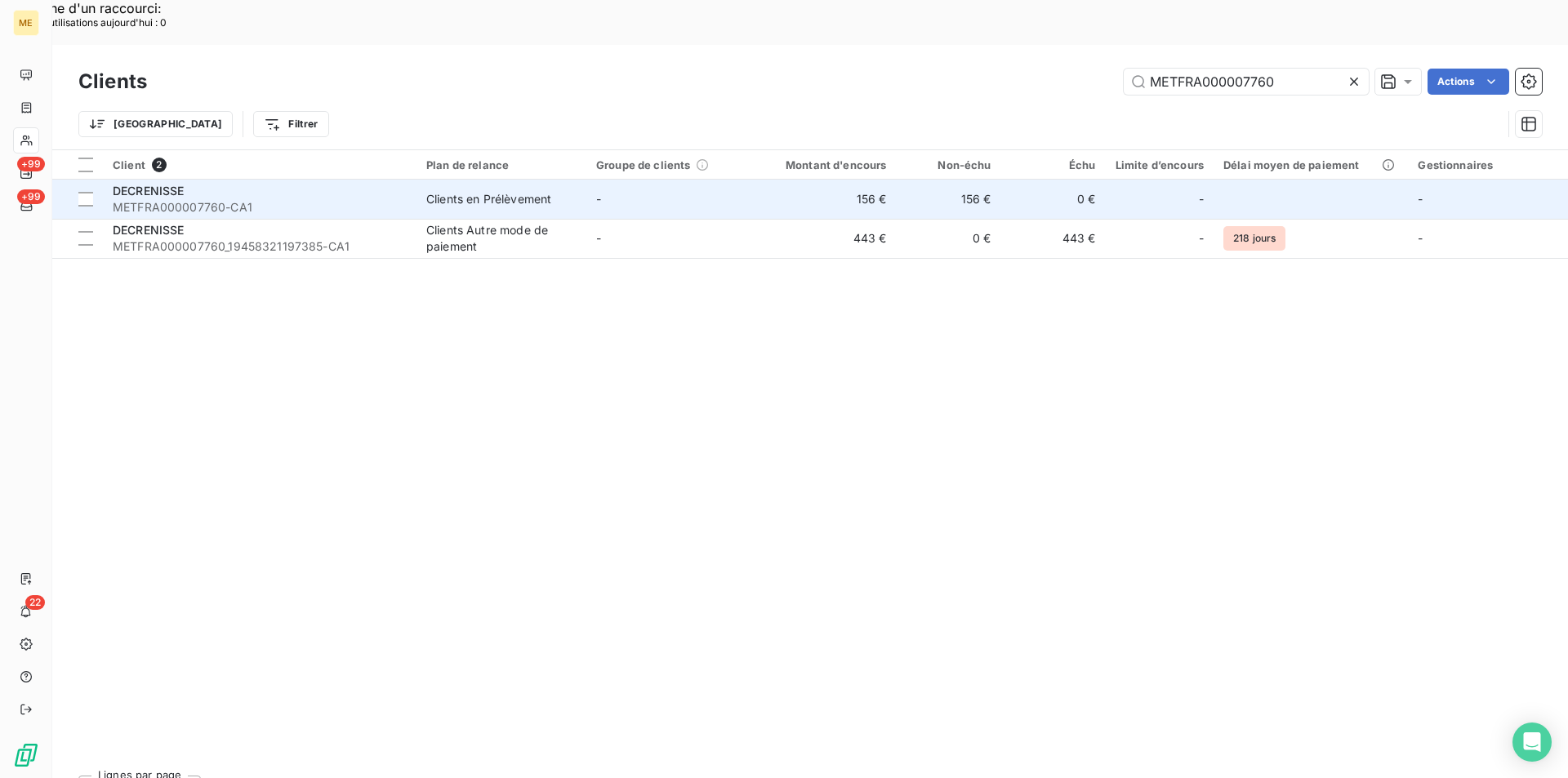
type input "METFRA000007760"
click at [224, 183] on div "DECRENISSE" at bounding box center [259, 191] width 294 height 16
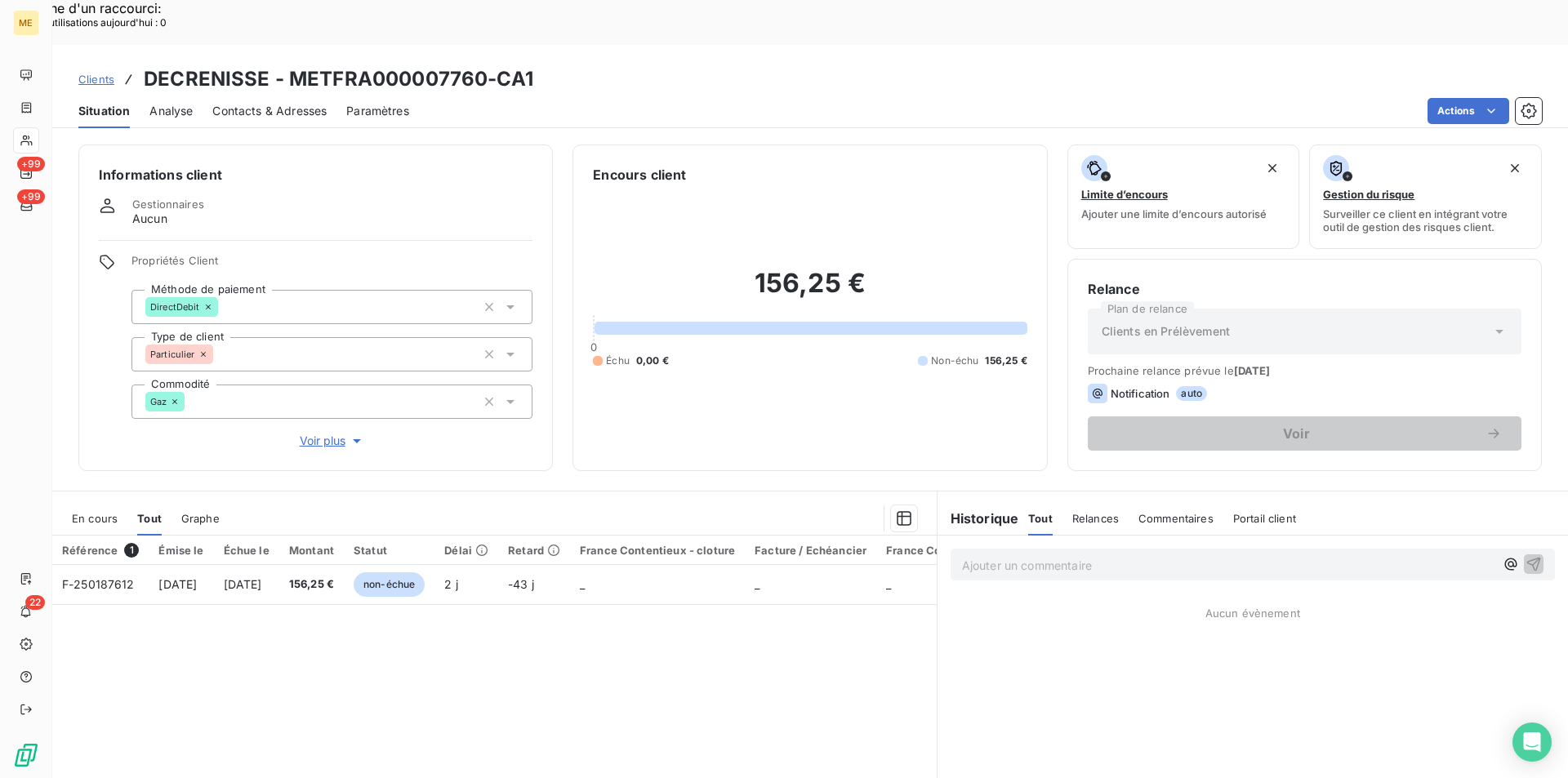
click at [85, 72] on span "Clients" at bounding box center [96, 79] width 36 height 13
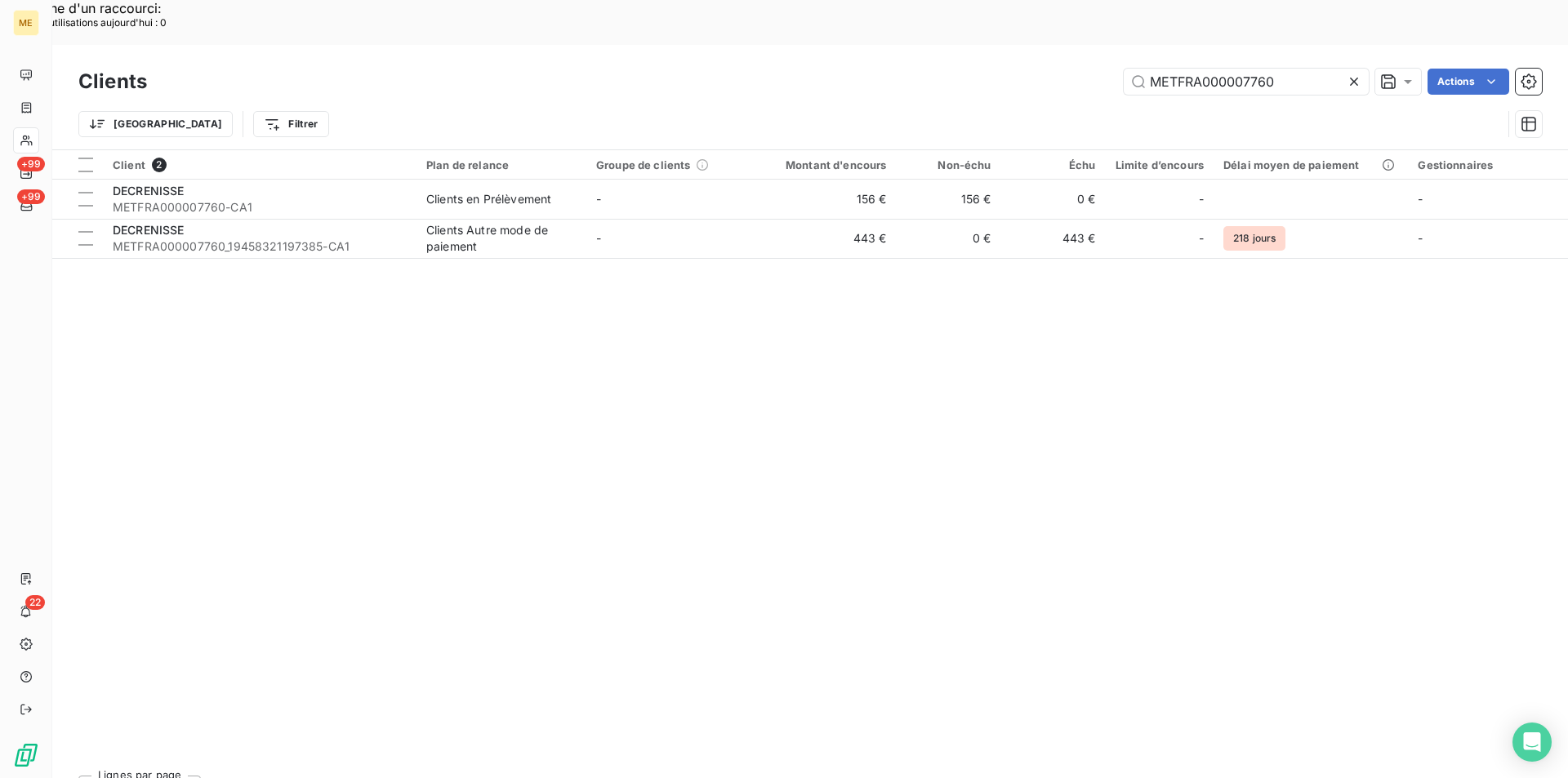
click at [438, 217] on div "Client 2 Plan de relance Groupe de clients Montant d'encours Non-échu Échu Limi…" at bounding box center [810, 456] width 1516 height 613
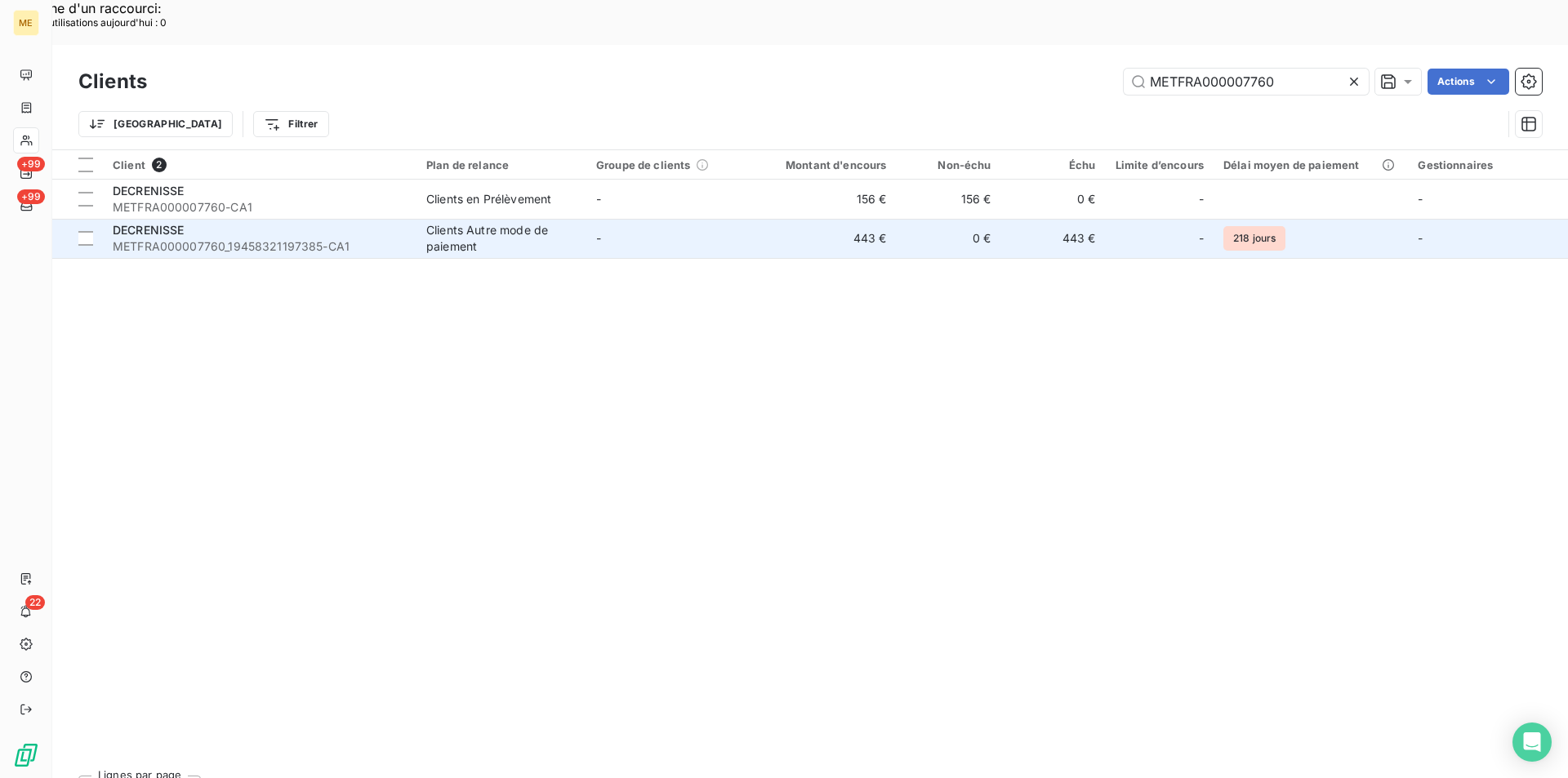
click at [442, 219] on td "Clients Autre mode de paiement" at bounding box center [501, 238] width 170 height 39
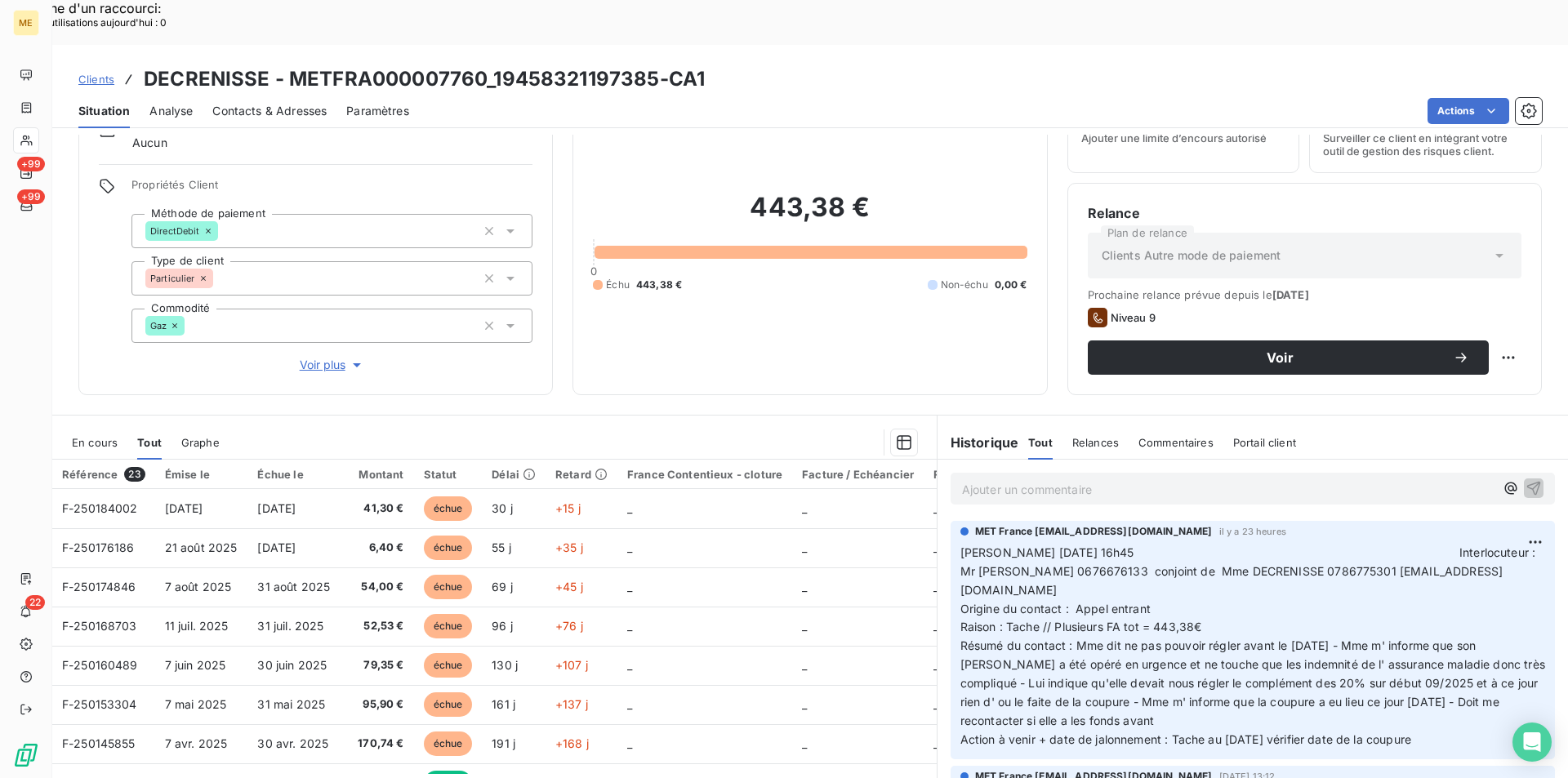
drag, startPoint x: 1144, startPoint y: 520, endPoint x: 1455, endPoint y: 684, distance: 351.6
click at [1455, 684] on p "[PERSON_NAME] [DATE] 16h45 Interlocuteur : Mr [PERSON_NAME] 0676676133 conjoint…" at bounding box center [1253, 646] width 585 height 206
click at [1255, 638] on span "Résumé du contact : Mme dit ne pas pouvoir régler avant le [DATE] - Mme m' info…" at bounding box center [1255, 683] width 588 height 89
drag, startPoint x: 973, startPoint y: 486, endPoint x: 1469, endPoint y: 674, distance: 530.4
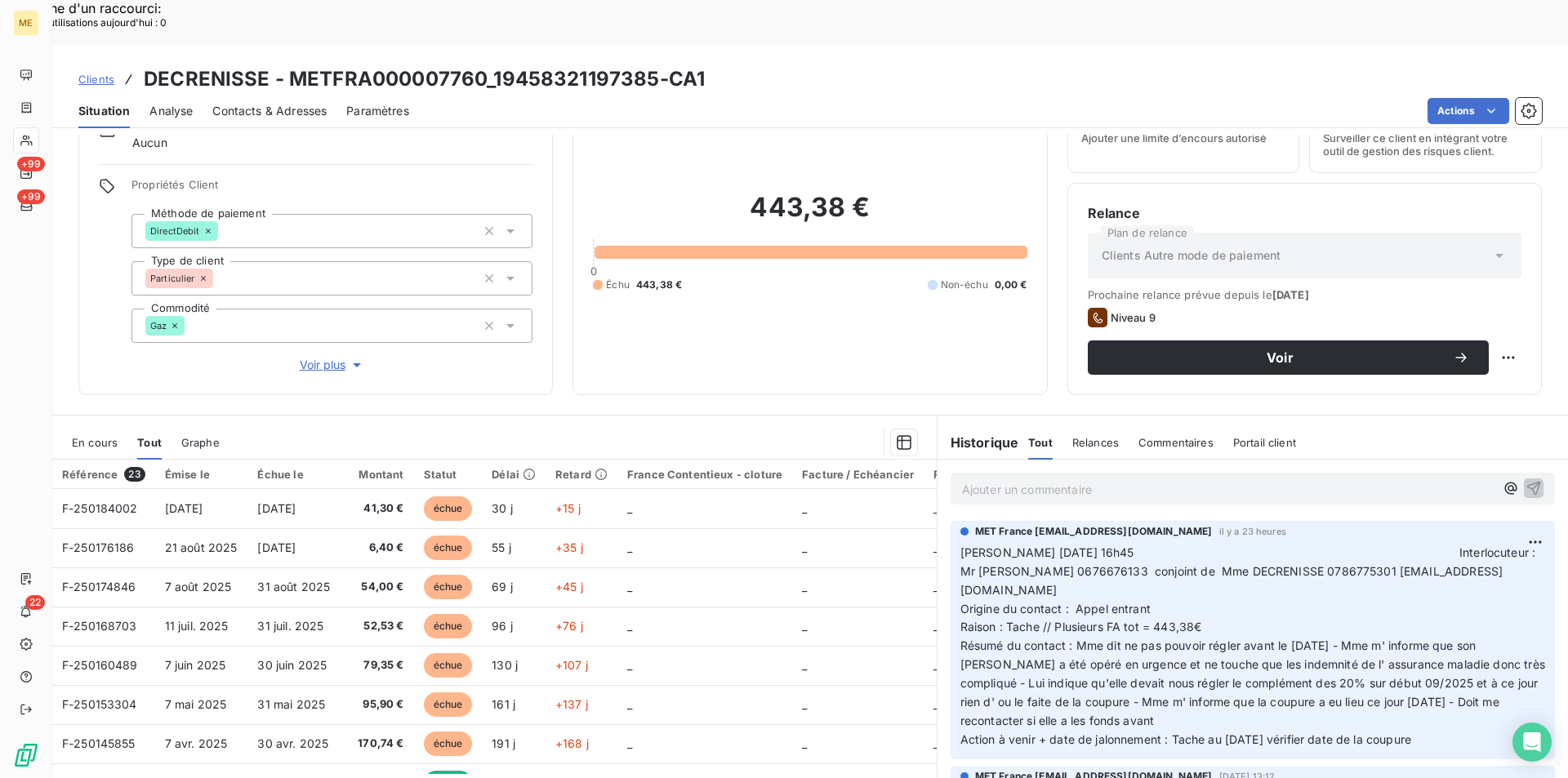
click at [1469, 674] on div "MET France [EMAIL_ADDRESS][DOMAIN_NAME] il y a 23 heures [PERSON_NAME] [DATE] 1…" at bounding box center [1253, 637] width 585 height 225
click at [1459, 679] on p "[PERSON_NAME] [DATE] 16h45 Interlocuteur : Mr [PERSON_NAME] 0676676133 conjoint…" at bounding box center [1253, 646] width 585 height 206
click at [1138, 479] on p "Ajouter un commentaire ﻿" at bounding box center [1228, 489] width 532 height 21
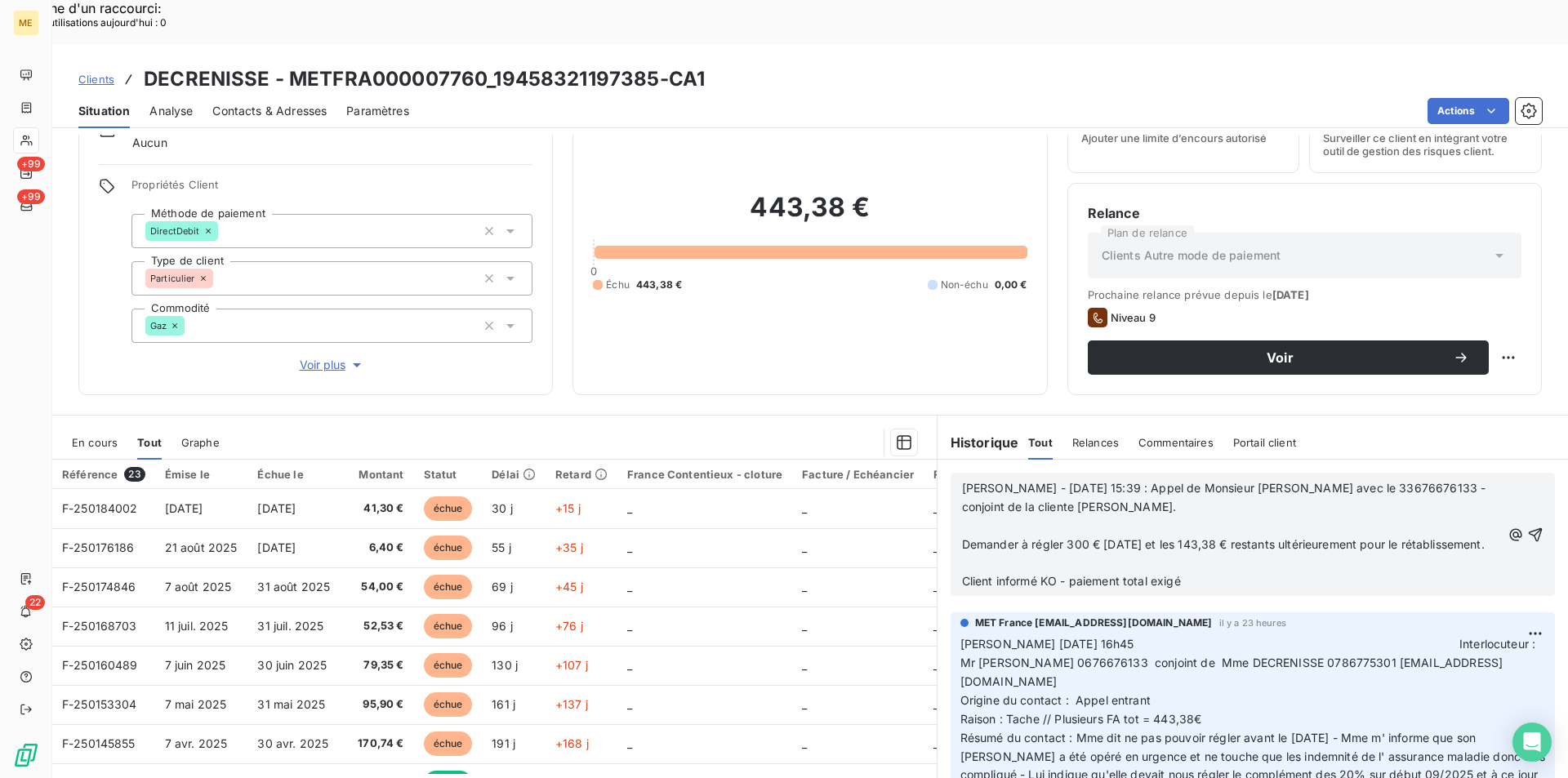
click at [1017, 537] on span "Demander à régler 300 € [DATE] et les 143,38 € restants ultérieurement pour le …" at bounding box center [1223, 544] width 522 height 14
click at [1201, 517] on p "Suite à la coupure du 14/10, demande à régler 300 € [DATE] et les 143,38 € rest…" at bounding box center [1232, 536] width 539 height 38
click at [1247, 572] on p "Client informé KO - paiement total exigé" at bounding box center [1232, 581] width 539 height 19
click at [963, 574] on span "Client informé KO - paiement total exigé pour rétablissement." at bounding box center [1130, 581] width 334 height 14
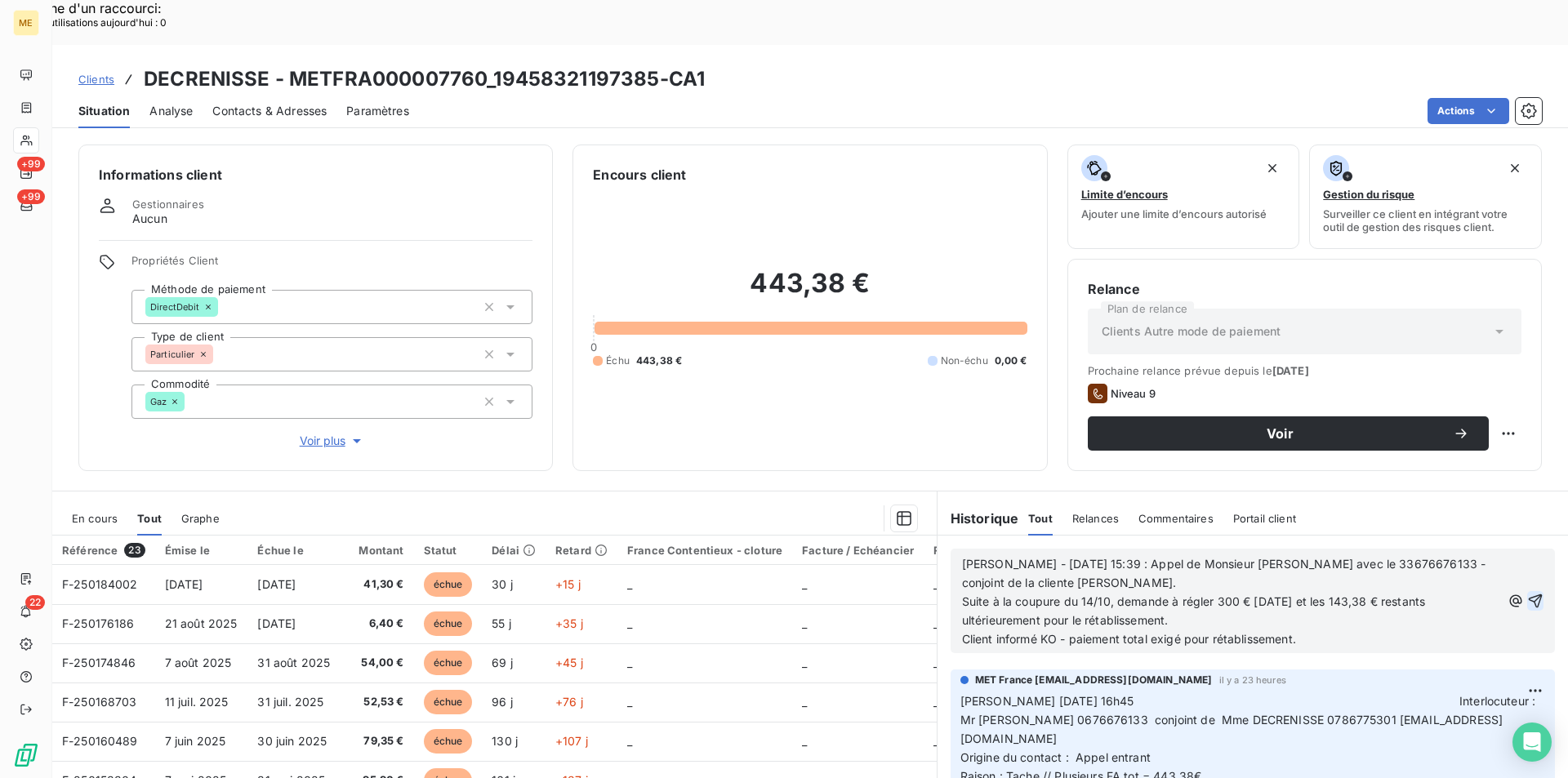
click at [1529, 595] on icon "button" at bounding box center [1536, 601] width 14 height 14
